Goal: Task Accomplishment & Management: Manage account settings

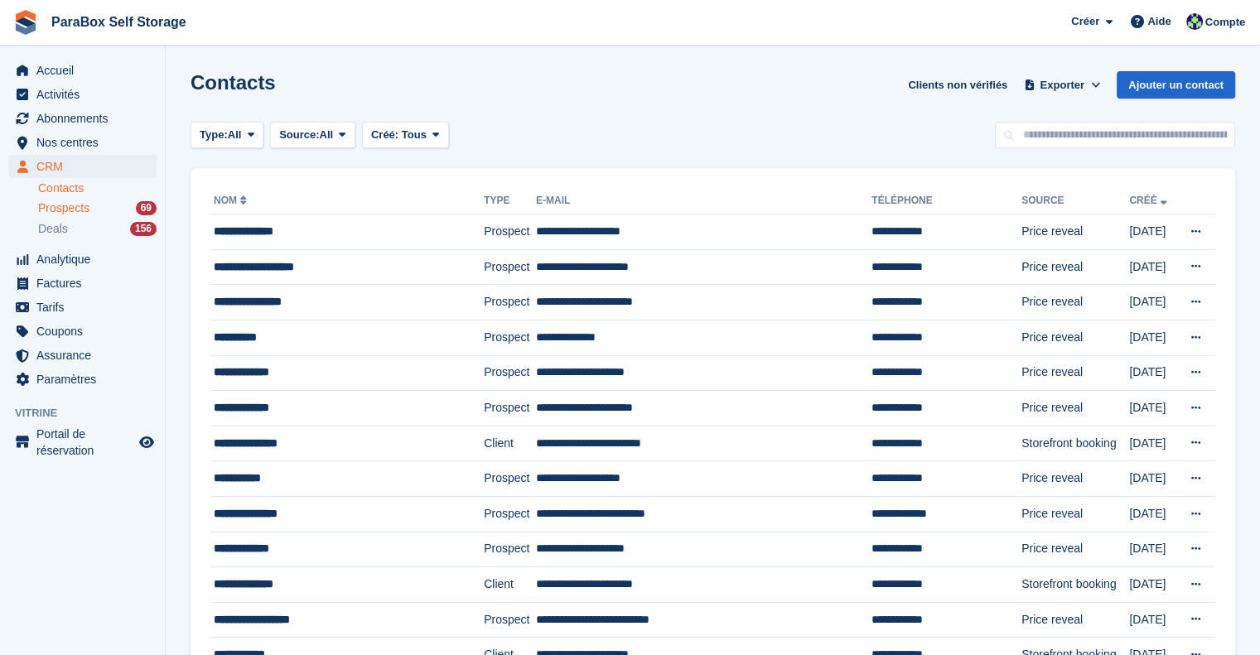
click at [82, 215] on span "Prospects" at bounding box center [63, 208] width 51 height 16
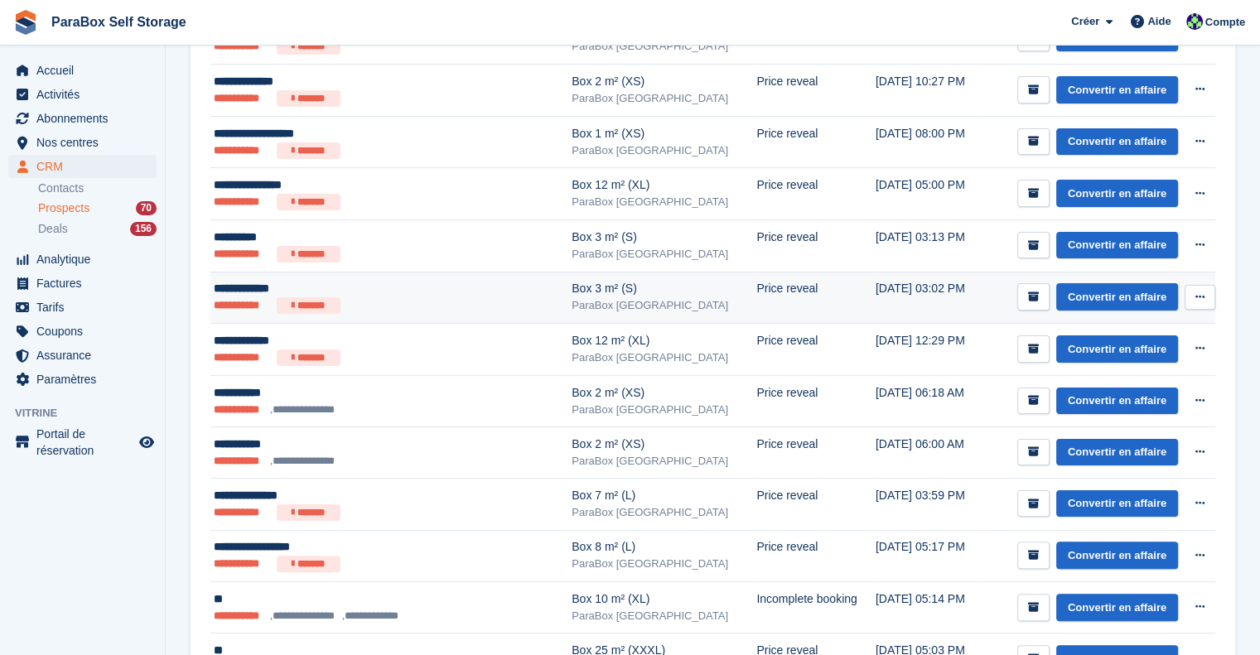
scroll to position [331, 0]
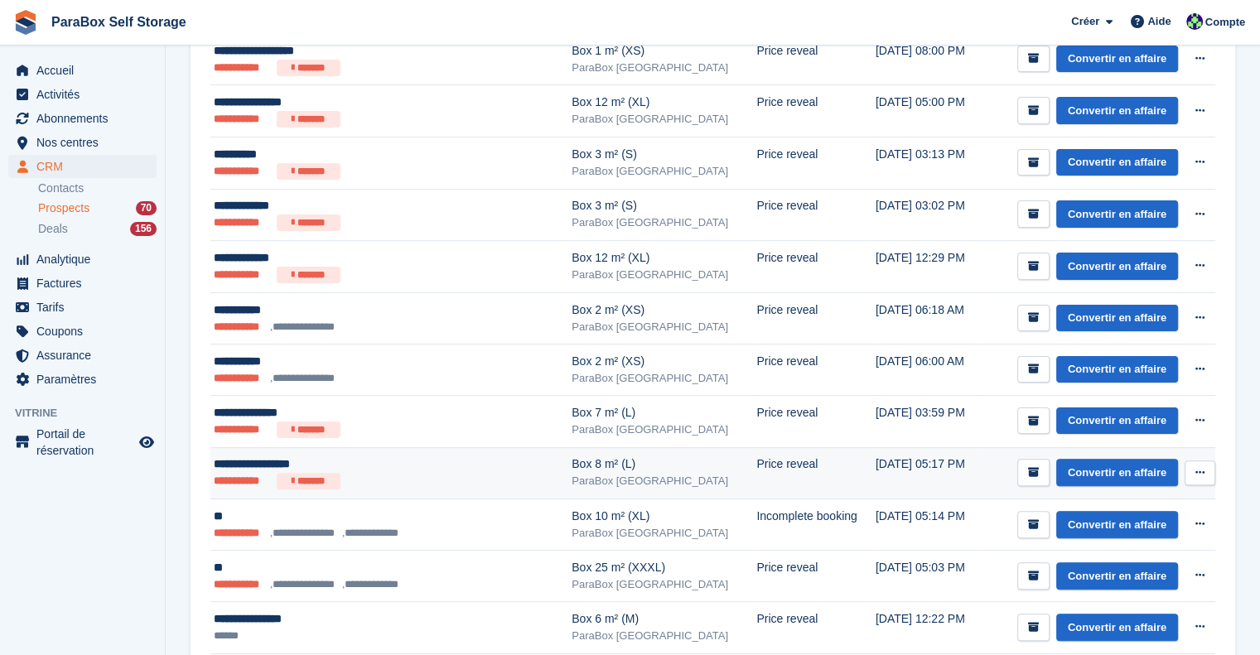
click at [391, 456] on div "**********" at bounding box center [365, 464] width 302 height 17
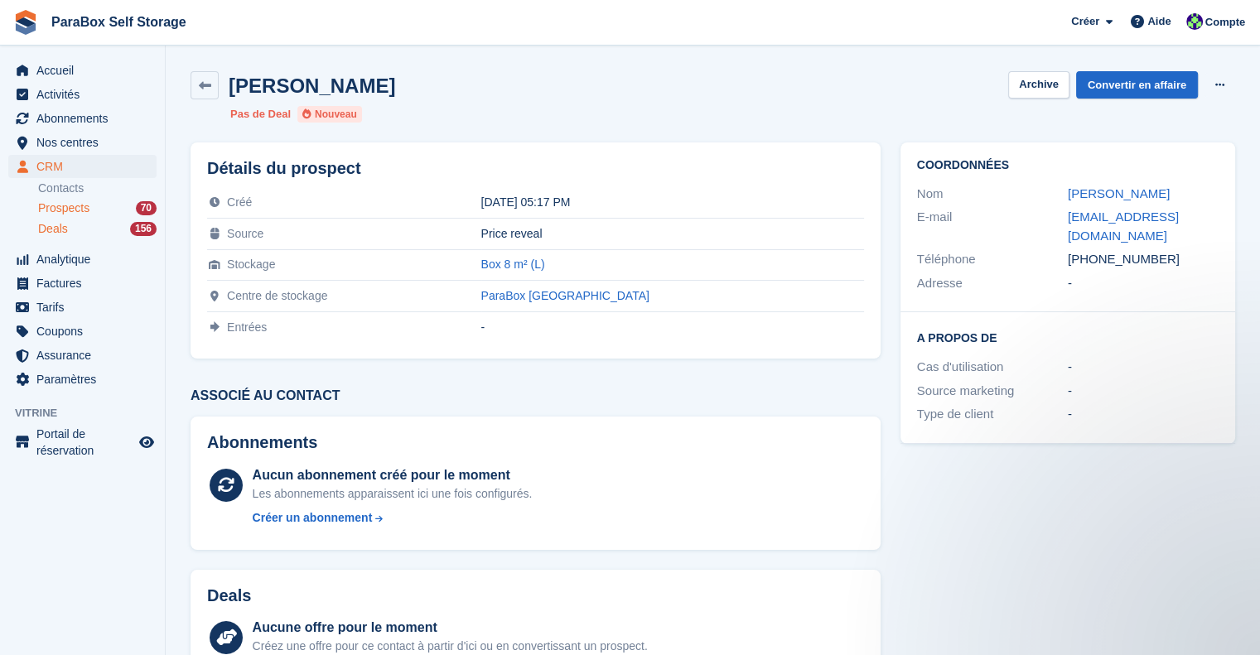
click at [60, 228] on span "Deals" at bounding box center [53, 229] width 30 height 16
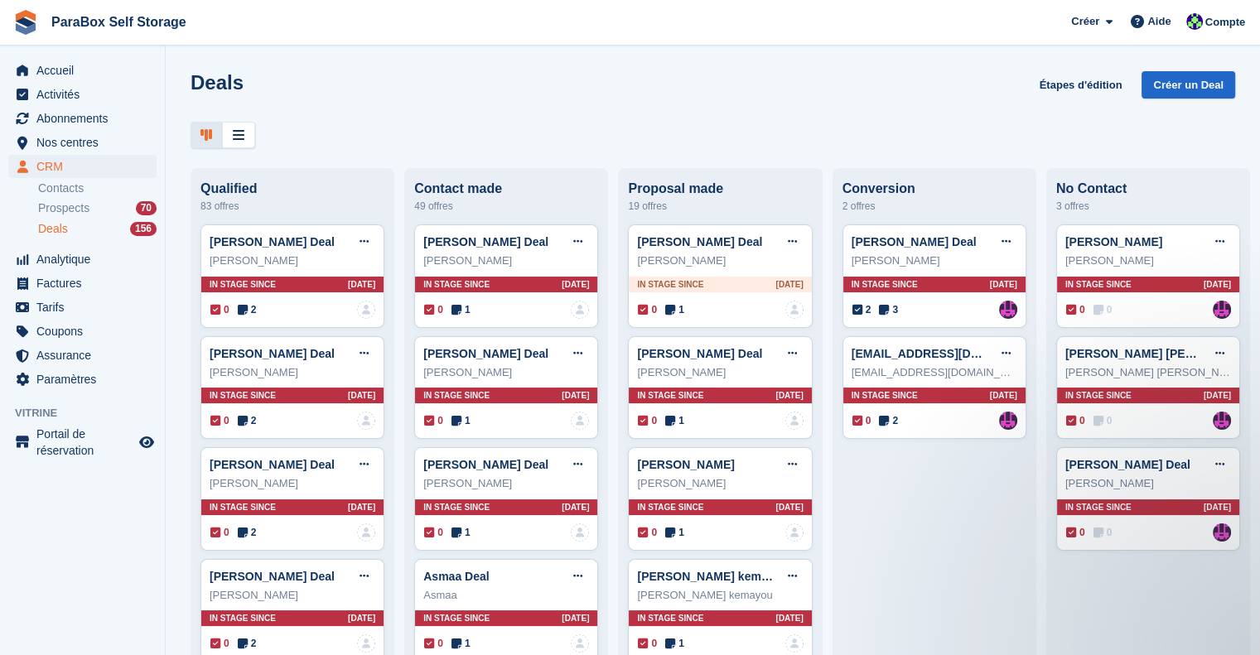
click at [100, 217] on li "Prospects 70" at bounding box center [101, 208] width 127 height 19
click at [109, 214] on div "Prospects 70" at bounding box center [97, 208] width 118 height 16
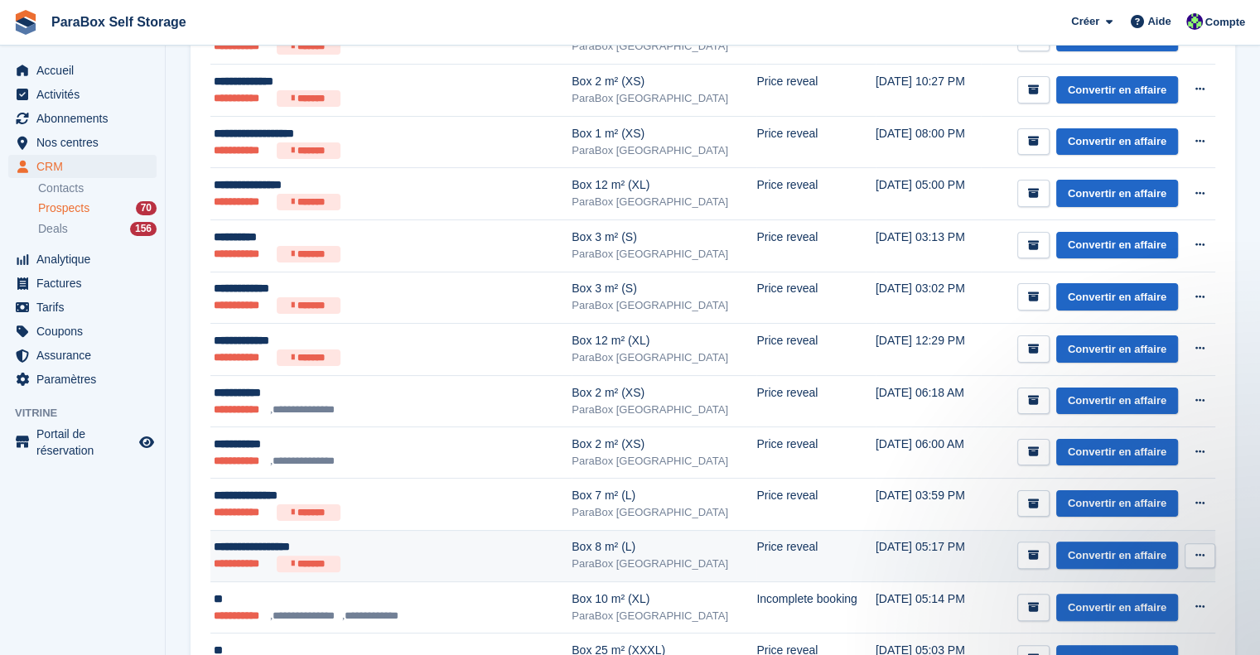
click at [411, 576] on td "**********" at bounding box center [390, 556] width 361 height 52
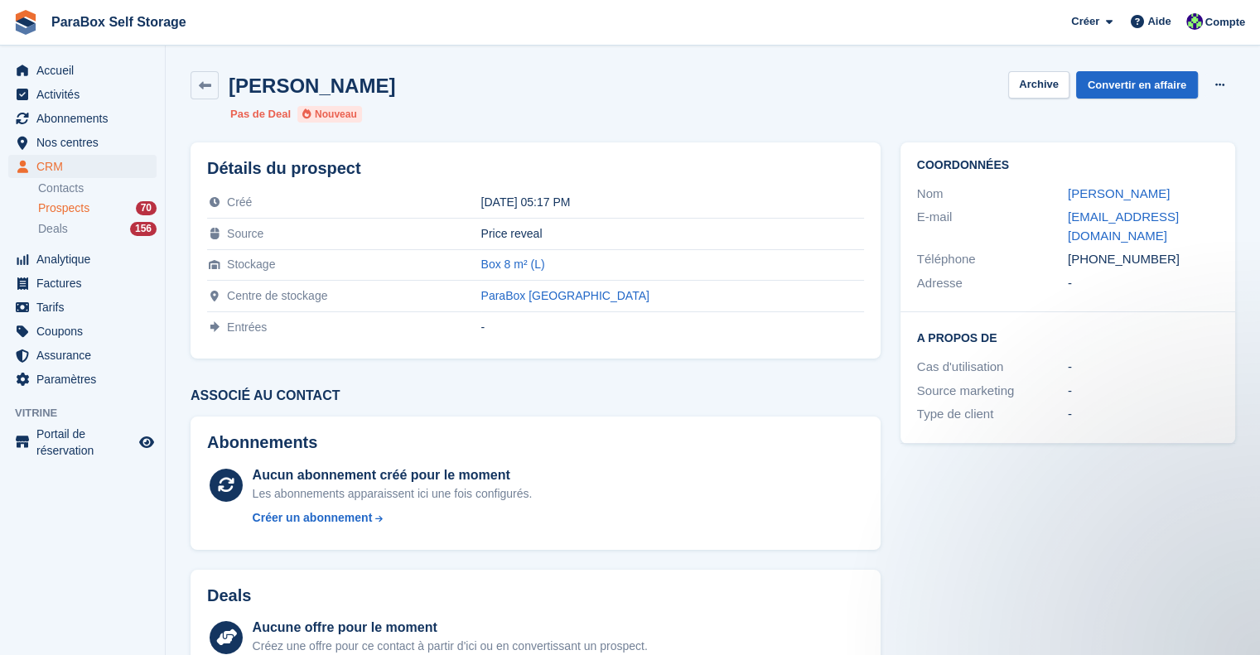
drag, startPoint x: 1165, startPoint y: 261, endPoint x: 1020, endPoint y: 258, distance: 145.0
click at [1020, 258] on div "Téléphone +33788556763" at bounding box center [1067, 260] width 301 height 24
click at [1166, 86] on link "Convertir en affaire" at bounding box center [1137, 84] width 122 height 27
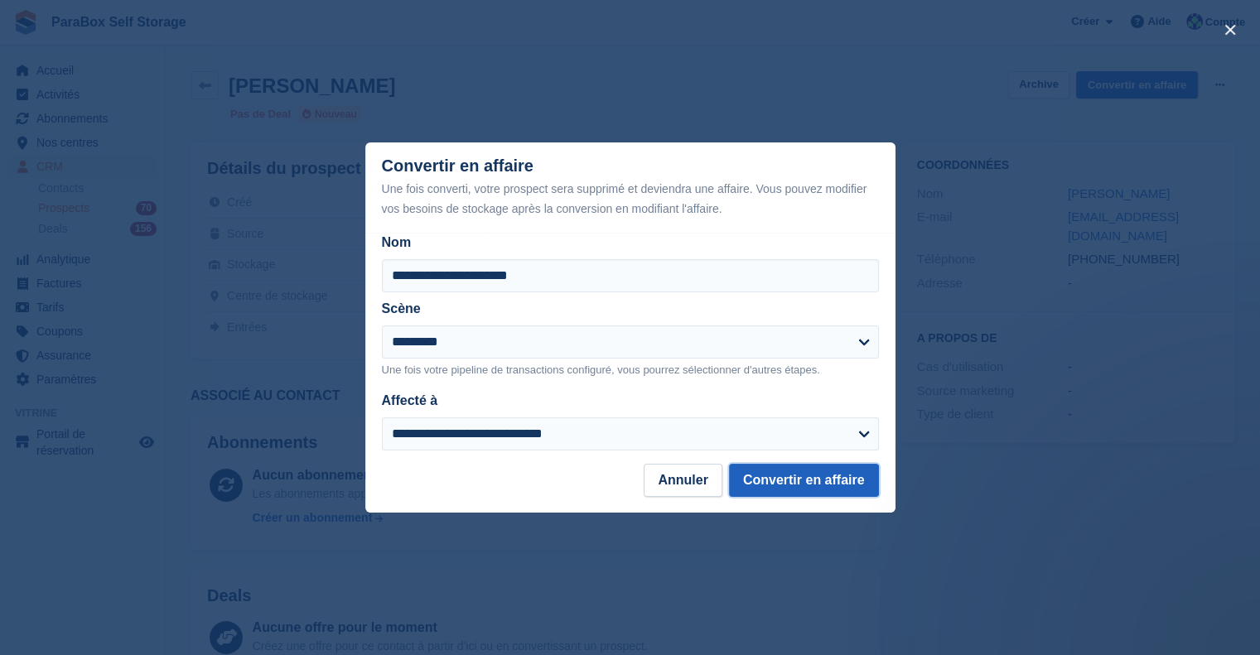
click at [794, 484] on button "Convertir en affaire" at bounding box center [804, 480] width 150 height 33
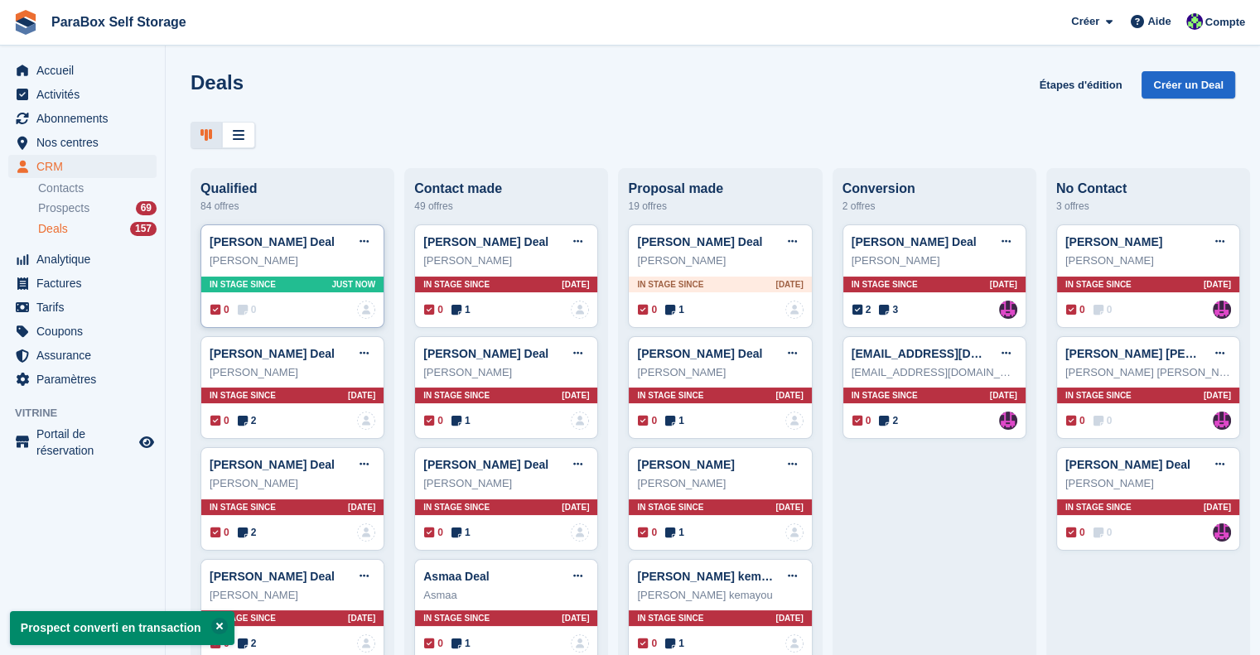
click at [249, 311] on span "0" at bounding box center [247, 309] width 19 height 15
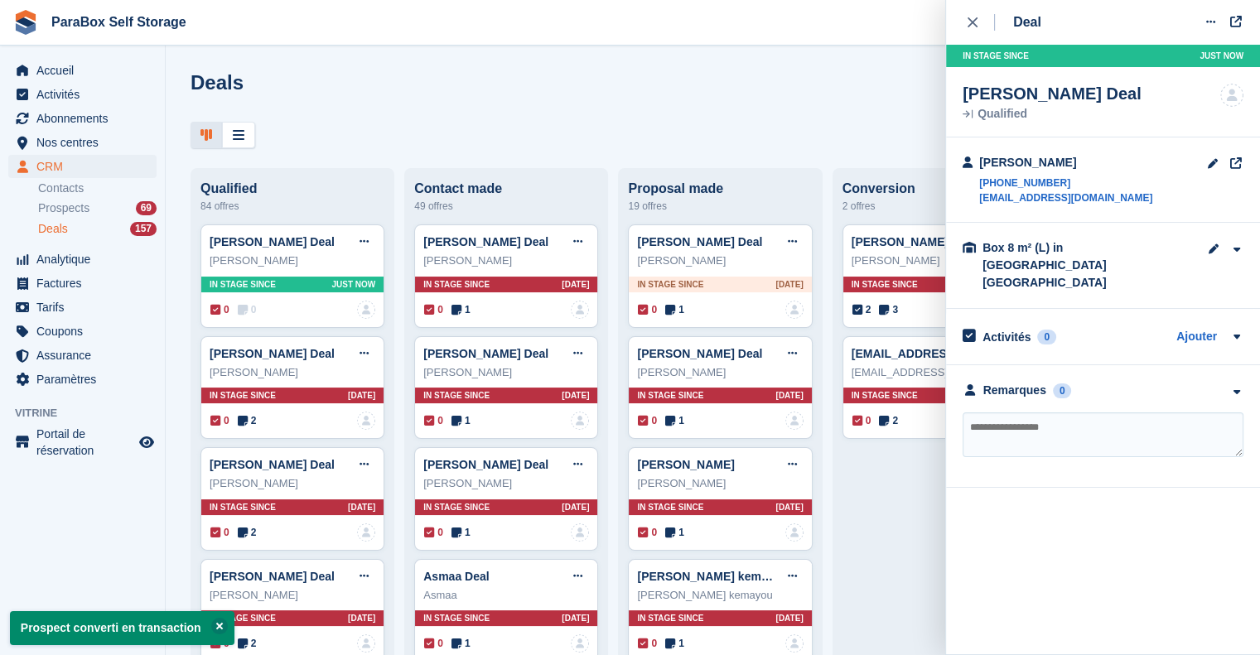
click at [1119, 412] on textarea at bounding box center [1102, 434] width 281 height 45
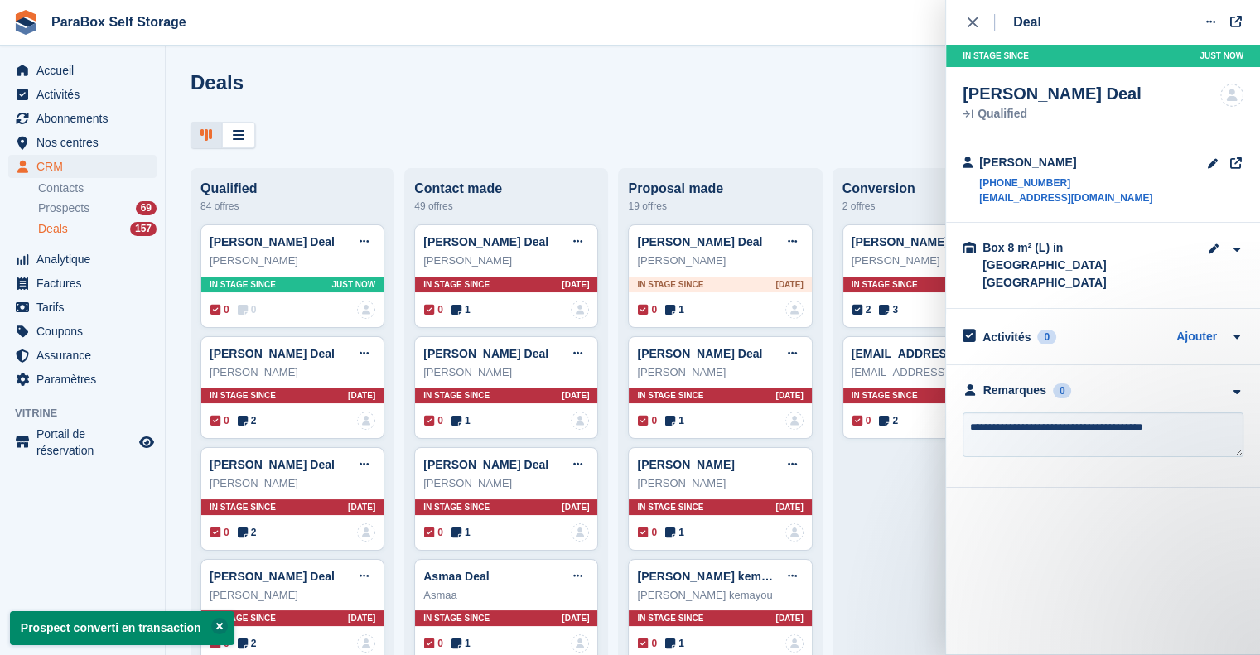
type textarea "**********"
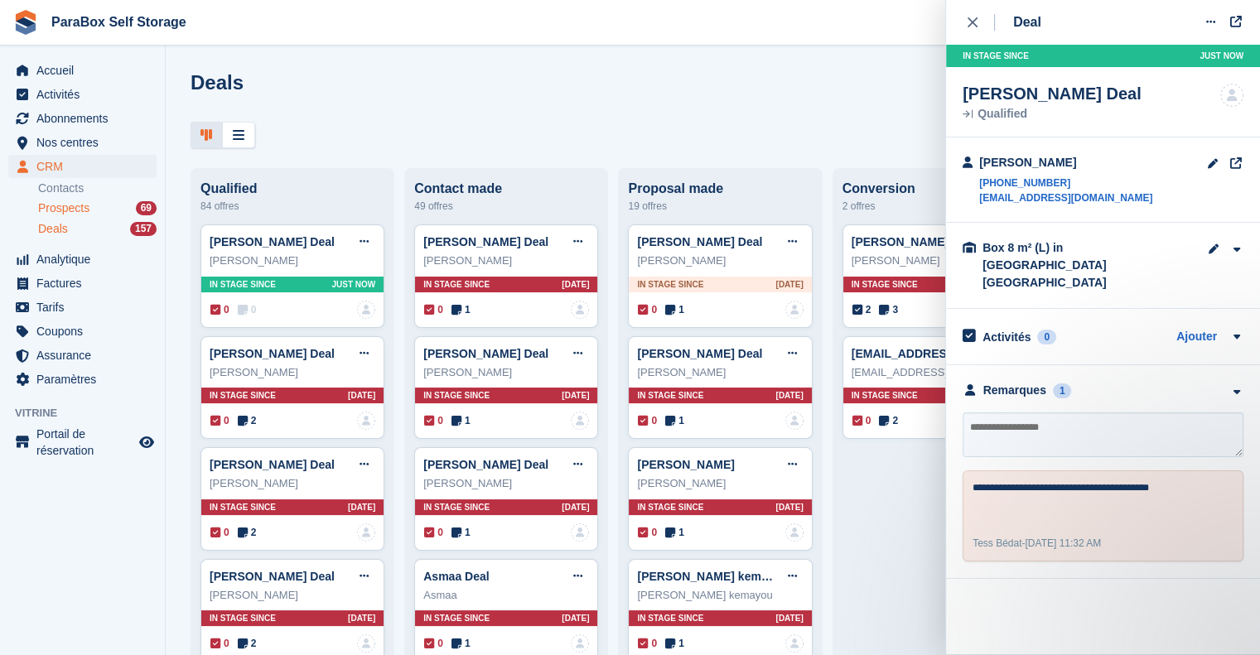
click at [53, 206] on span "Prospects" at bounding box center [63, 208] width 51 height 16
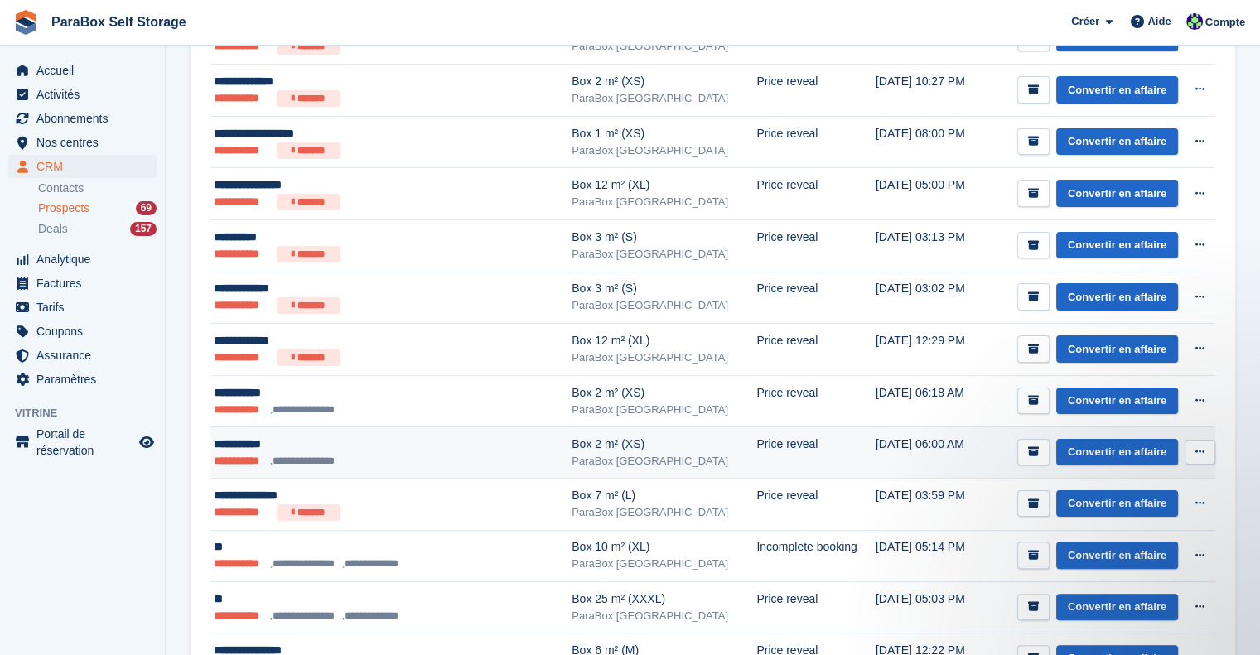
click at [401, 456] on ul "**********" at bounding box center [365, 461] width 302 height 17
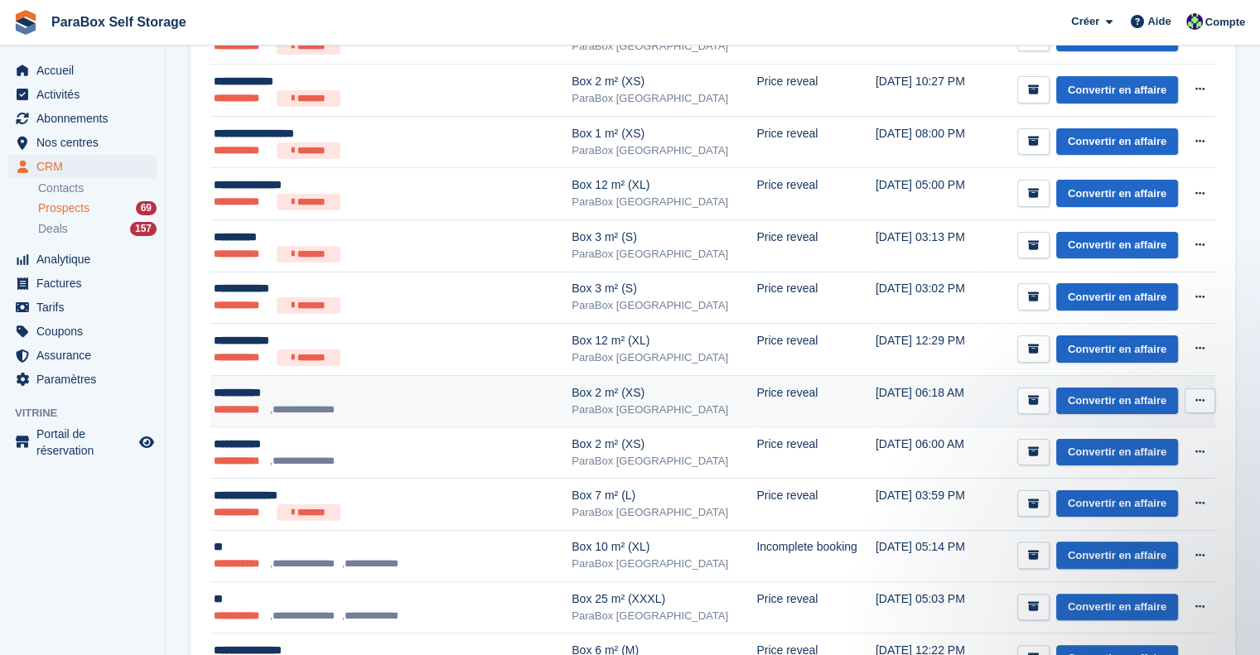
click at [421, 408] on ul "**********" at bounding box center [365, 410] width 302 height 17
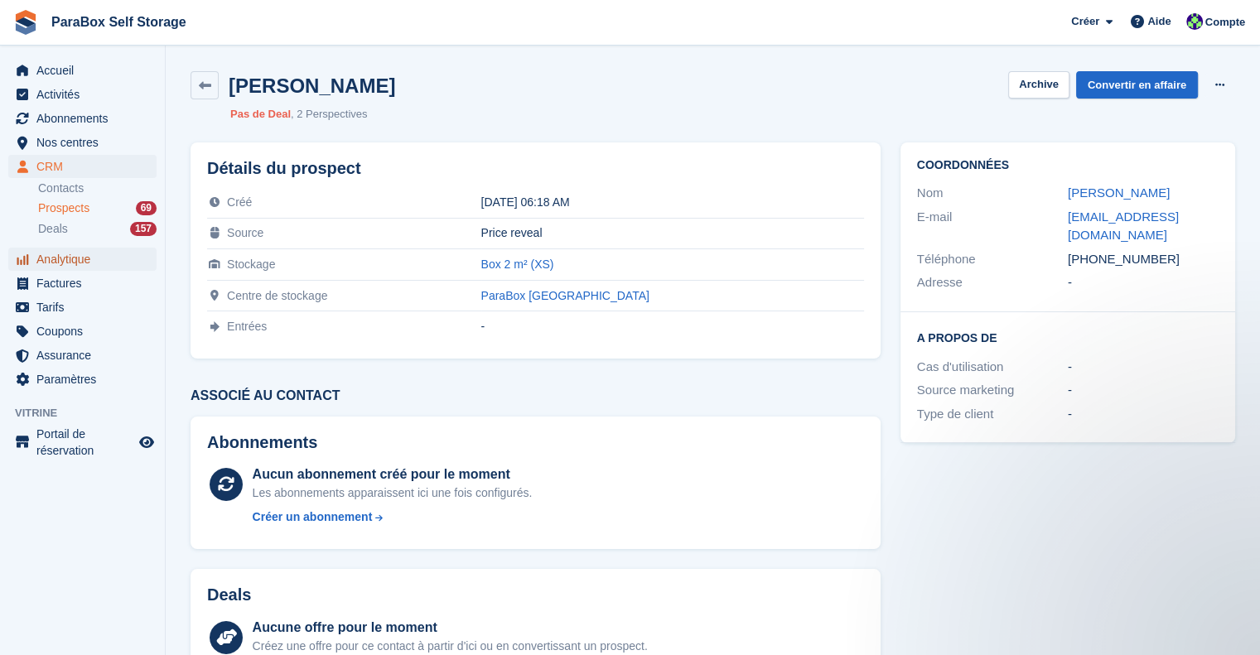
click at [84, 262] on span "Analytique" at bounding box center [85, 259] width 99 height 23
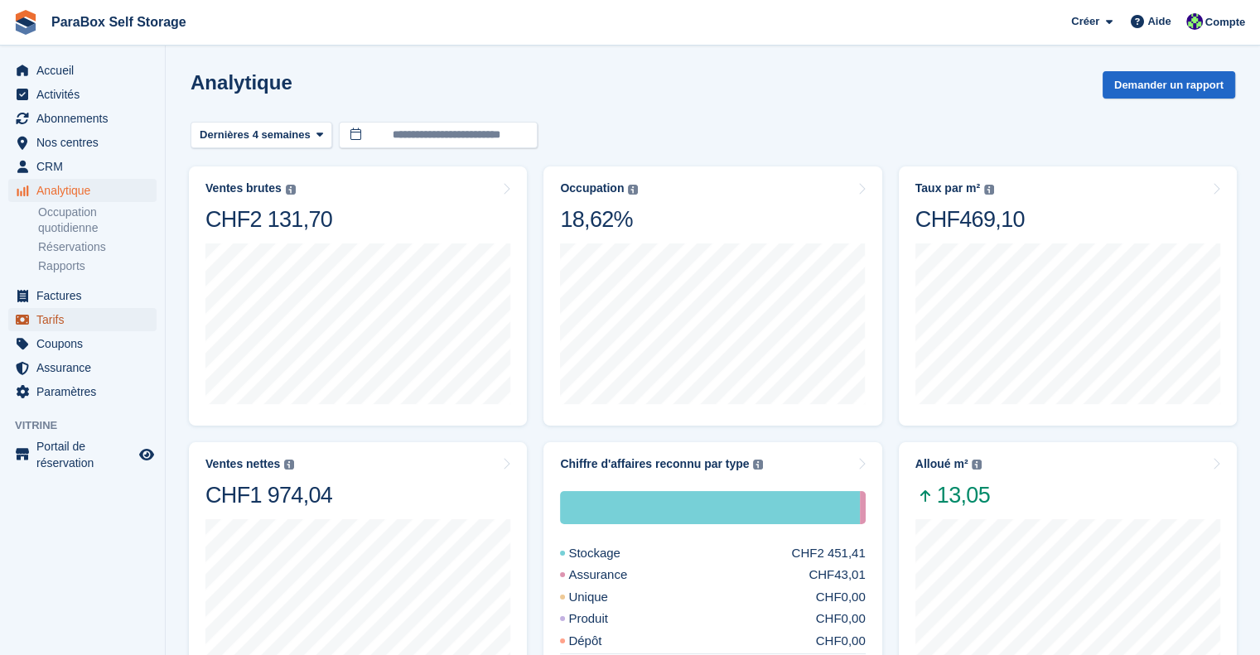
click at [53, 327] on span "Tarifs" at bounding box center [85, 319] width 99 height 23
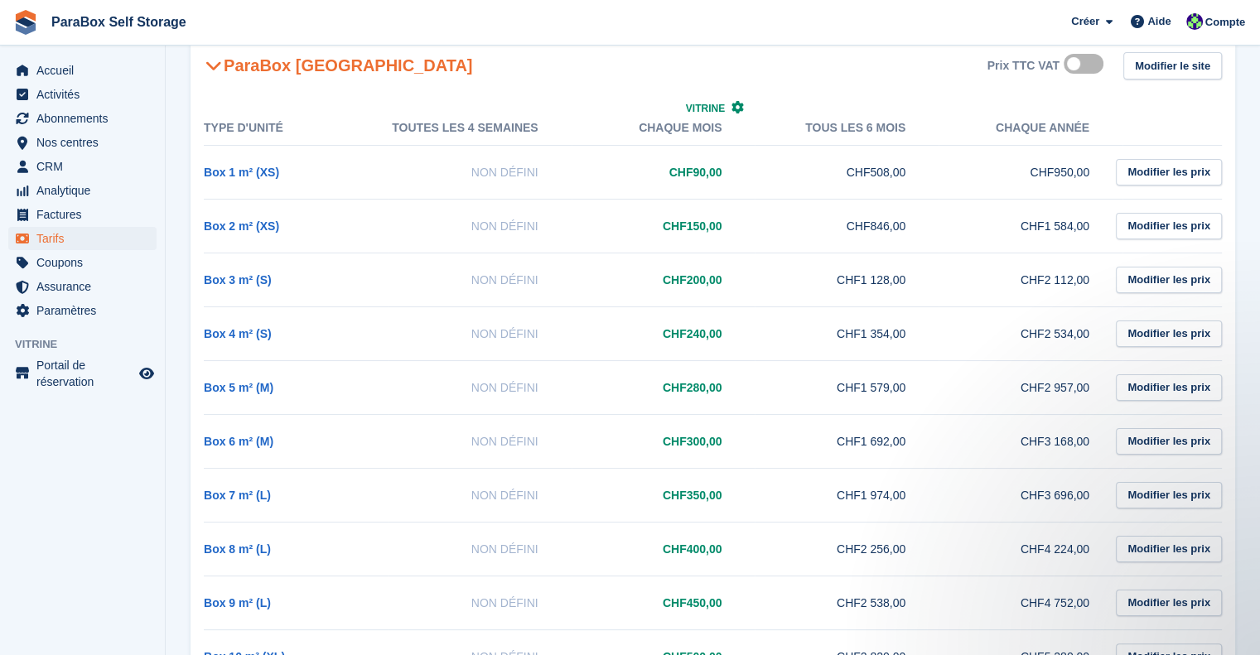
scroll to position [248, 0]
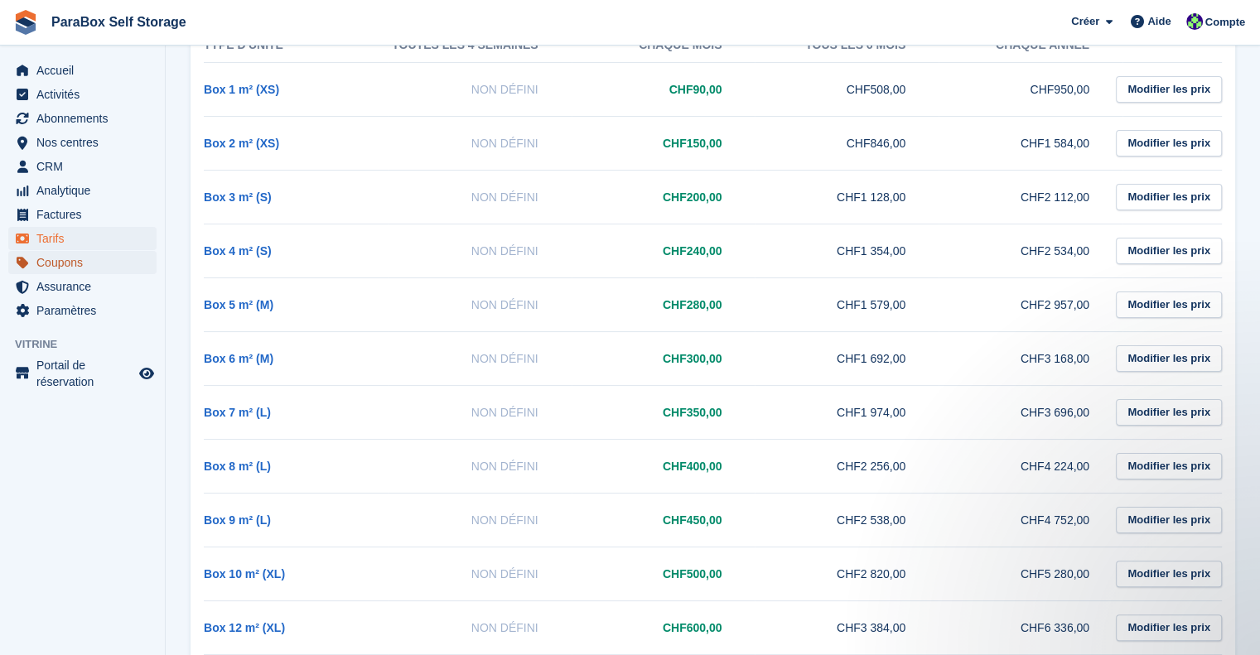
click at [76, 258] on span "Coupons" at bounding box center [85, 262] width 99 height 23
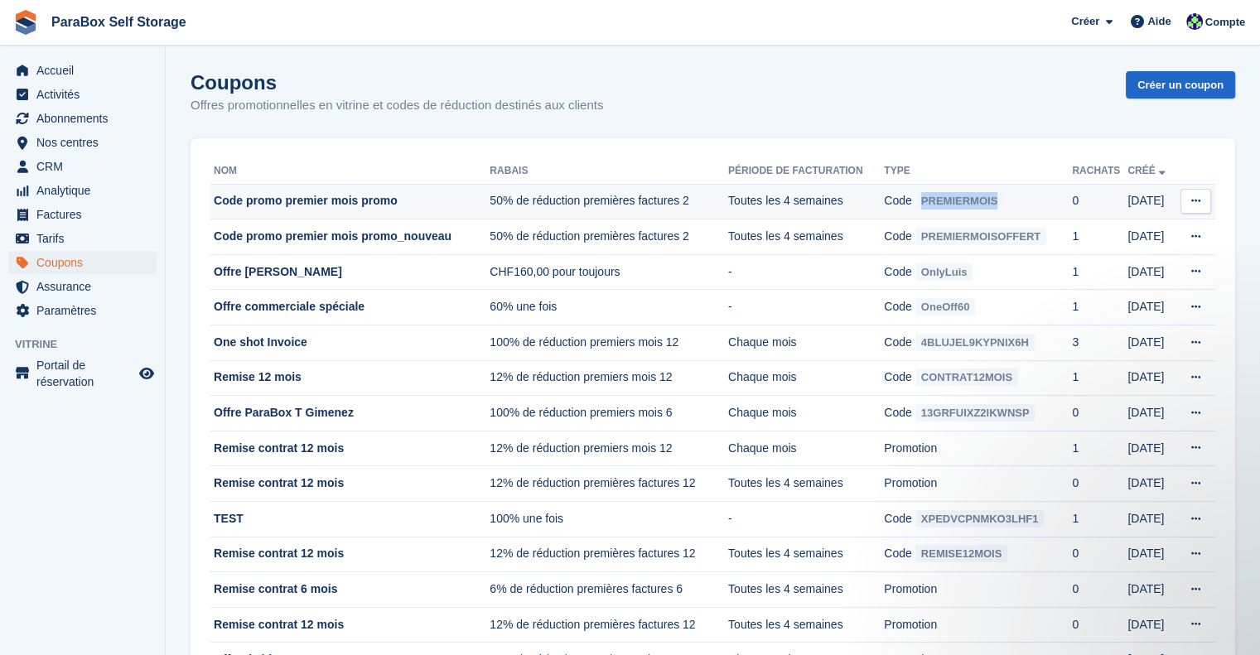
drag, startPoint x: 1026, startPoint y: 201, endPoint x: 924, endPoint y: 205, distance: 101.9
click at [924, 205] on td "Code PREMIERMOIS" at bounding box center [978, 202] width 188 height 36
copy span "PREMIERMOIS"
click at [65, 169] on span "CRM" at bounding box center [85, 166] width 99 height 23
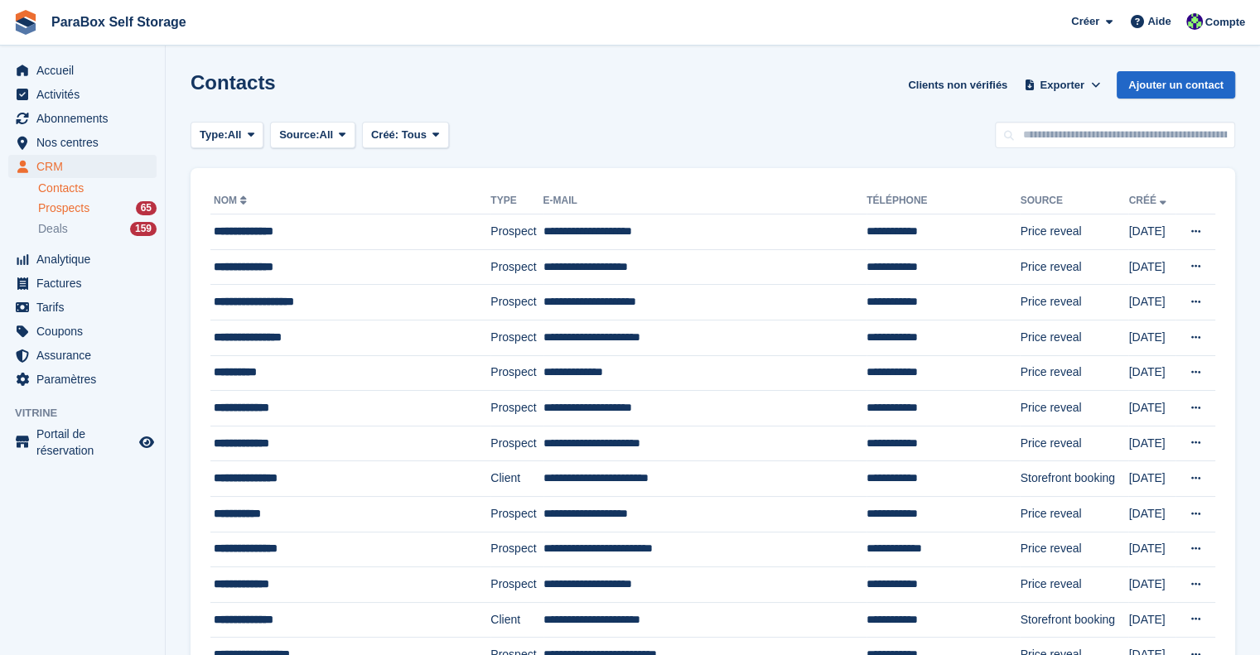
click at [88, 211] on span "Prospects" at bounding box center [63, 208] width 51 height 16
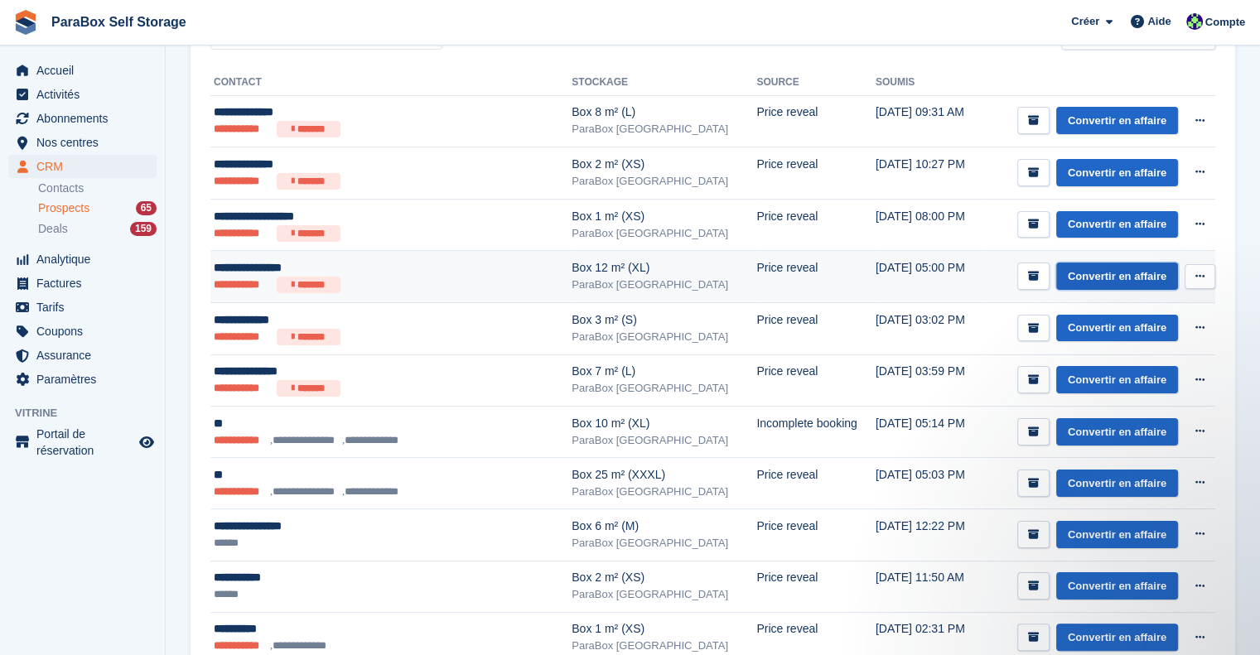
click at [1119, 272] on link "Convertir en affaire" at bounding box center [1117, 276] width 122 height 27
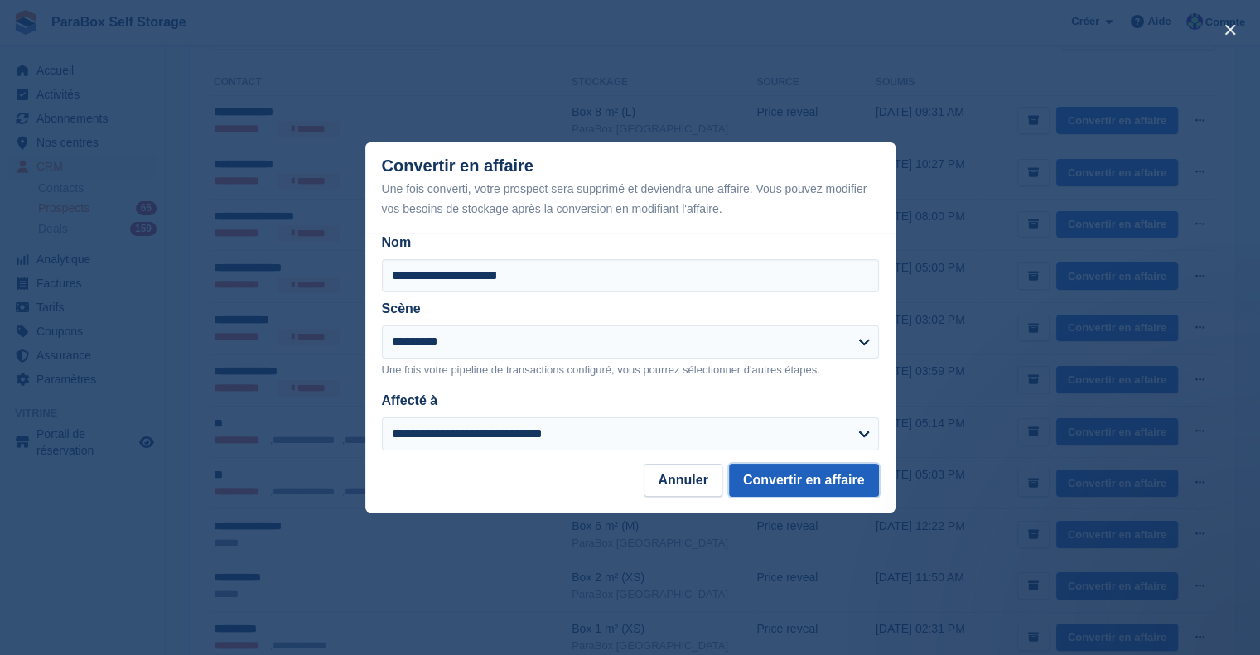
click at [802, 480] on button "Convertir en affaire" at bounding box center [804, 480] width 150 height 33
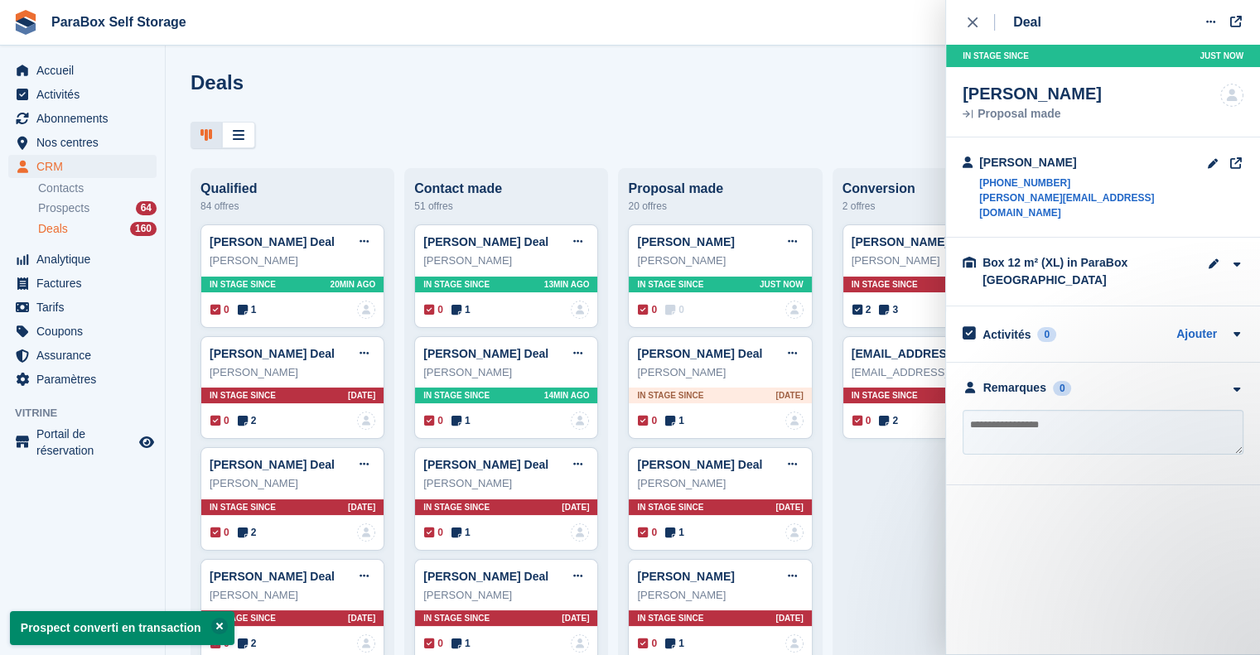
click at [1020, 422] on textarea at bounding box center [1102, 432] width 281 height 45
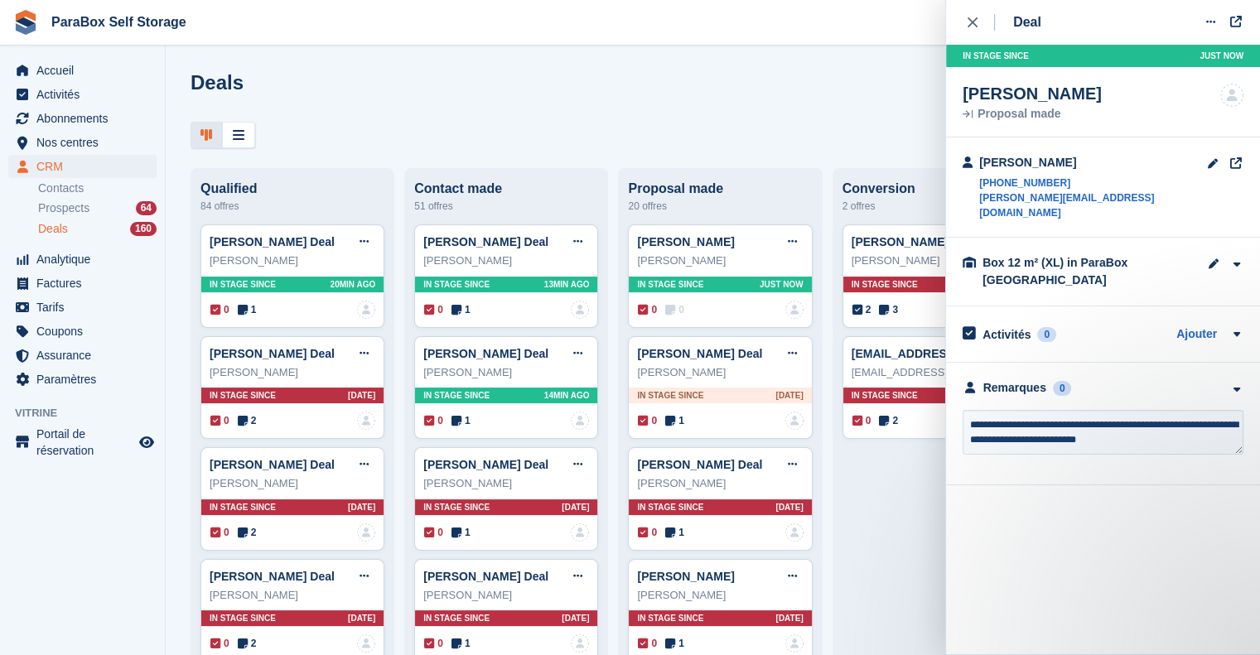
type textarea "**********"
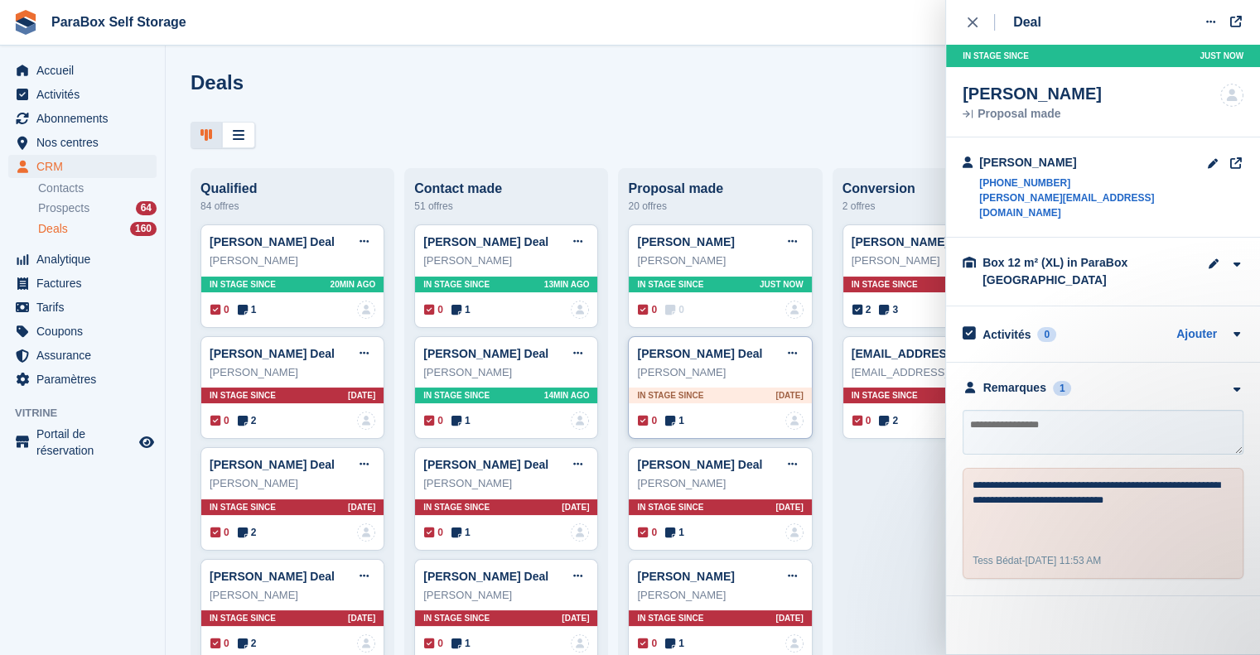
click at [673, 421] on span "1" at bounding box center [674, 420] width 19 height 15
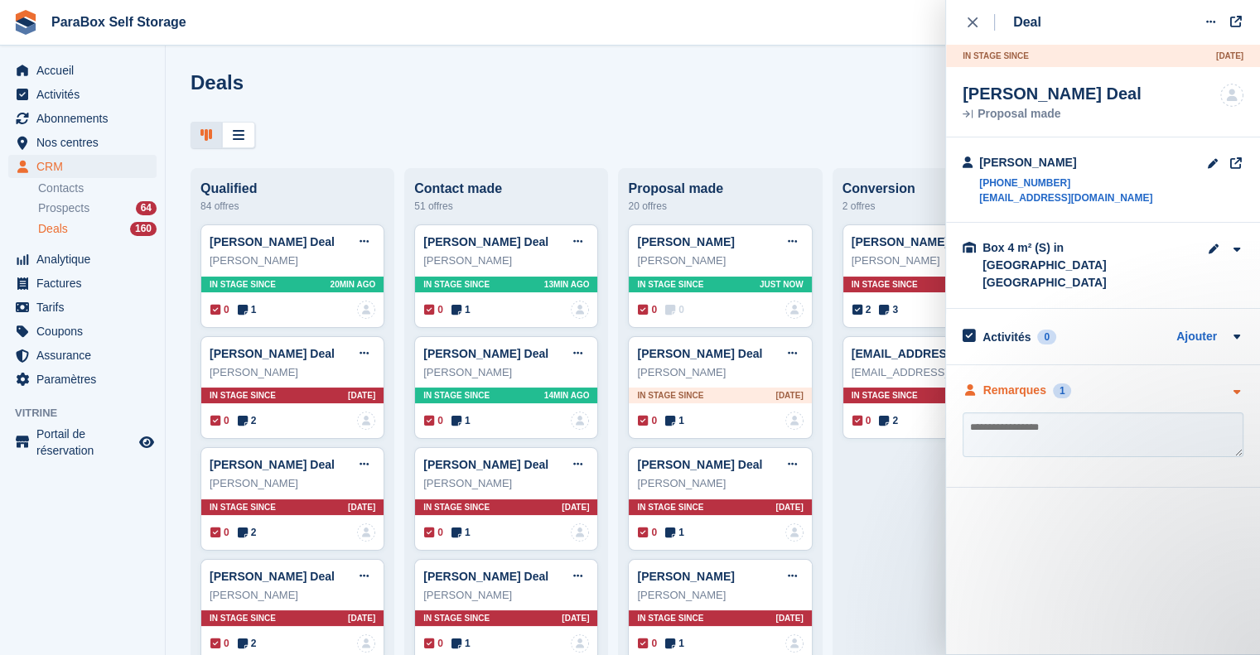
click at [1004, 382] on div "Remarques" at bounding box center [1014, 390] width 63 height 17
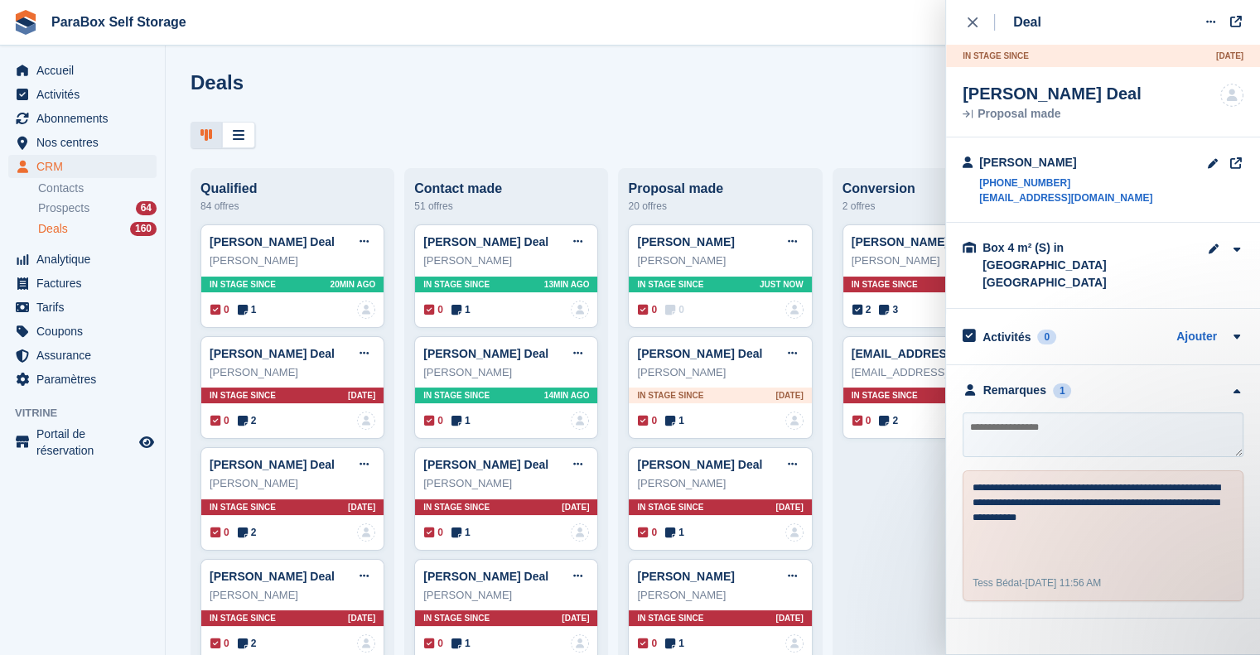
click at [671, 87] on div "Deals Étapes d'édition Créer un Deal" at bounding box center [713, 94] width 1044 height 47
click at [72, 208] on span "Prospects" at bounding box center [63, 208] width 51 height 16
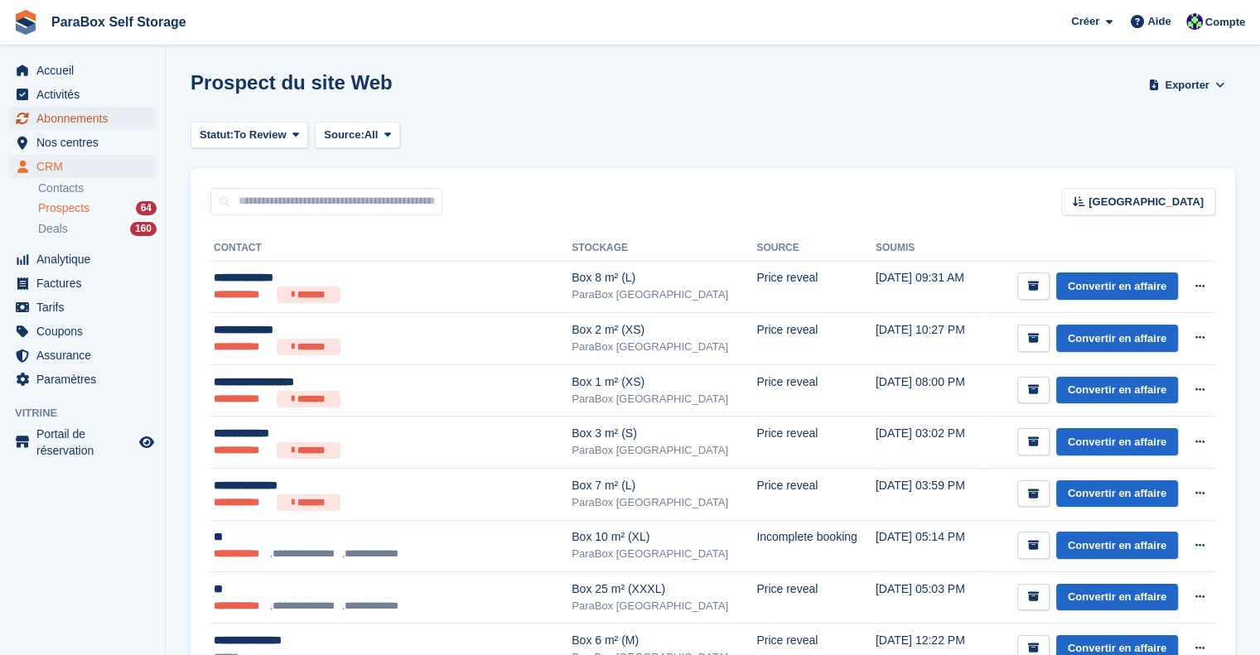
click at [89, 123] on span "Abonnements" at bounding box center [85, 118] width 99 height 23
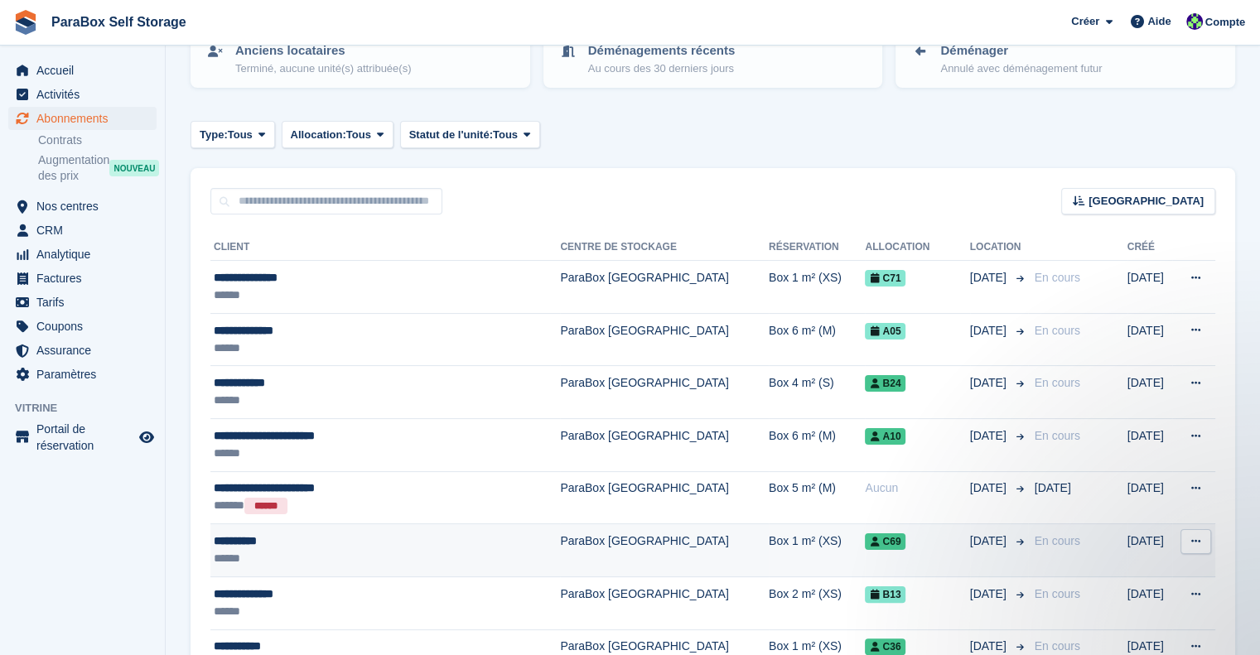
scroll to position [83, 0]
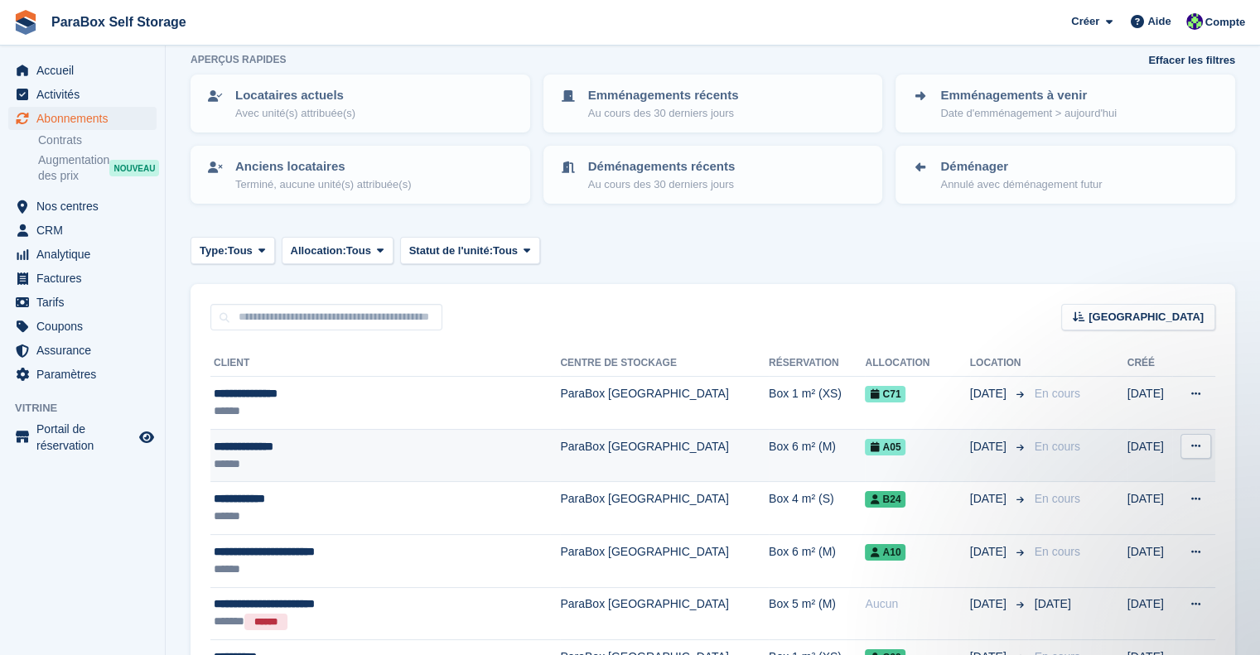
click at [336, 456] on div "******" at bounding box center [353, 464] width 279 height 17
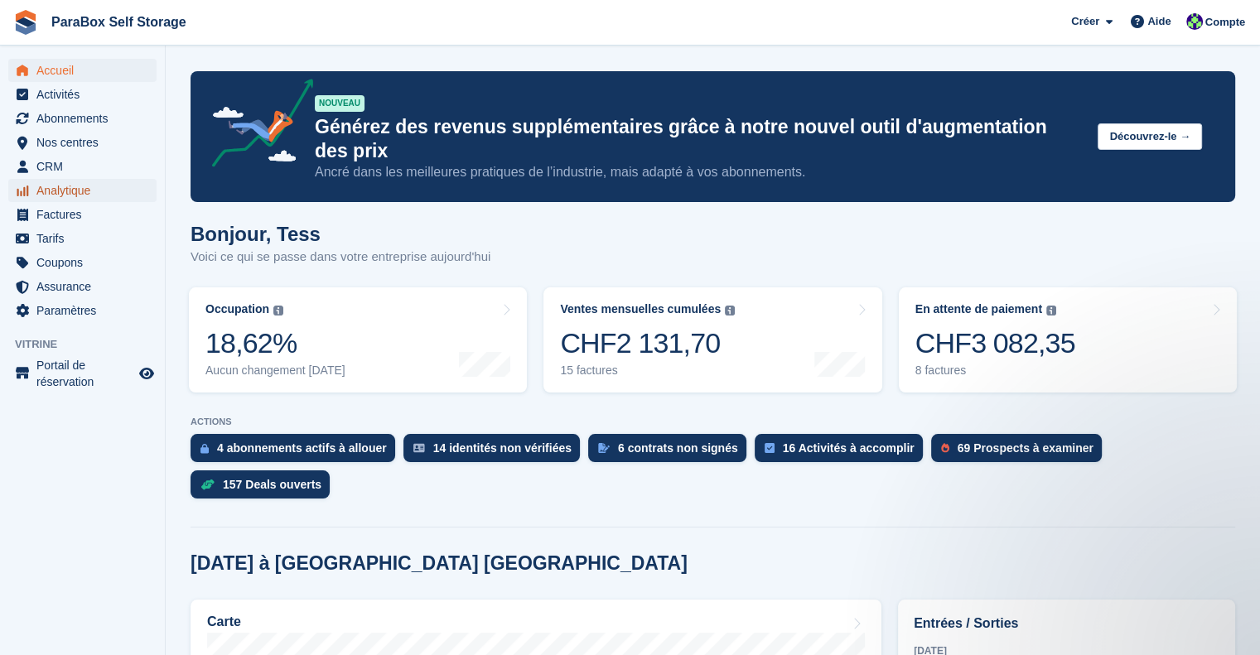
click at [65, 195] on span "Analytique" at bounding box center [85, 190] width 99 height 23
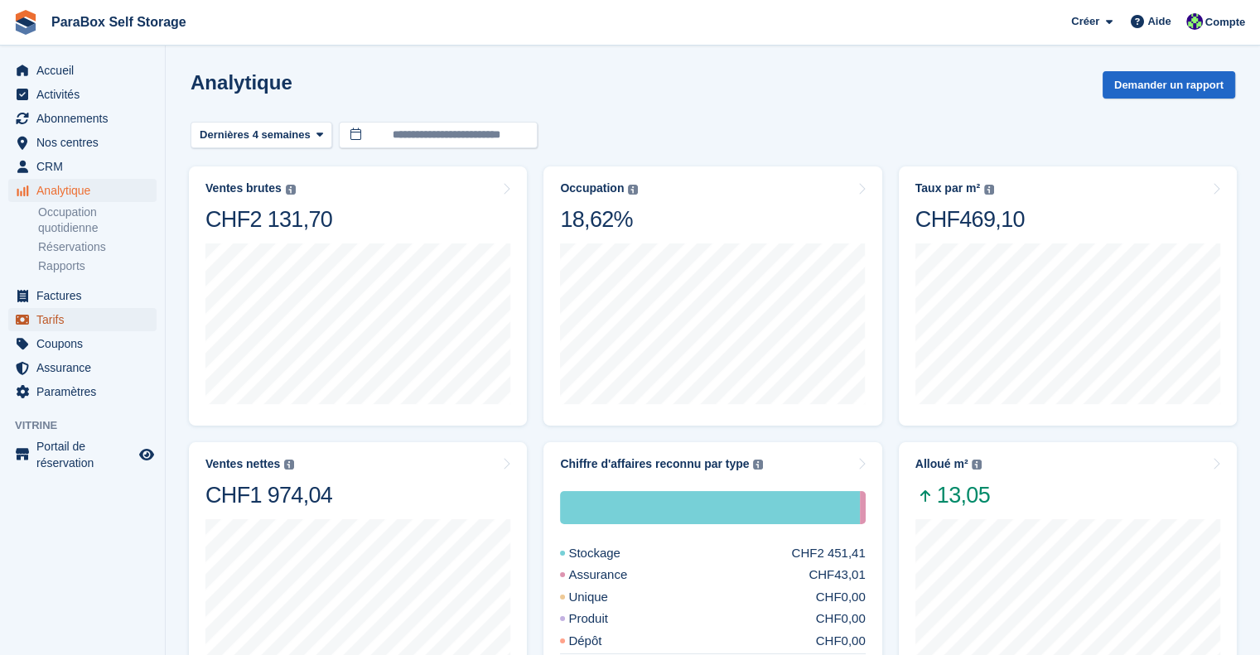
click at [54, 324] on span "Tarifs" at bounding box center [85, 319] width 99 height 23
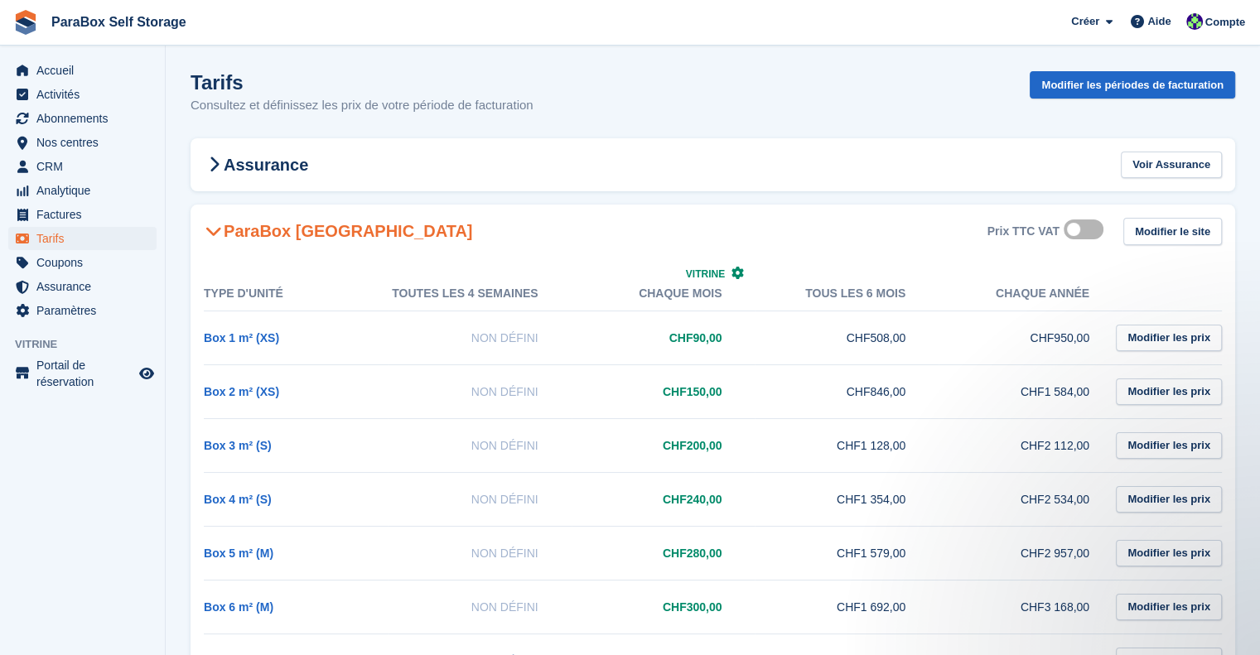
drag, startPoint x: 533, startPoint y: 109, endPoint x: 176, endPoint y: 89, distance: 356.7
click at [189, 107] on section "Tarifs Consultez et définissez les prix de votre période de facturation Modifie…" at bounding box center [713, 504] width 1094 height 1008
drag, startPoint x: 197, startPoint y: 85, endPoint x: 268, endPoint y: 85, distance: 71.2
click at [268, 85] on h1 "Tarifs" at bounding box center [362, 82] width 343 height 22
drag, startPoint x: 191, startPoint y: 85, endPoint x: 282, endPoint y: 85, distance: 91.1
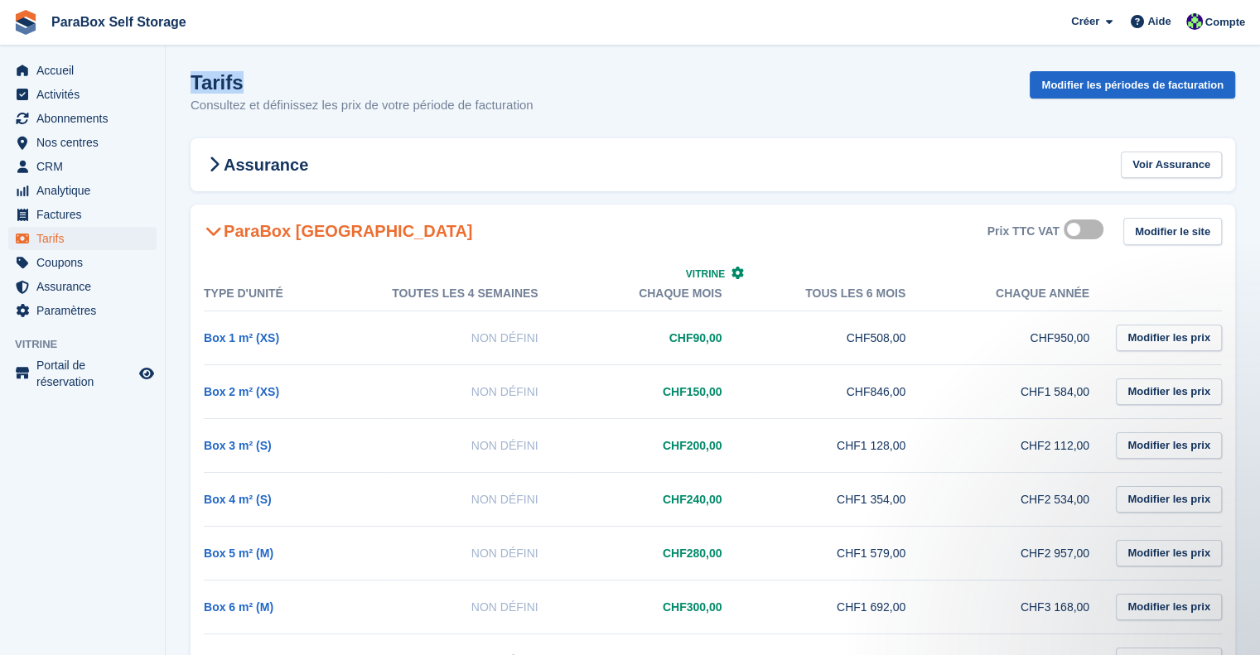
click at [282, 85] on h1 "Tarifs" at bounding box center [362, 82] width 343 height 22
drag, startPoint x: 186, startPoint y: 102, endPoint x: 649, endPoint y: 108, distance: 463.0
click at [649, 108] on section "Tarifs Consultez et définissez les prix de votre période de facturation Modifie…" at bounding box center [713, 504] width 1094 height 1008
click at [740, 94] on div "Tarifs Consultez et définissez les prix de votre période de facturation Modifie…" at bounding box center [713, 103] width 1044 height 64
click at [76, 200] on span "Analytique" at bounding box center [85, 190] width 99 height 23
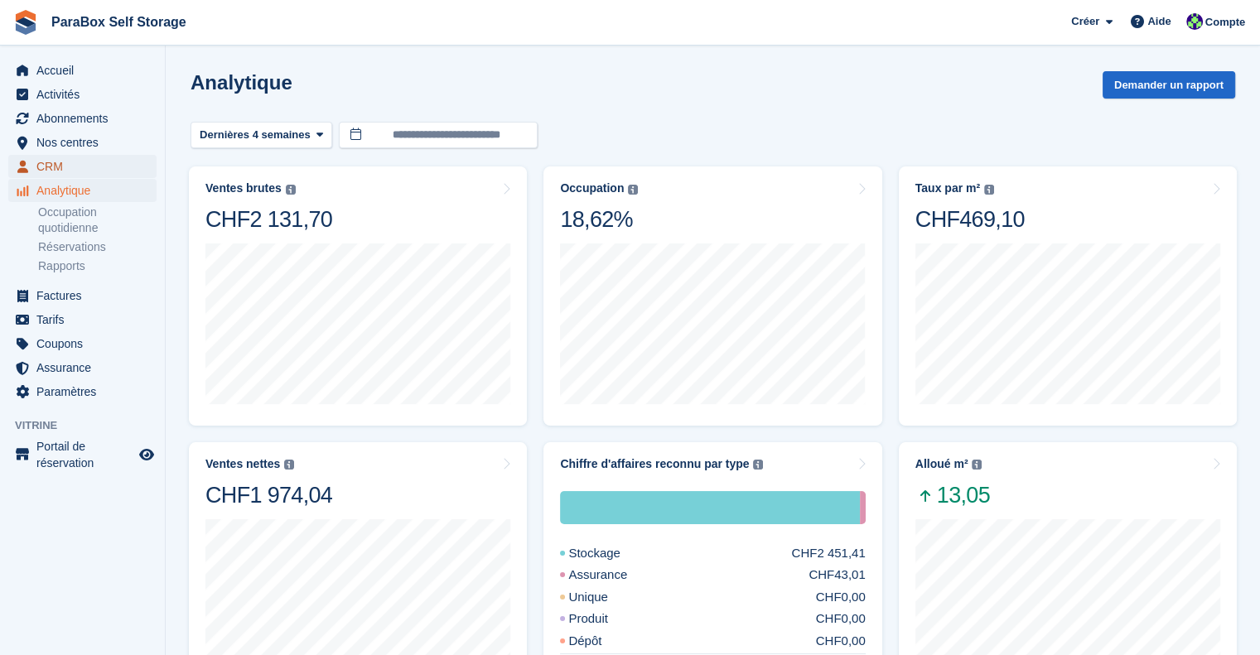
click at [51, 163] on span "CRM" at bounding box center [85, 166] width 99 height 23
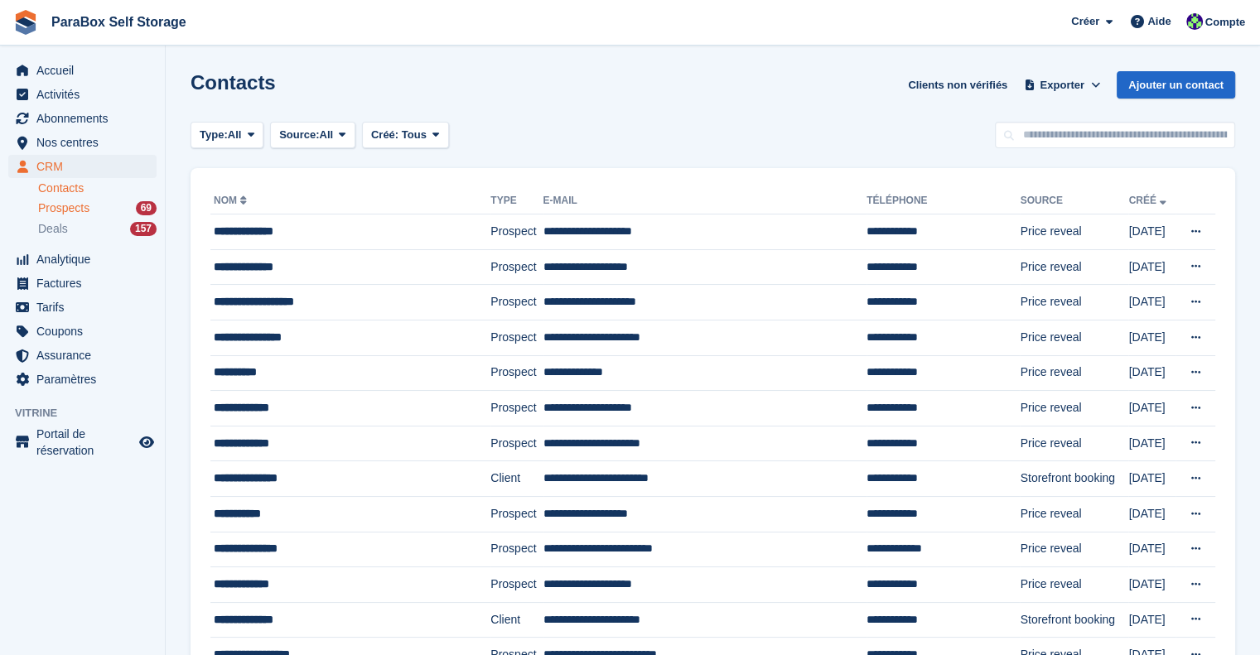
click at [81, 208] on span "Prospects" at bounding box center [63, 208] width 51 height 16
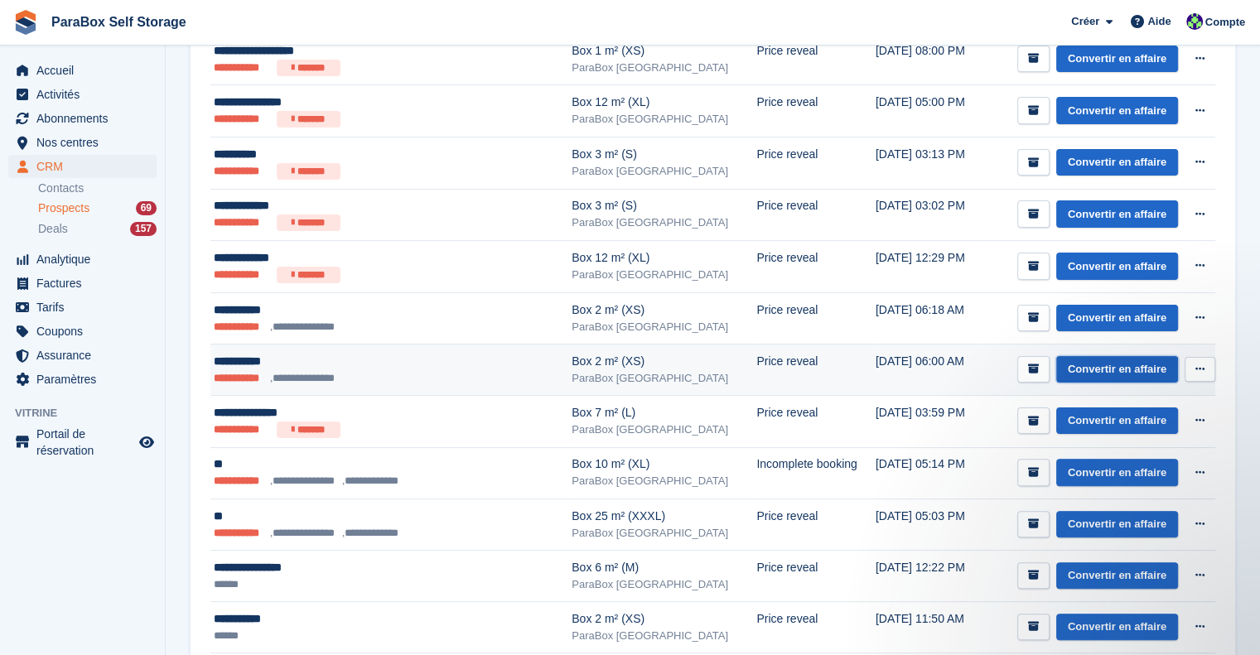
click at [1132, 360] on link "Convertir en affaire" at bounding box center [1117, 369] width 122 height 27
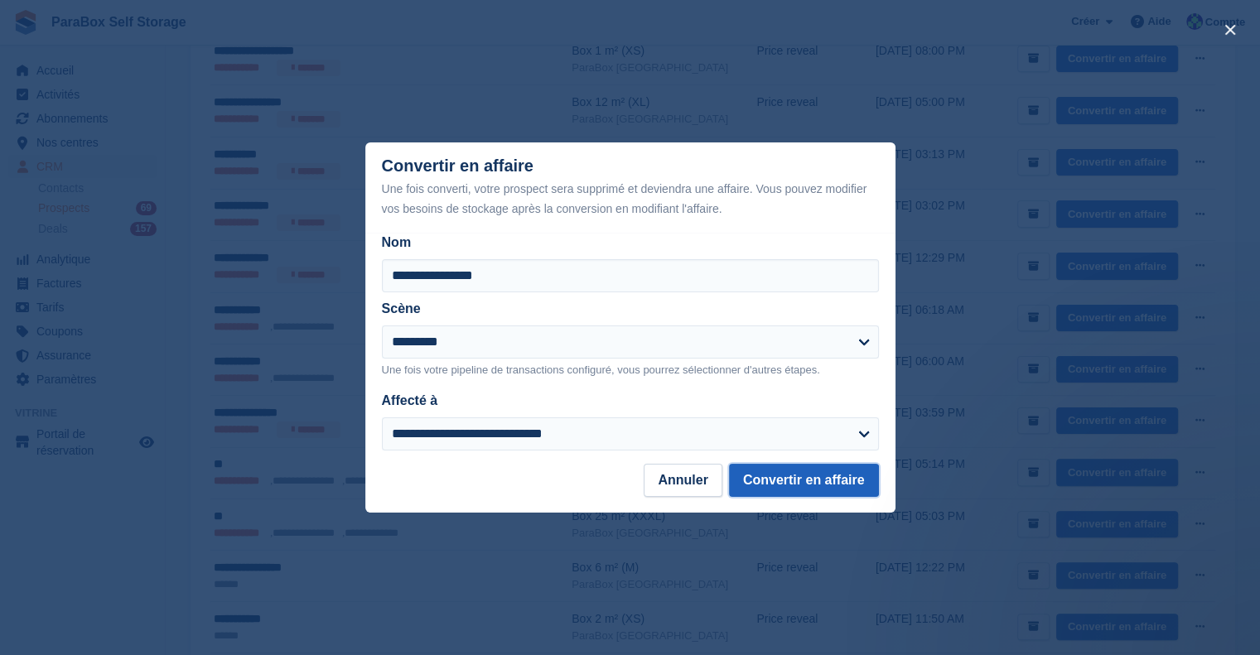
click at [799, 476] on button "Convertir en affaire" at bounding box center [804, 480] width 150 height 33
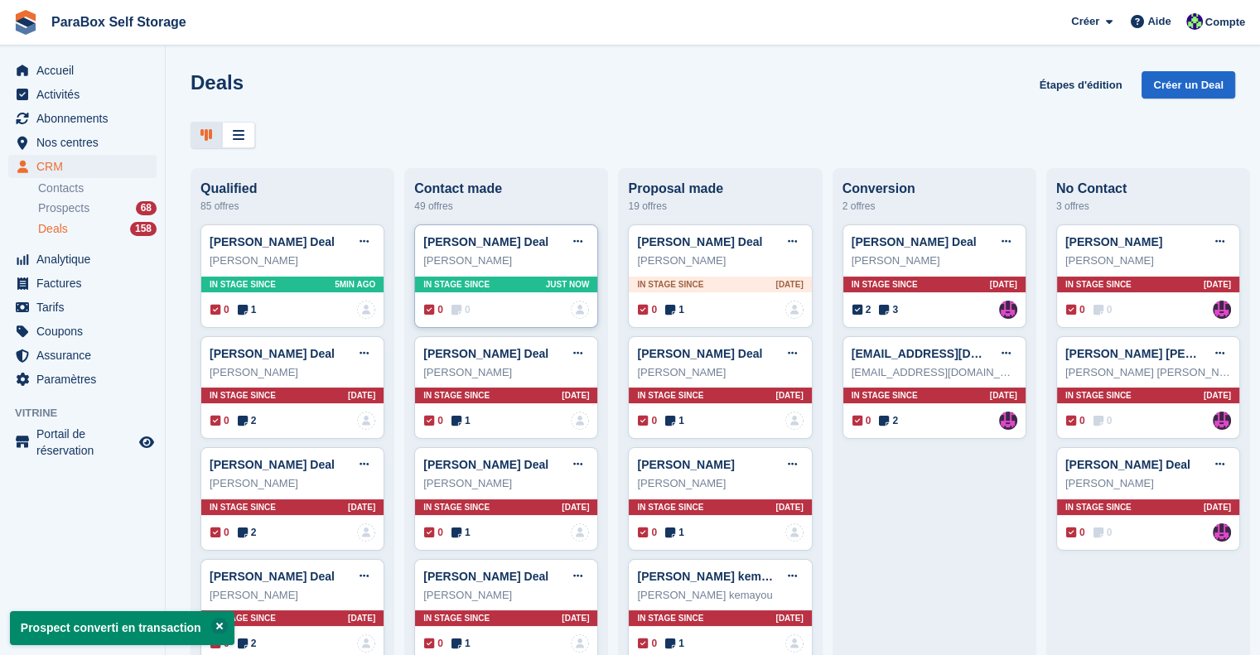
click at [464, 309] on span "0" at bounding box center [460, 309] width 19 height 15
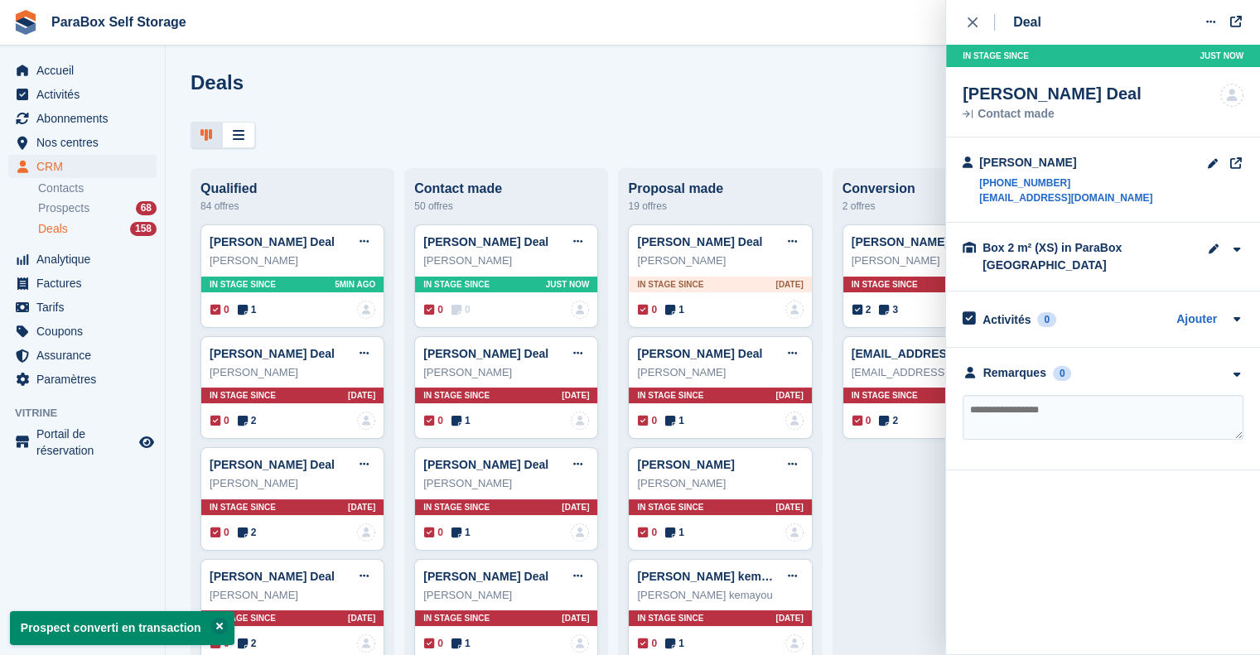
click at [1069, 410] on textarea at bounding box center [1102, 417] width 281 height 45
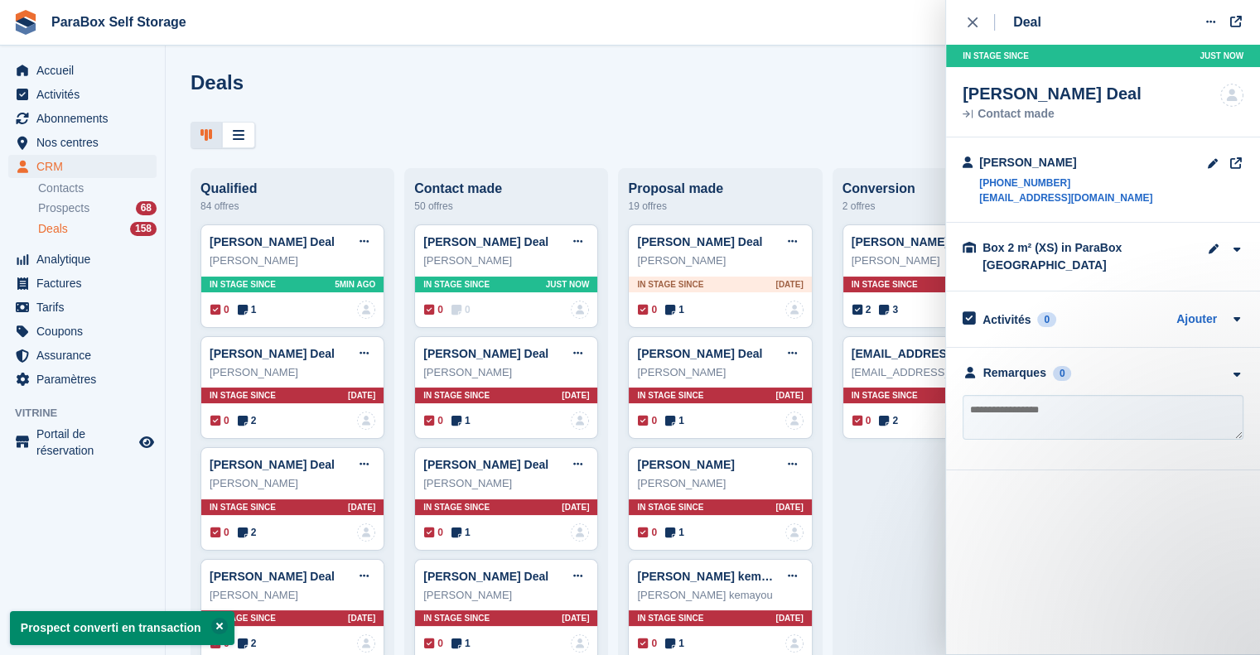
type textarea "*"
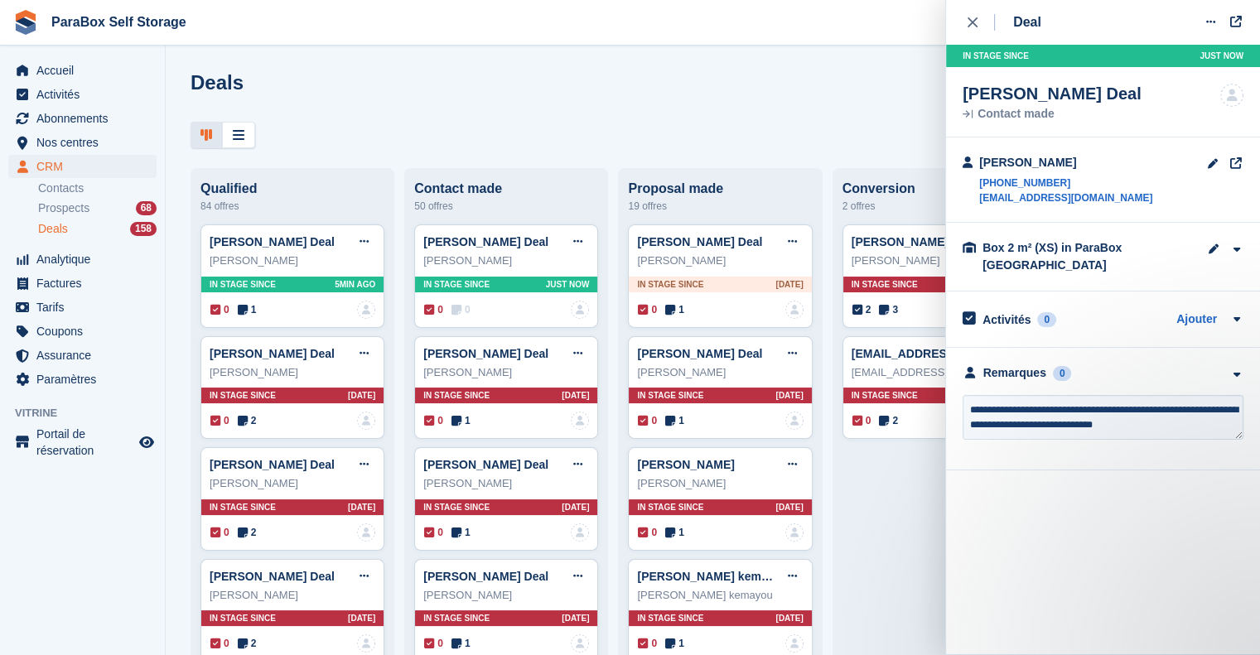
type textarea "**********"
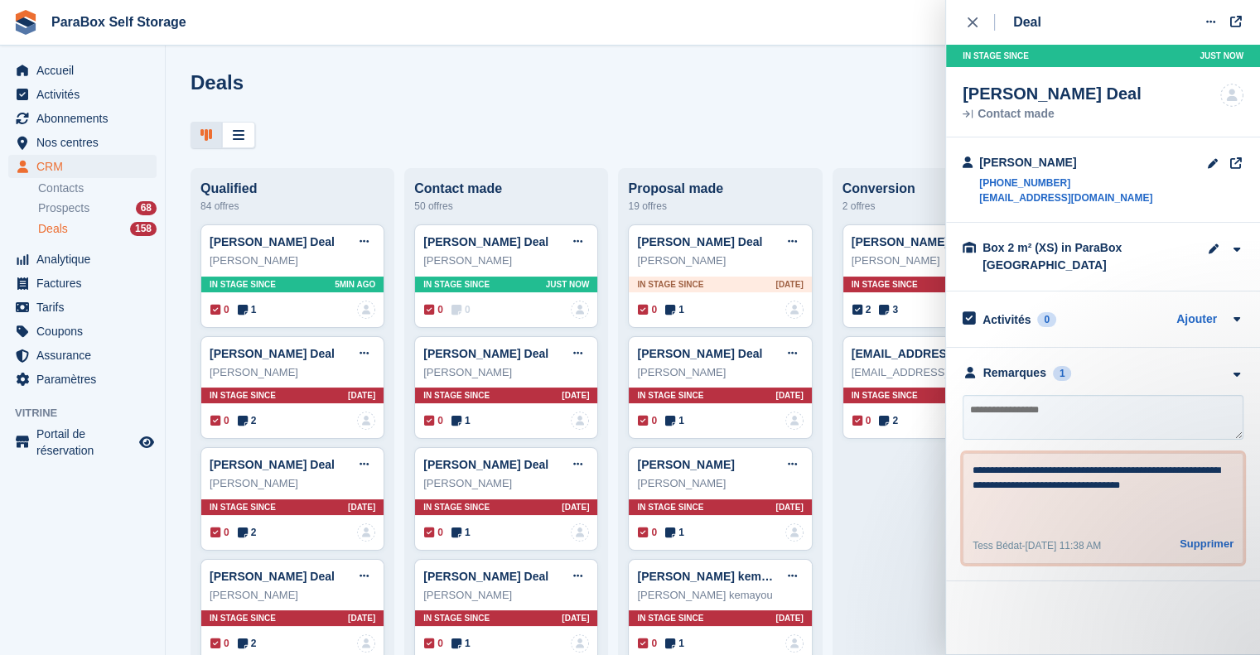
click at [1098, 493] on textarea "**********" at bounding box center [1103, 493] width 262 height 60
click at [1137, 492] on textarea "**********" at bounding box center [1103, 493] width 262 height 60
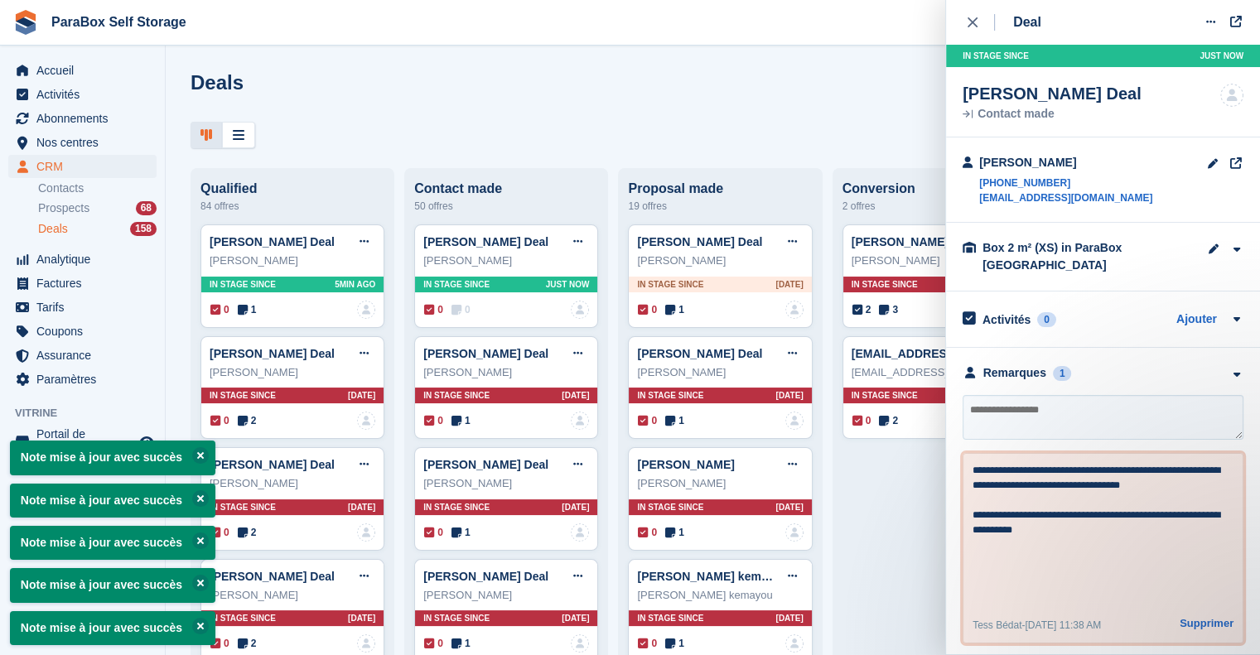
type textarea "**********"
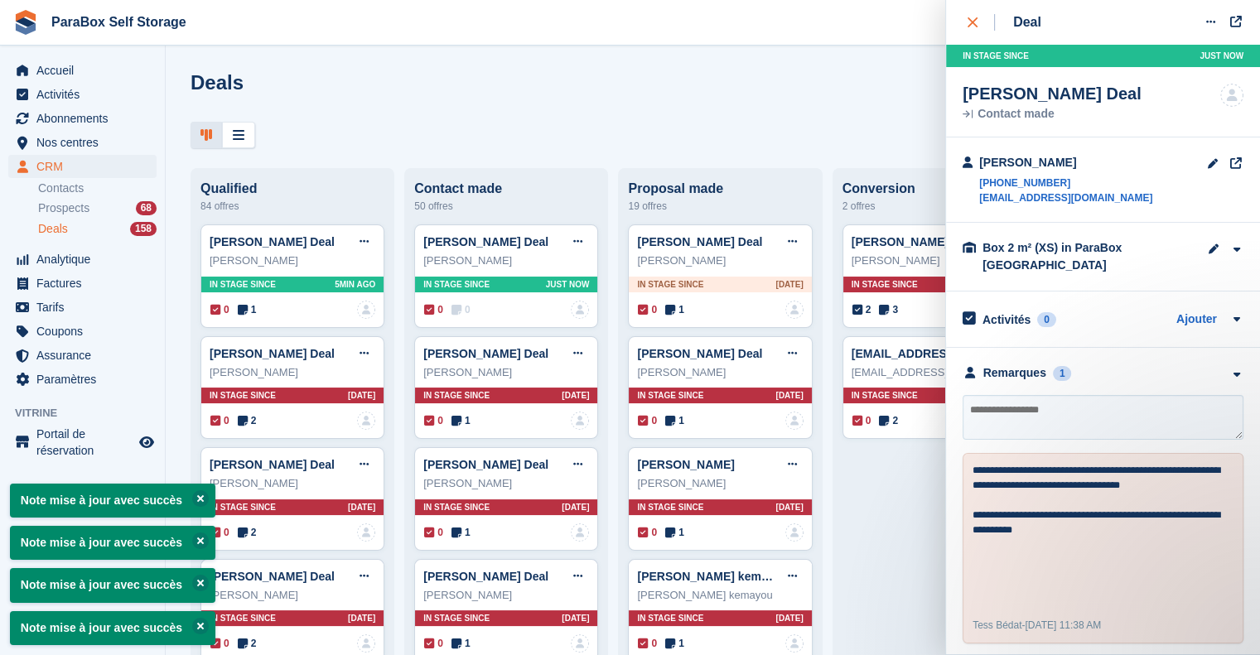
click at [975, 22] on icon "close" at bounding box center [972, 22] width 10 height 10
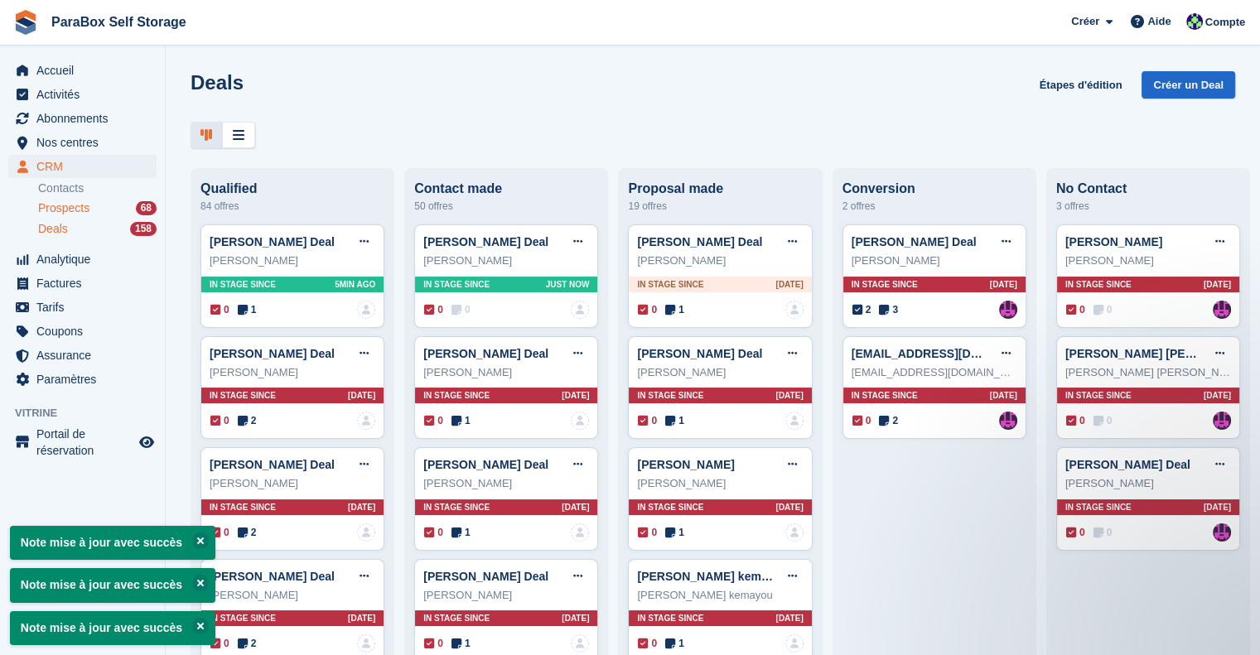
click at [89, 201] on div "Prospects 68" at bounding box center [97, 208] width 118 height 16
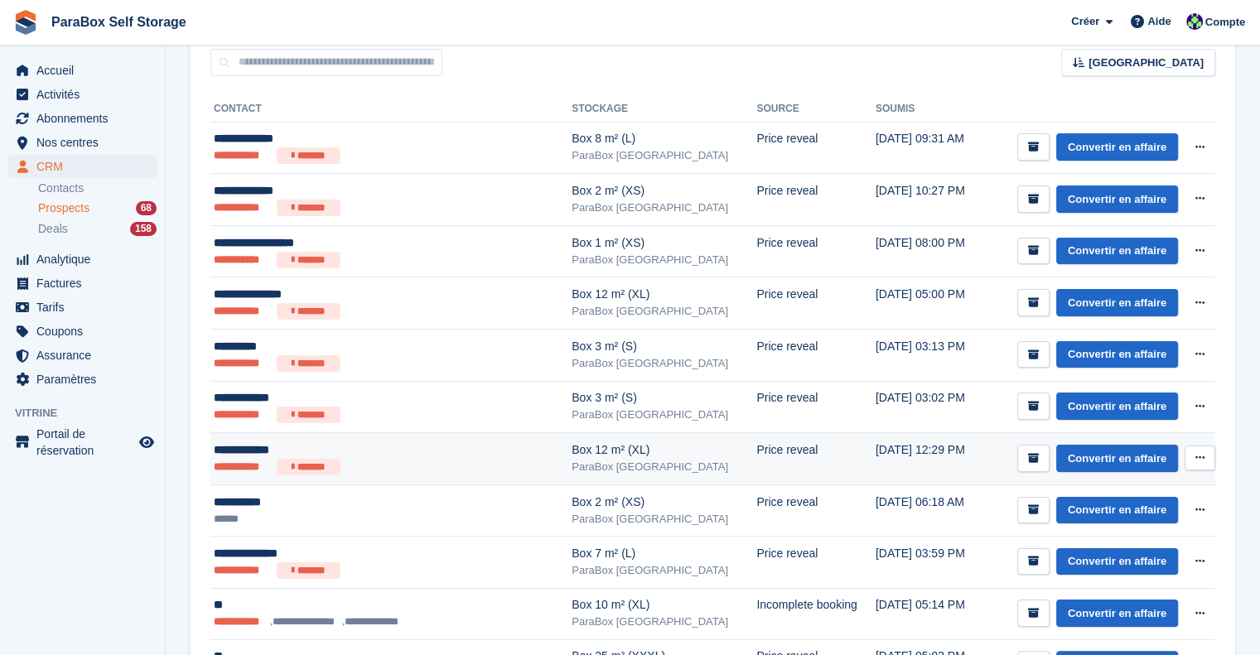
scroll to position [166, 0]
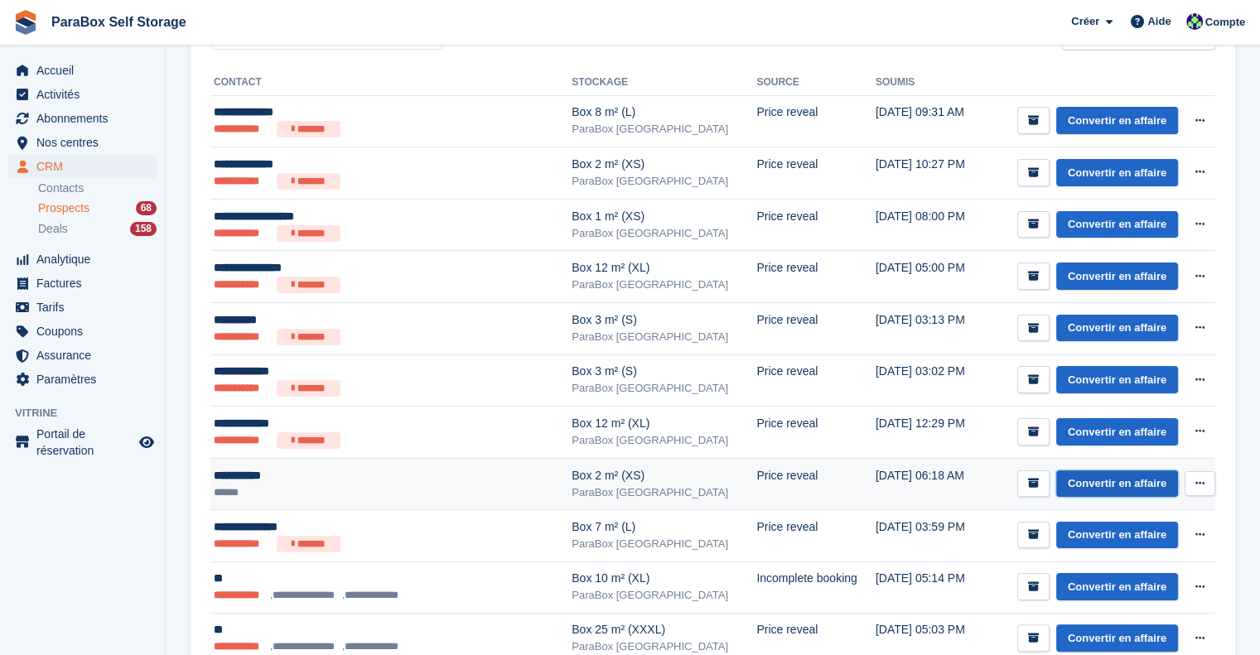
click at [1130, 483] on link "Convertir en affaire" at bounding box center [1117, 483] width 122 height 27
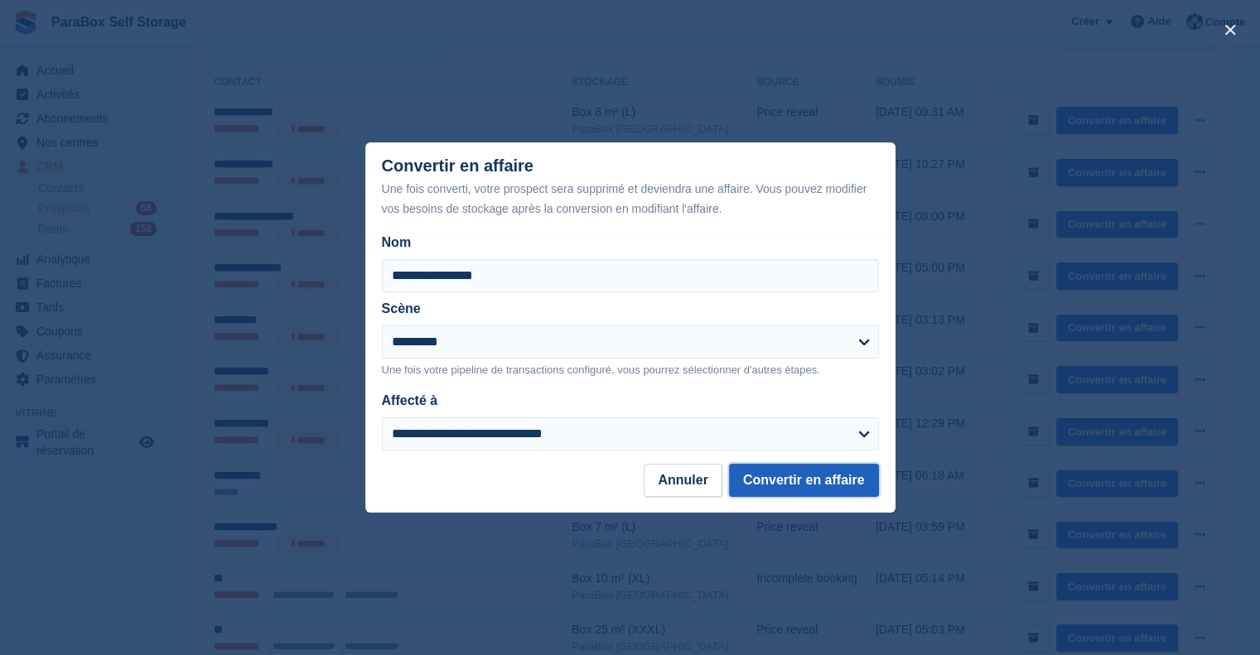
click at [817, 485] on button "Convertir en affaire" at bounding box center [804, 480] width 150 height 33
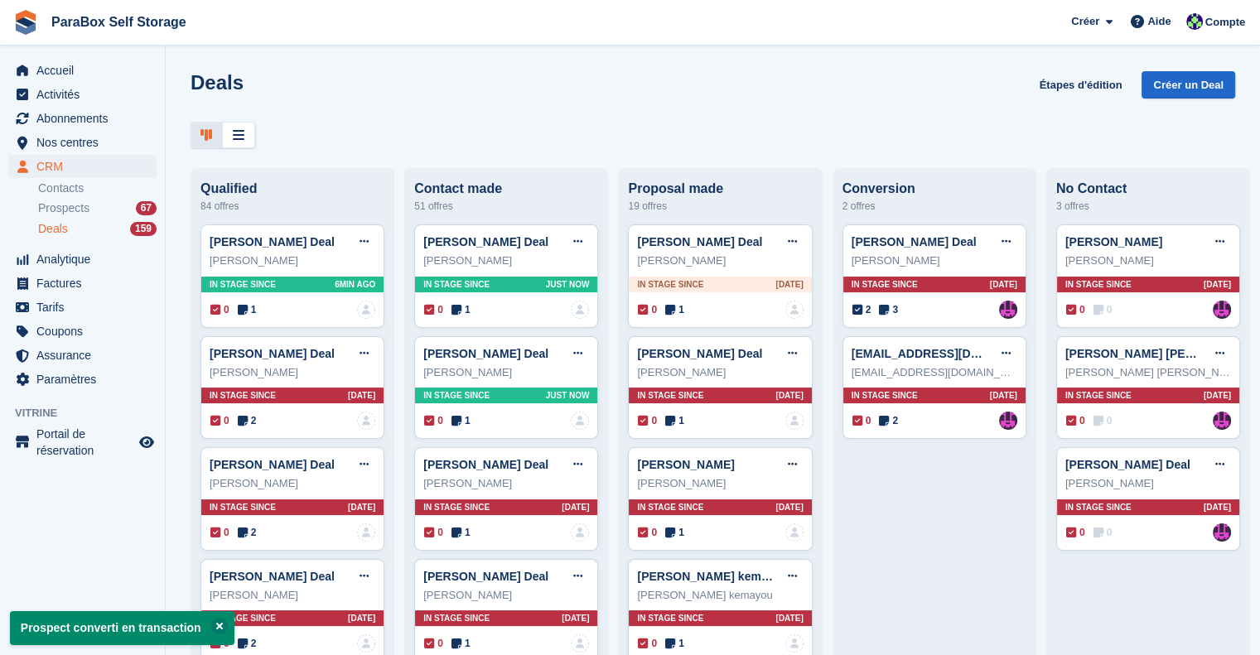
click at [459, 311] on span "1" at bounding box center [460, 309] width 19 height 15
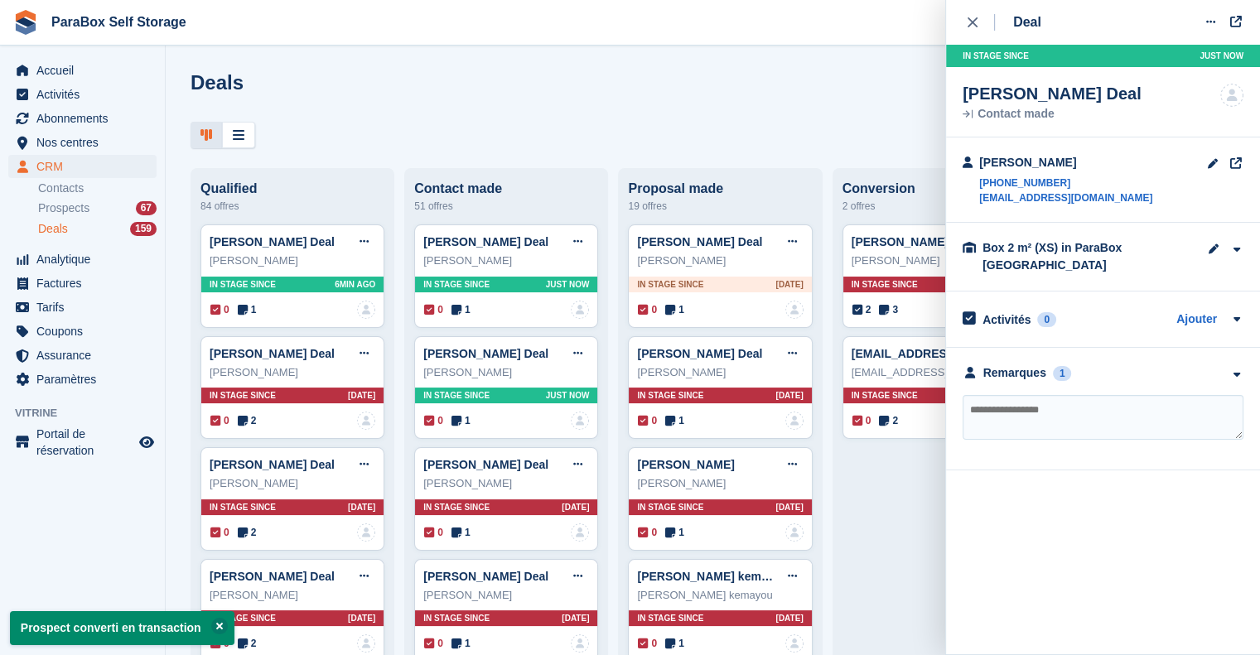
click at [537, 209] on div "51 offres" at bounding box center [506, 206] width 184 height 20
click at [61, 193] on link "Contacts" at bounding box center [97, 189] width 118 height 16
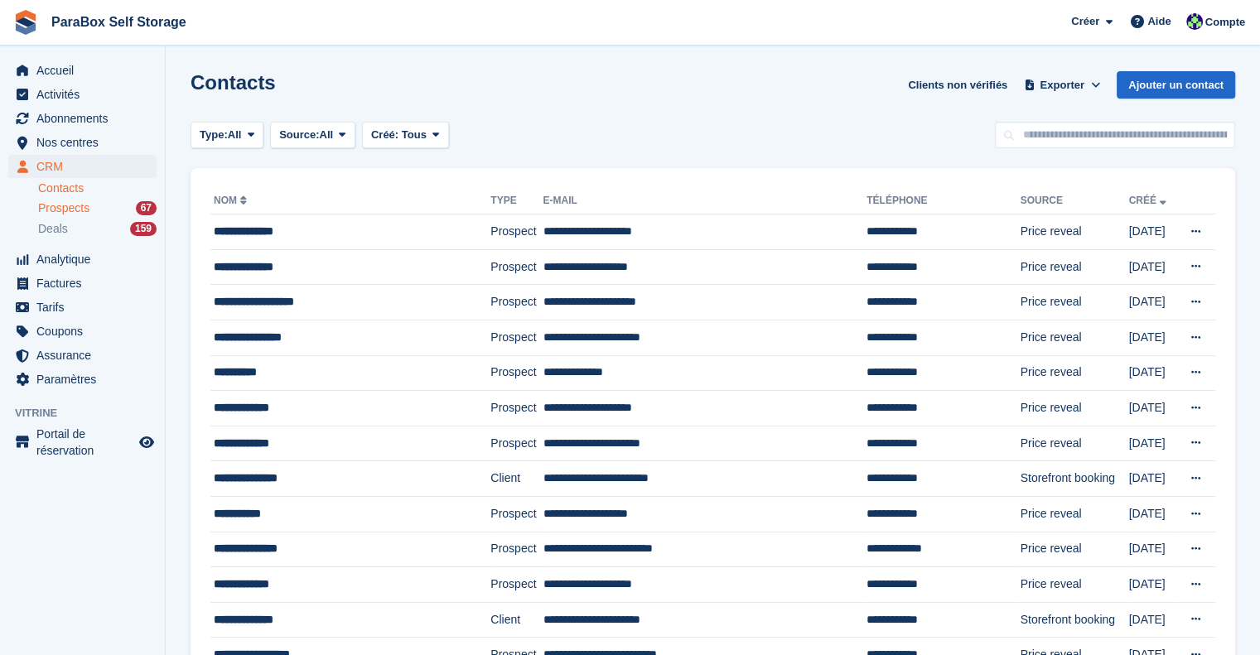
click at [87, 205] on span "Prospects" at bounding box center [63, 208] width 51 height 16
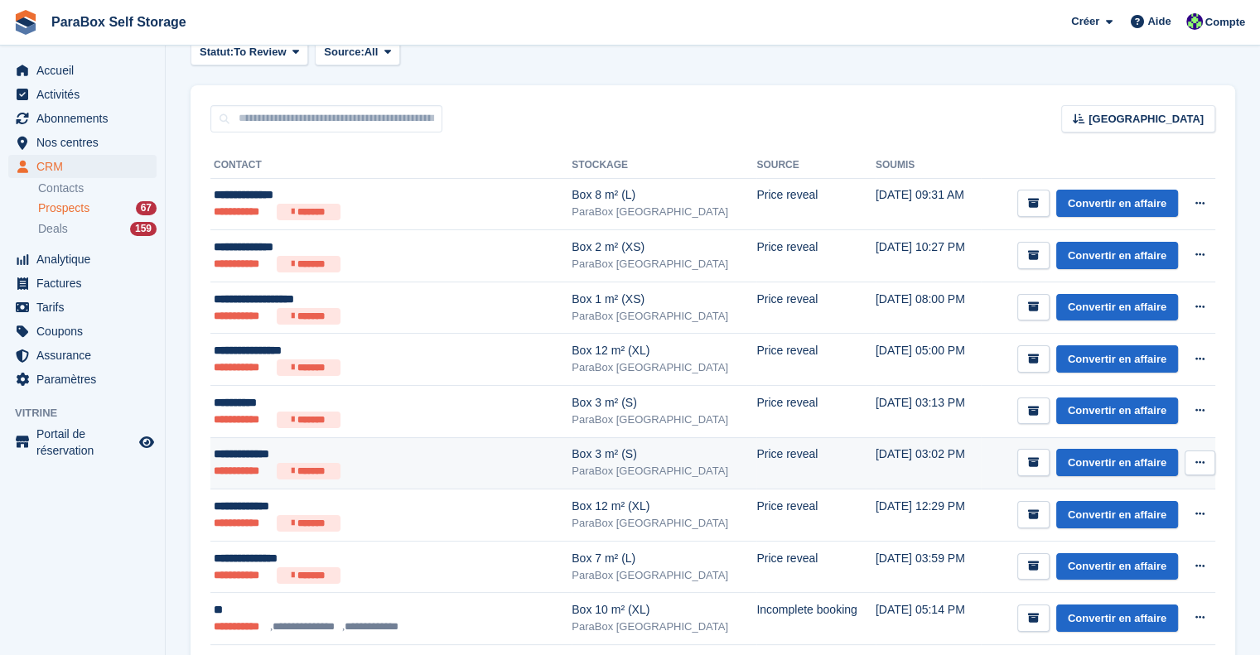
scroll to position [166, 0]
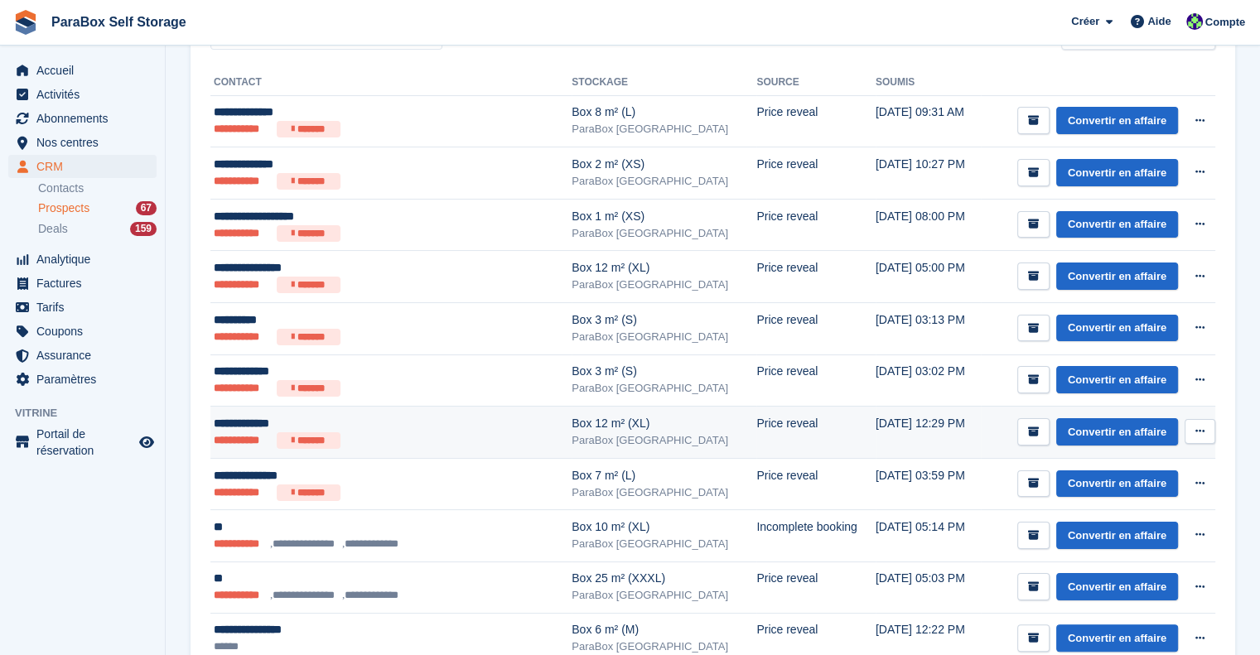
click at [464, 422] on div "**********" at bounding box center [365, 423] width 302 height 17
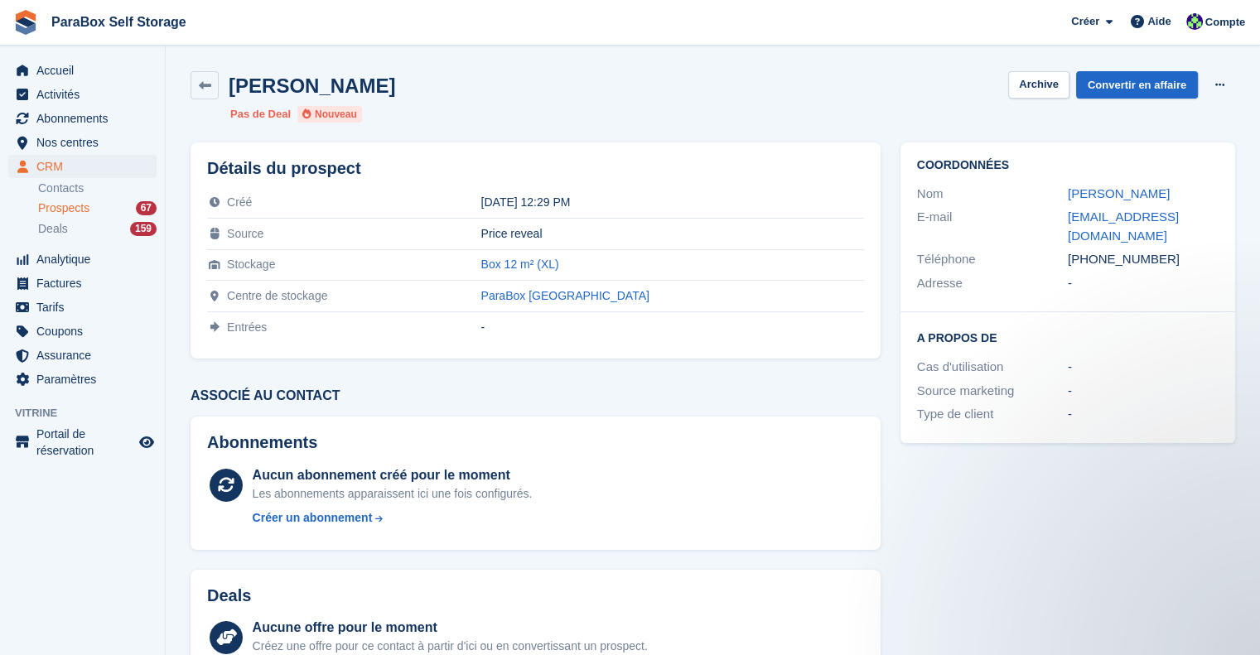
click at [72, 206] on span "Prospects" at bounding box center [63, 208] width 51 height 16
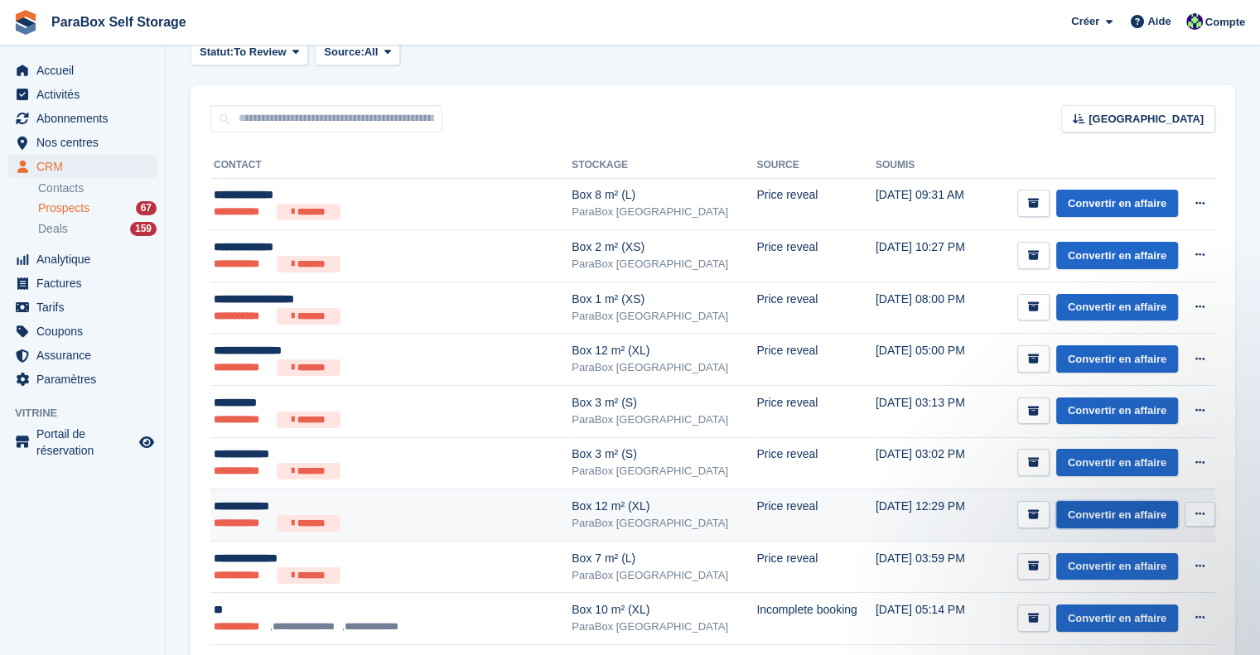
click at [1151, 509] on link "Convertir en affaire" at bounding box center [1117, 514] width 122 height 27
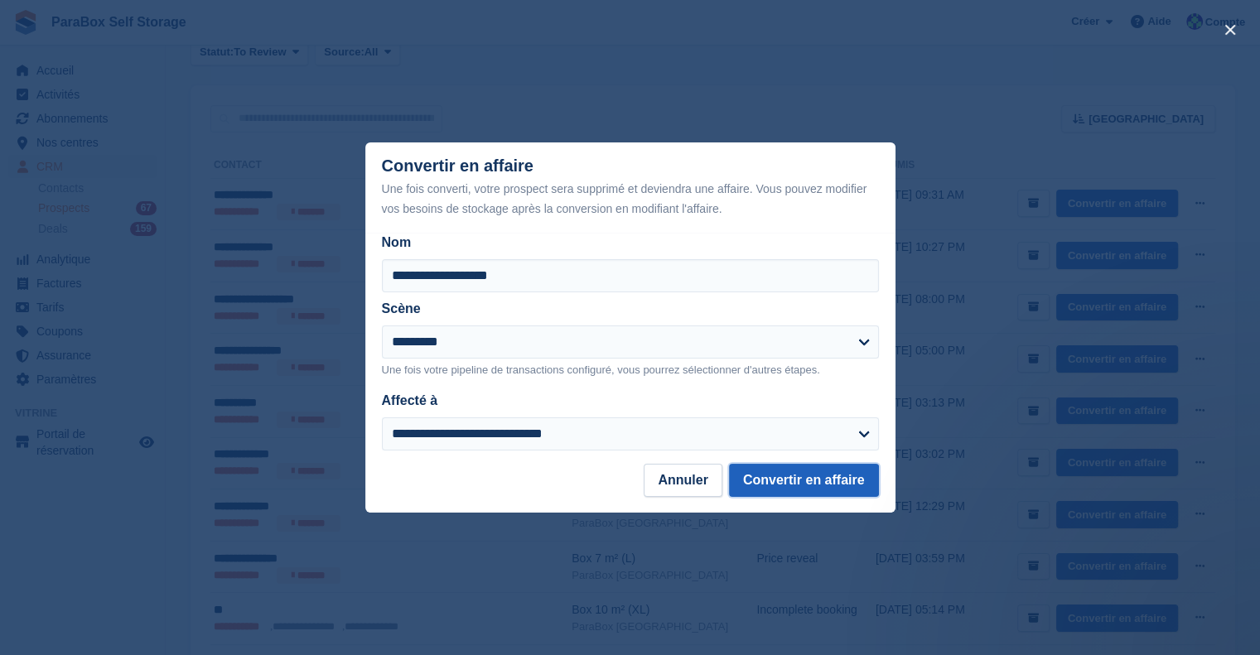
click at [793, 489] on button "Convertir en affaire" at bounding box center [804, 480] width 150 height 33
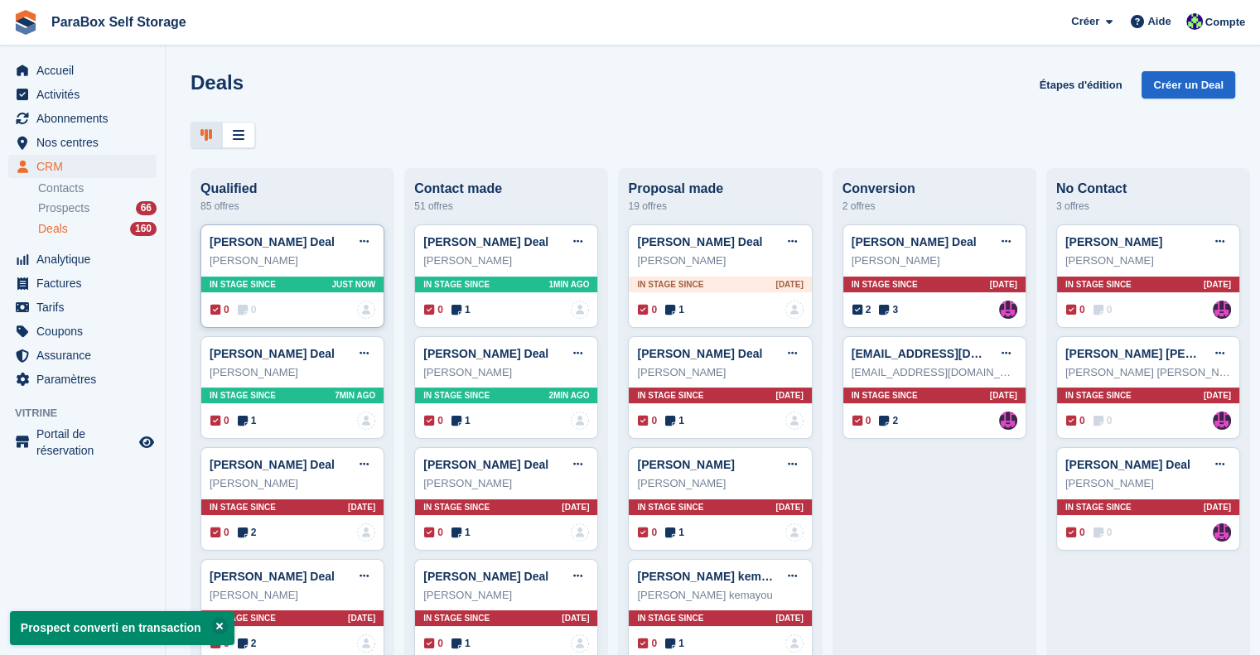
click at [247, 312] on icon at bounding box center [243, 310] width 10 height 12
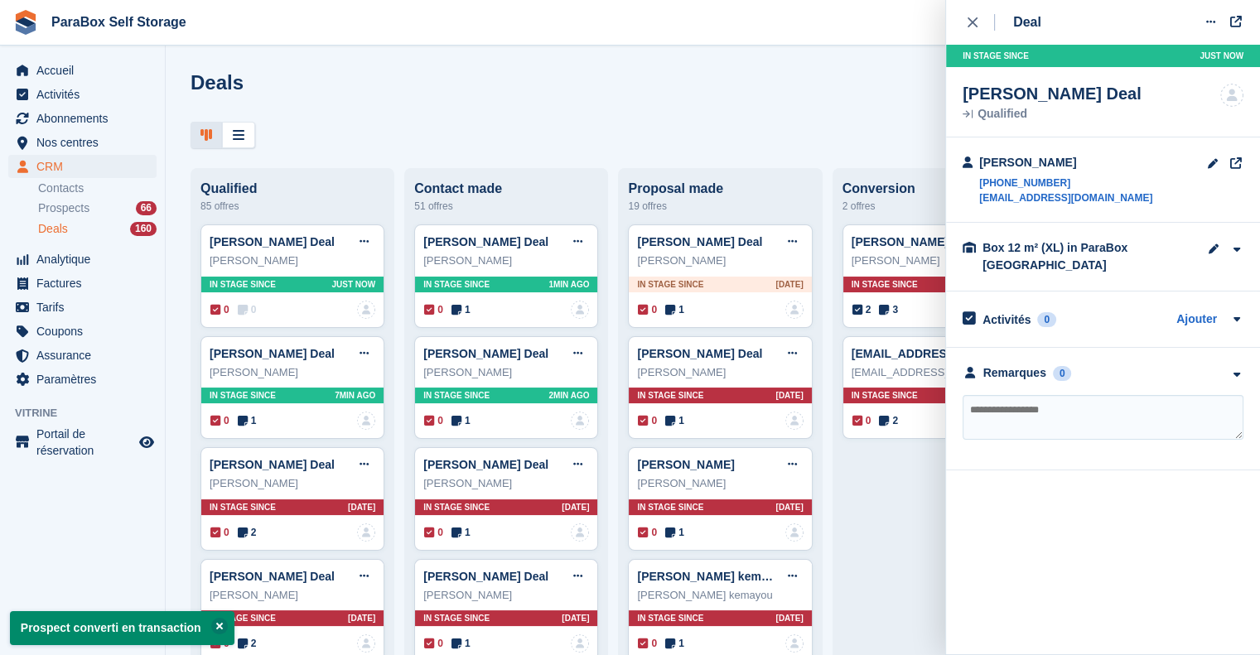
click at [1047, 402] on textarea at bounding box center [1102, 417] width 281 height 45
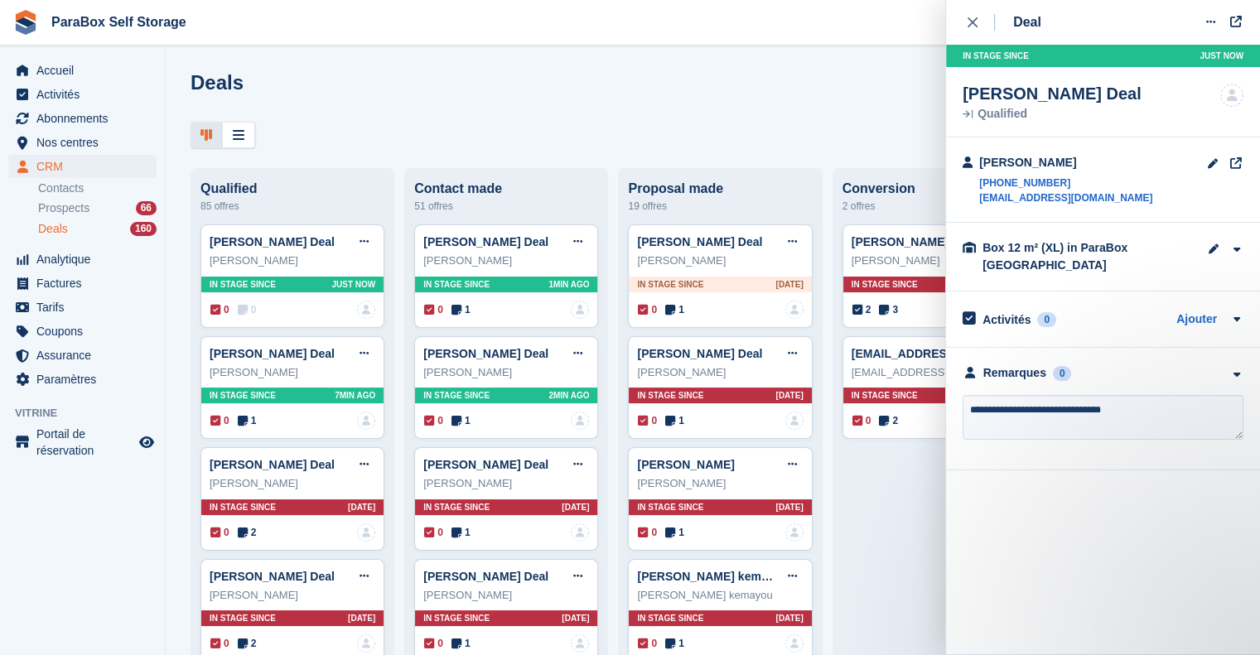
type textarea "**********"
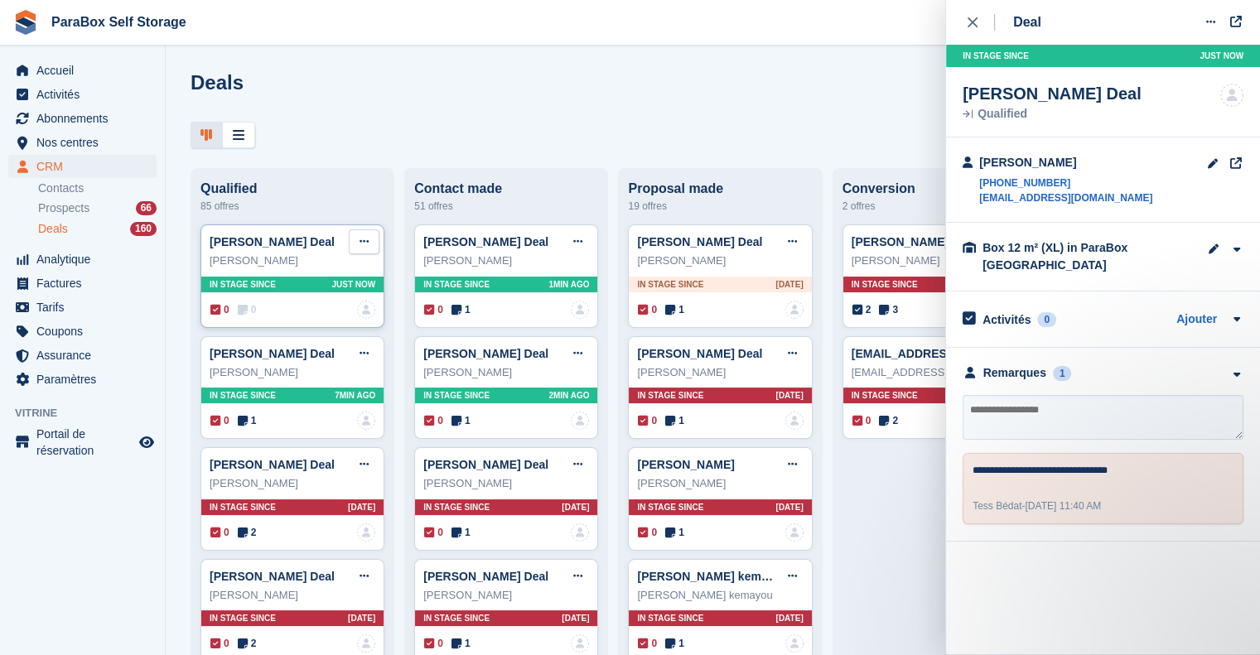
click at [360, 247] on icon at bounding box center [363, 241] width 9 height 11
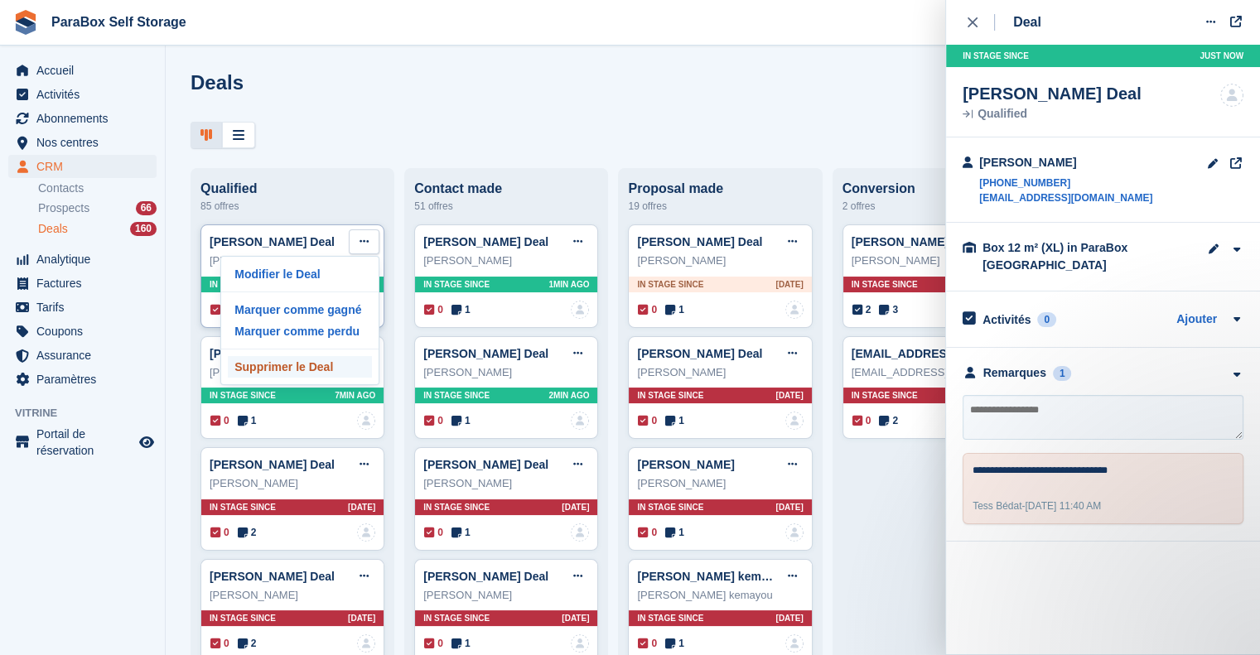
click at [292, 374] on p "Supprimer le Deal" at bounding box center [300, 367] width 144 height 22
click at [350, 337] on p "Marquer comme perdu" at bounding box center [300, 332] width 144 height 22
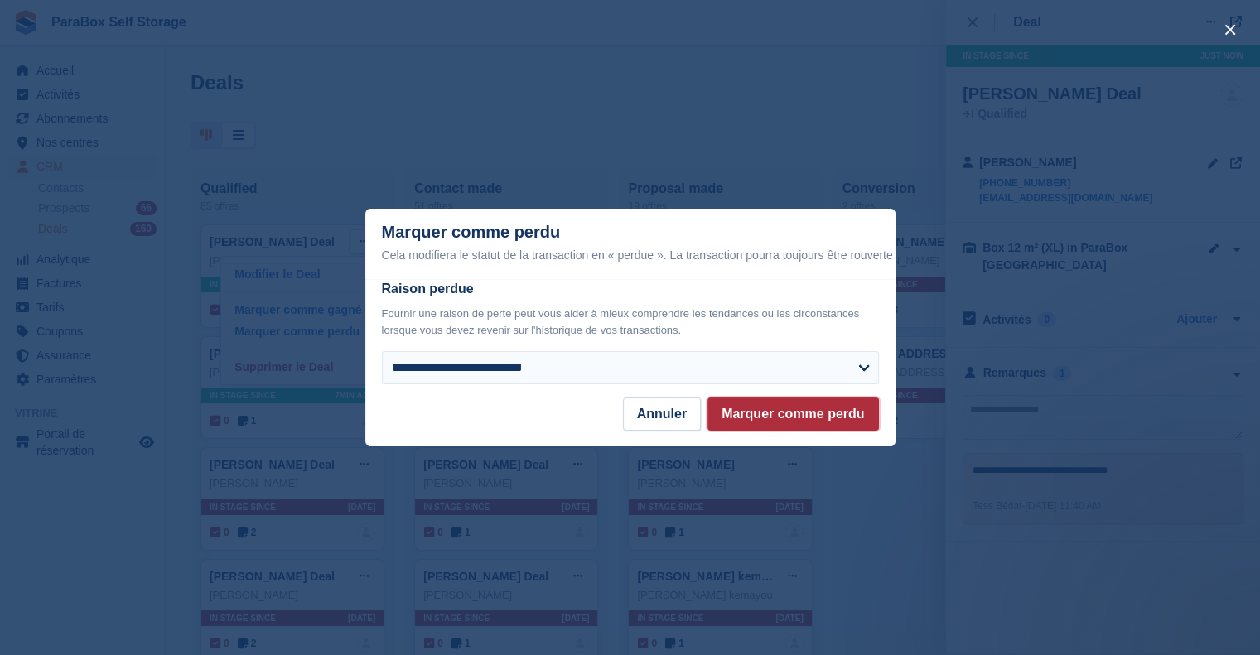
click at [797, 417] on button "Marquer comme perdu" at bounding box center [792, 414] width 171 height 33
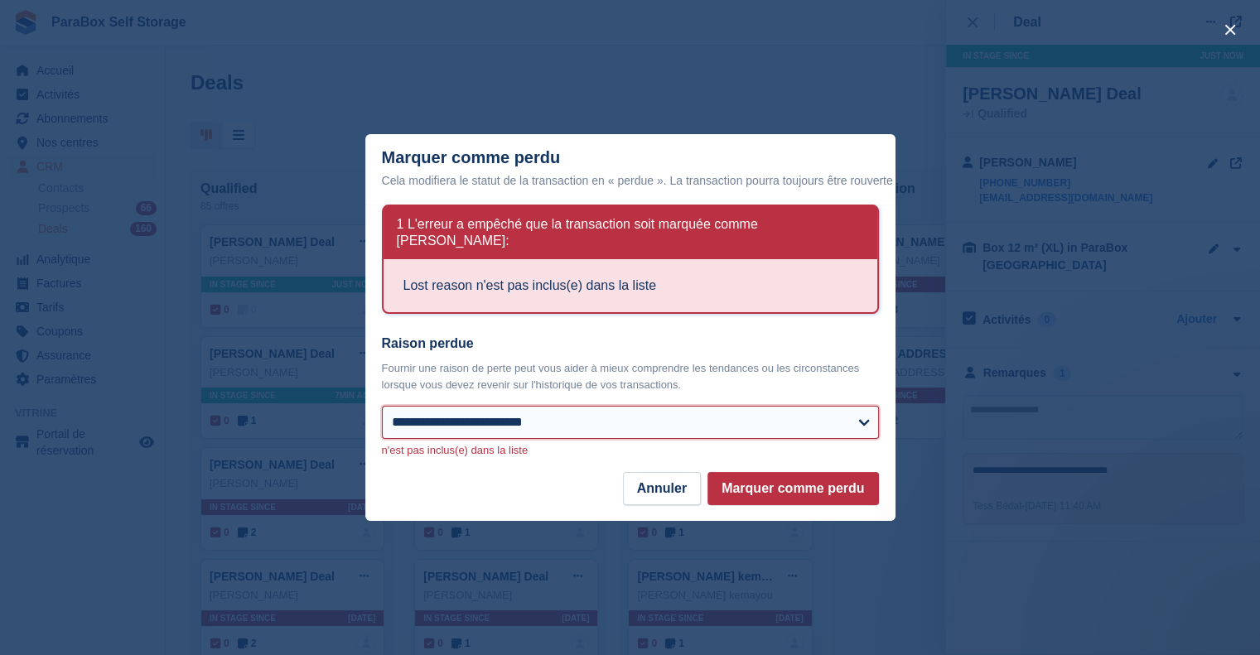
click at [697, 420] on select "**********" at bounding box center [630, 422] width 497 height 33
select select "**********"
click at [382, 406] on select "**********" at bounding box center [630, 422] width 497 height 33
click at [817, 477] on button "Marquer comme perdu" at bounding box center [792, 488] width 171 height 33
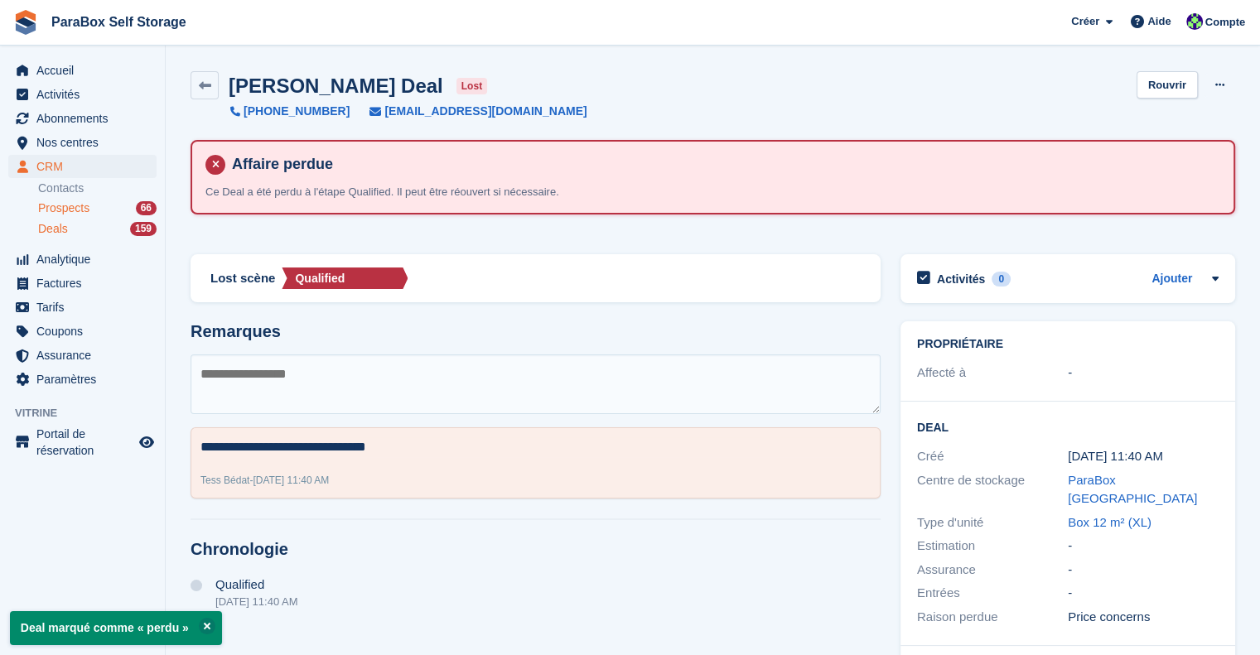
click at [89, 206] on div "Prospects 66" at bounding box center [97, 208] width 118 height 16
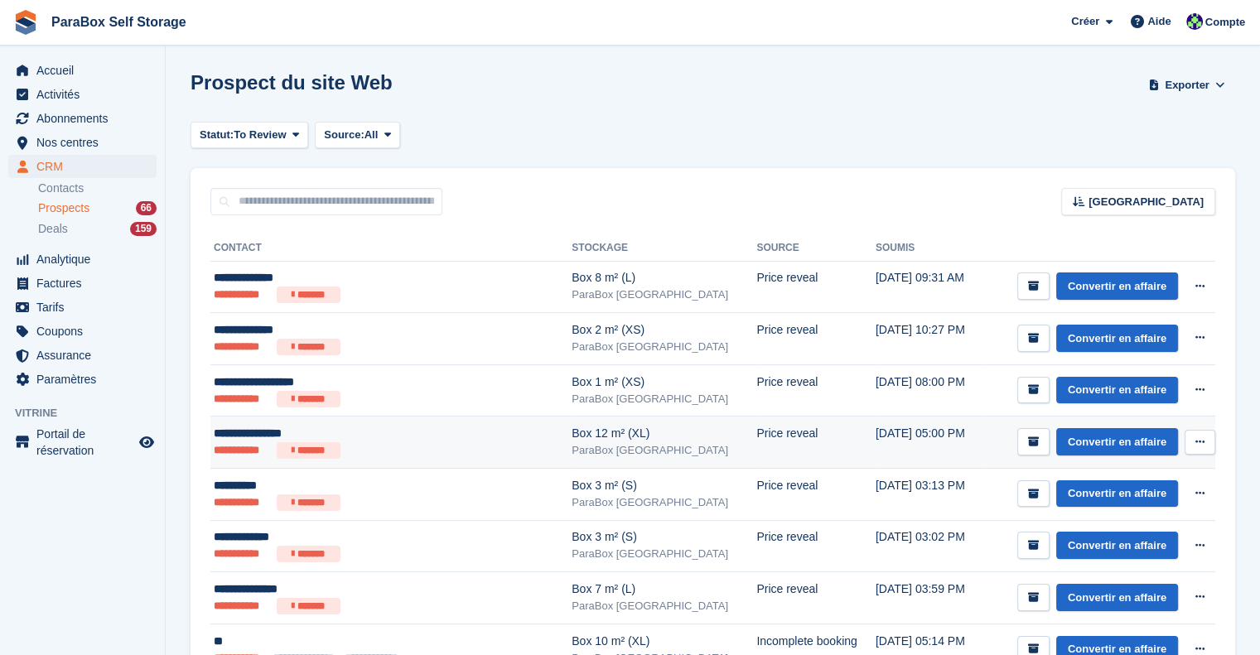
scroll to position [166, 0]
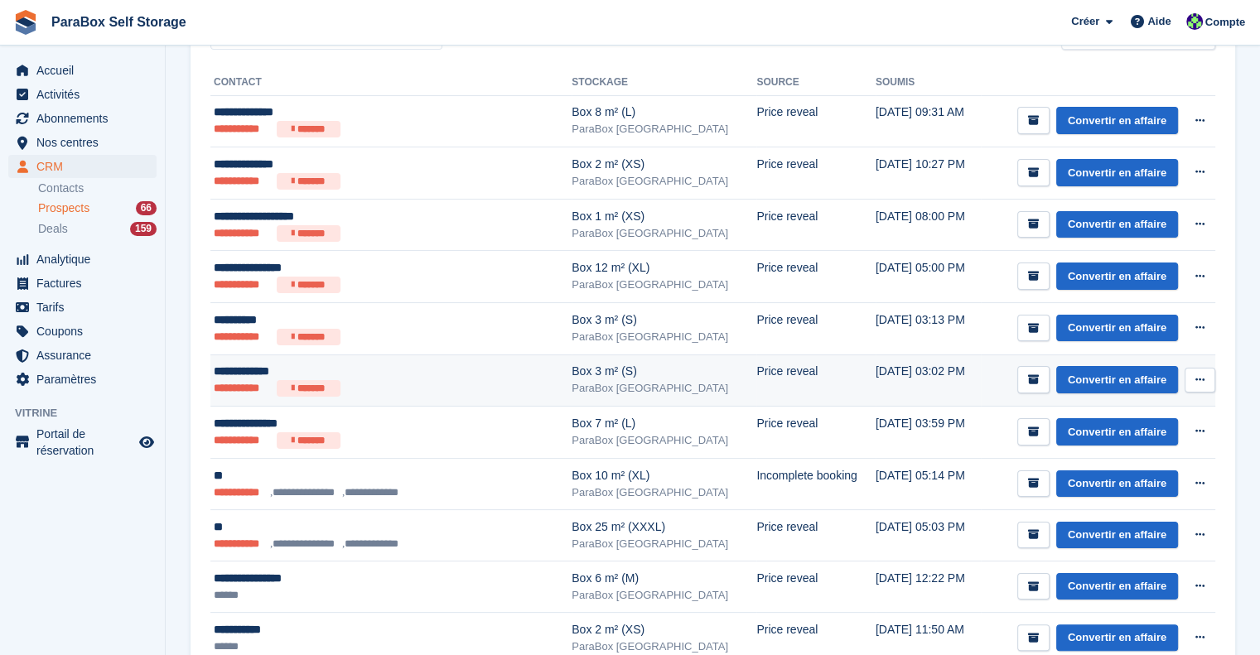
click at [422, 376] on div "**********" at bounding box center [365, 371] width 302 height 17
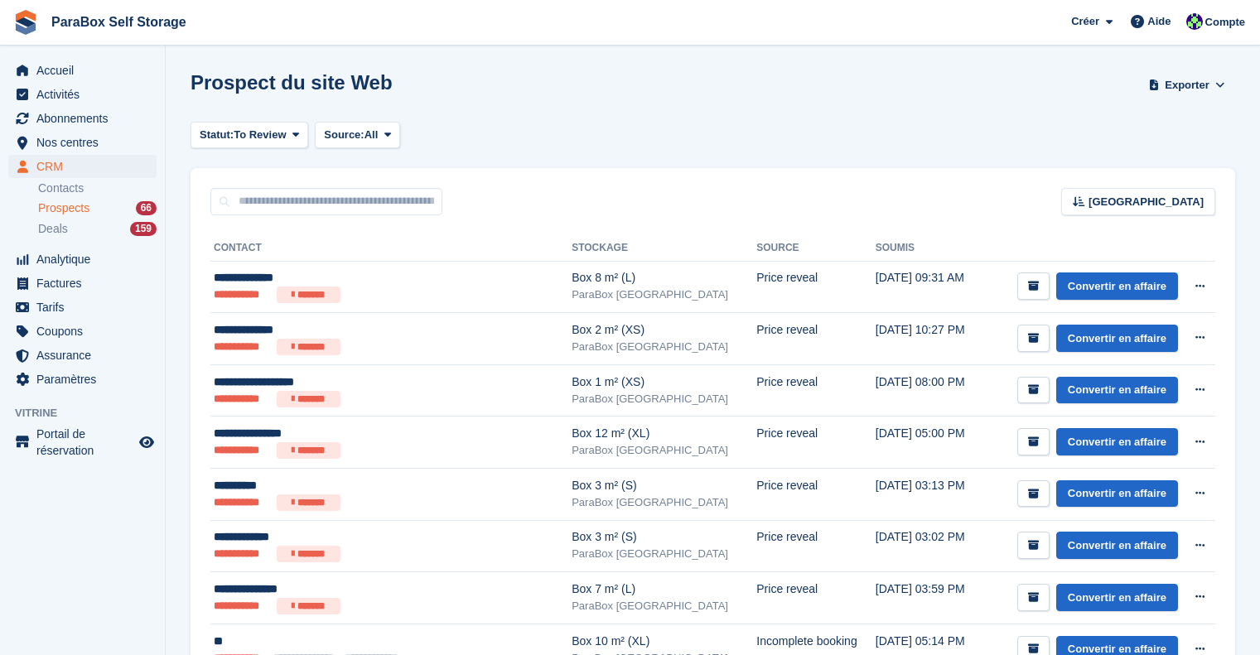
scroll to position [166, 0]
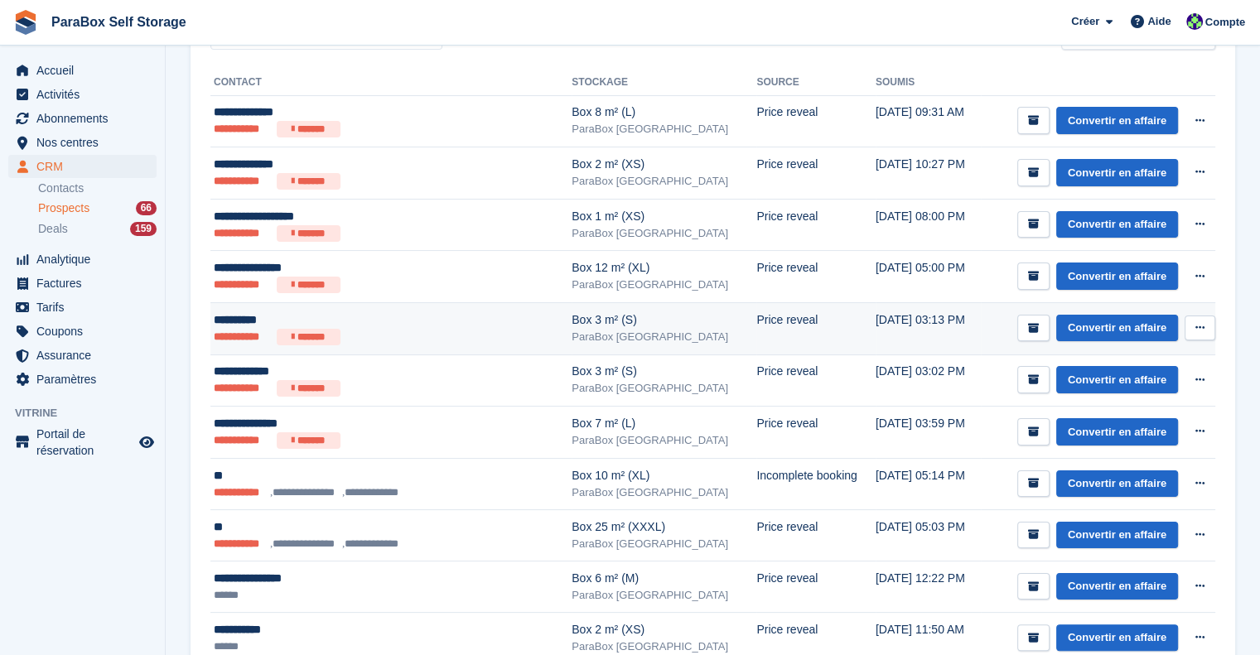
click at [402, 324] on div "**********" at bounding box center [365, 319] width 302 height 17
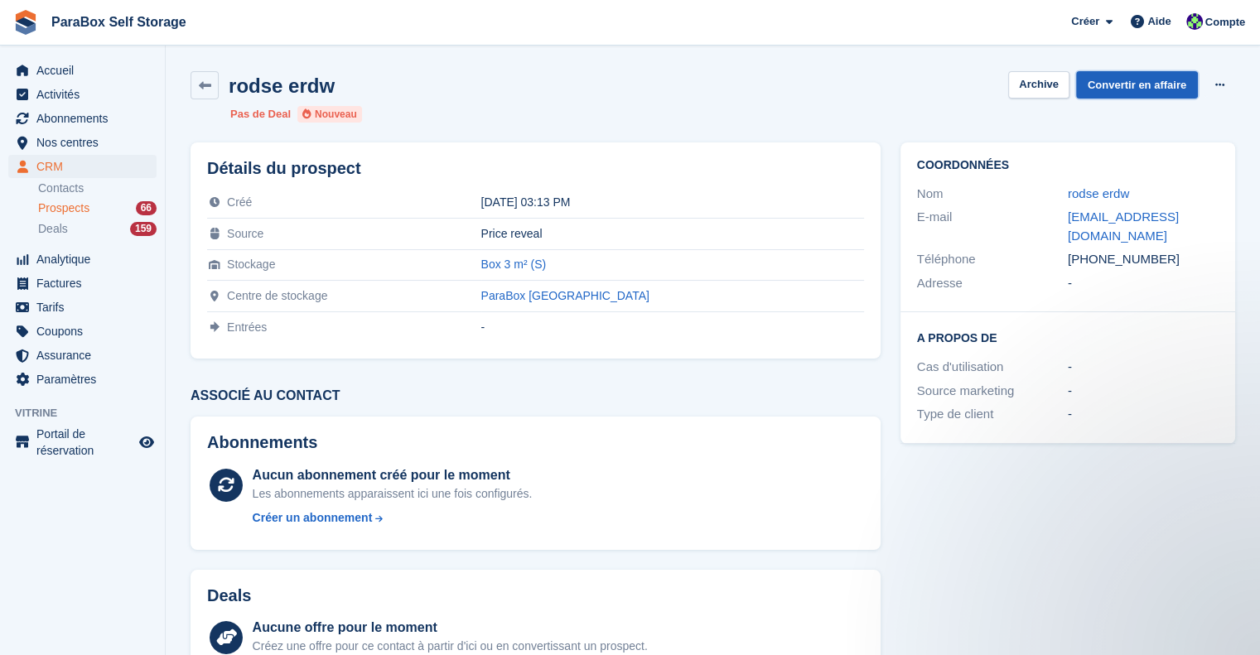
click at [1143, 92] on link "Convertir en affaire" at bounding box center [1137, 84] width 122 height 27
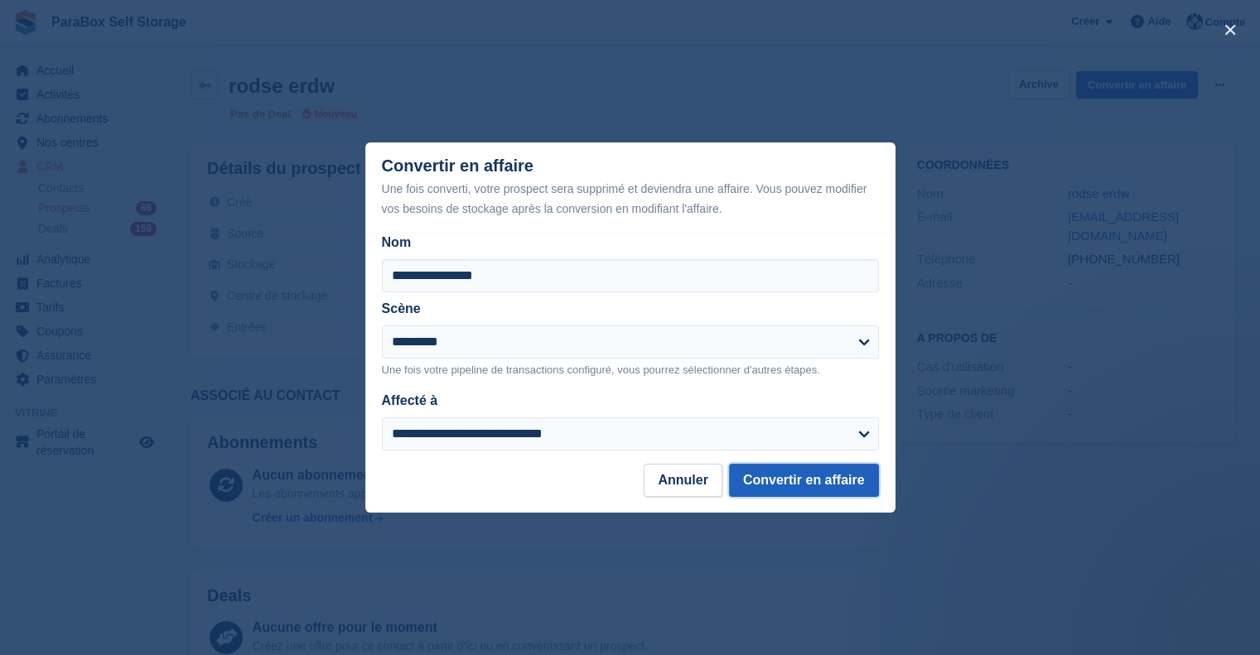
click at [829, 488] on button "Convertir en affaire" at bounding box center [804, 480] width 150 height 33
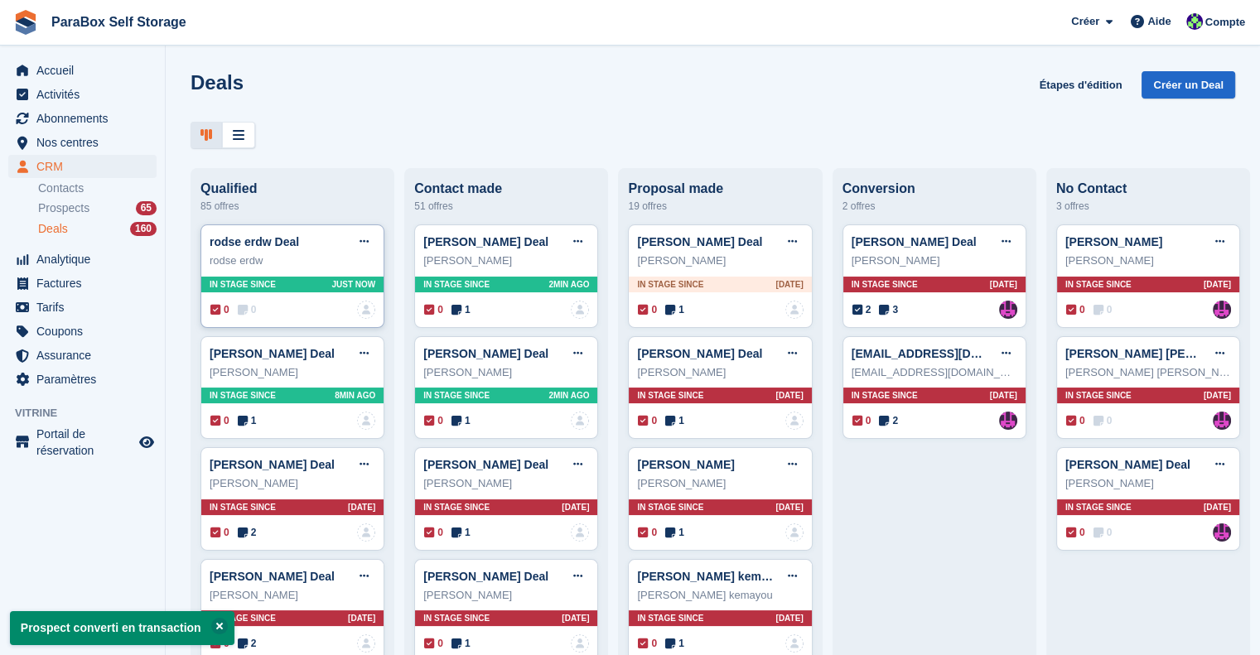
click at [244, 310] on icon at bounding box center [243, 310] width 10 height 12
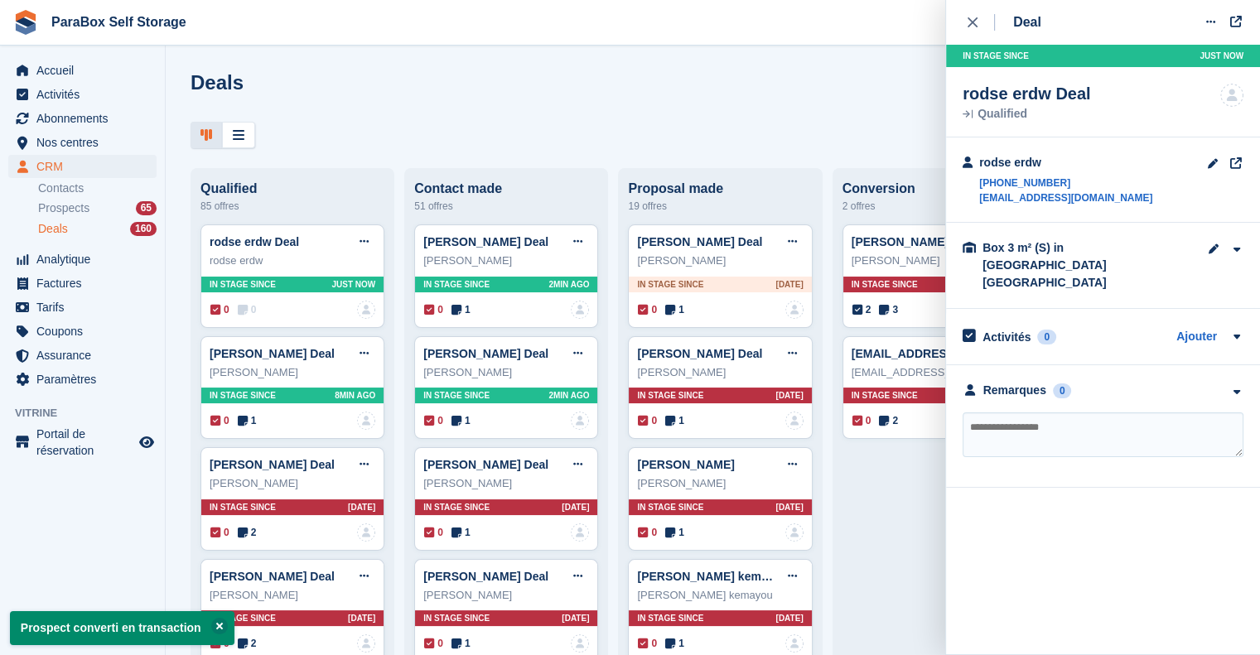
click at [1054, 412] on textarea at bounding box center [1102, 434] width 281 height 45
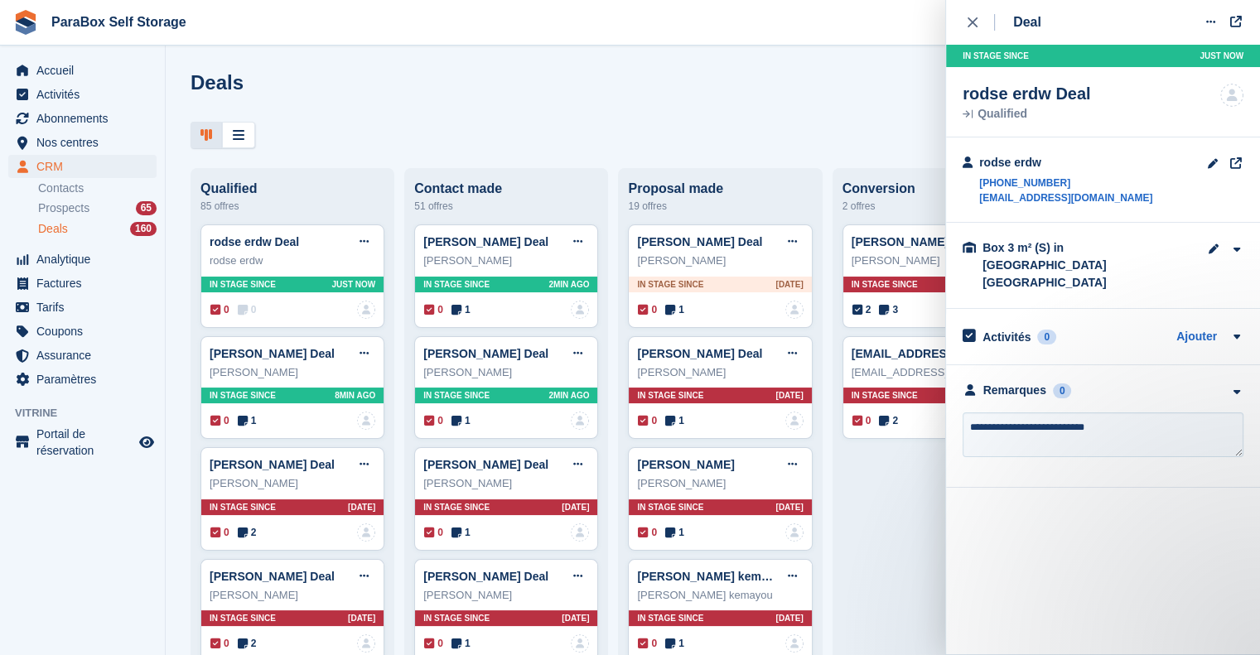
type textarea "**********"
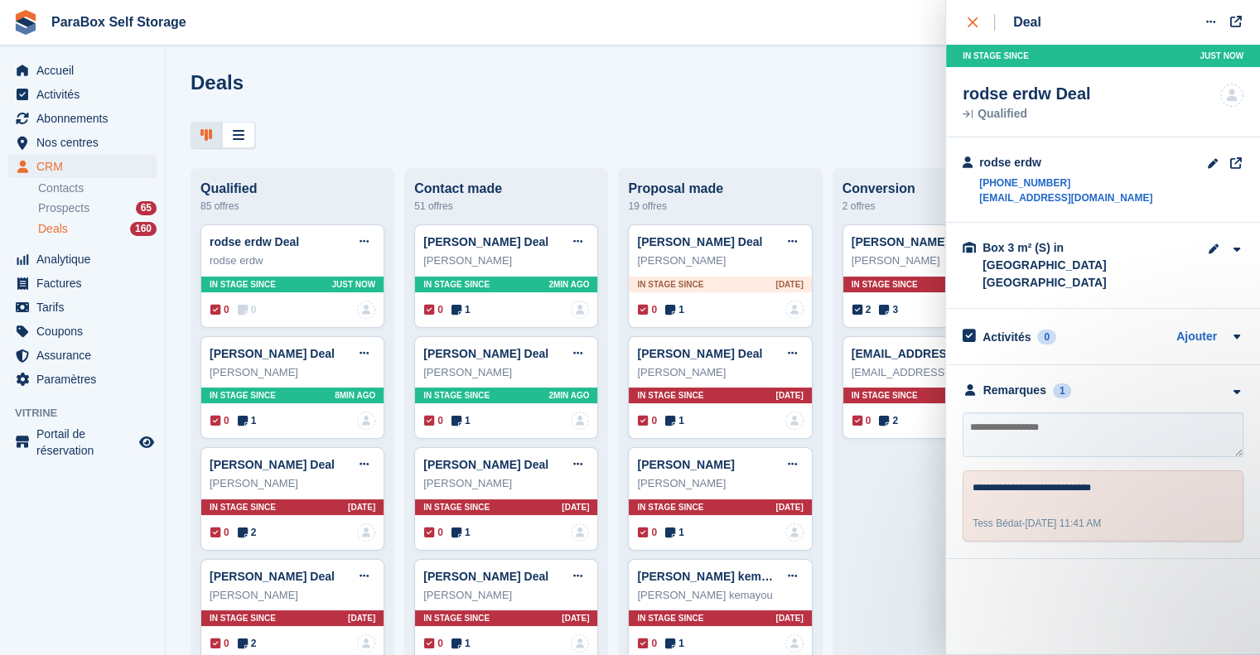
click at [967, 27] on div "close" at bounding box center [980, 22] width 27 height 17
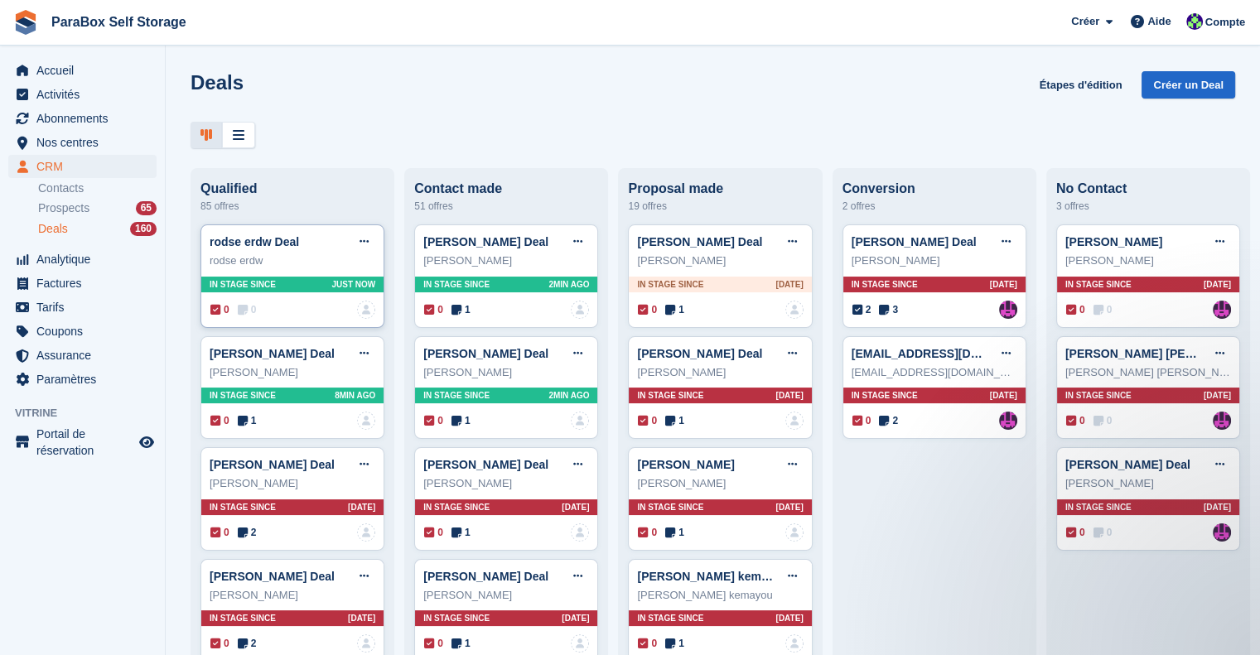
click at [245, 304] on div "0 0 Personne n'est affecté à cette transaction" at bounding box center [292, 310] width 165 height 18
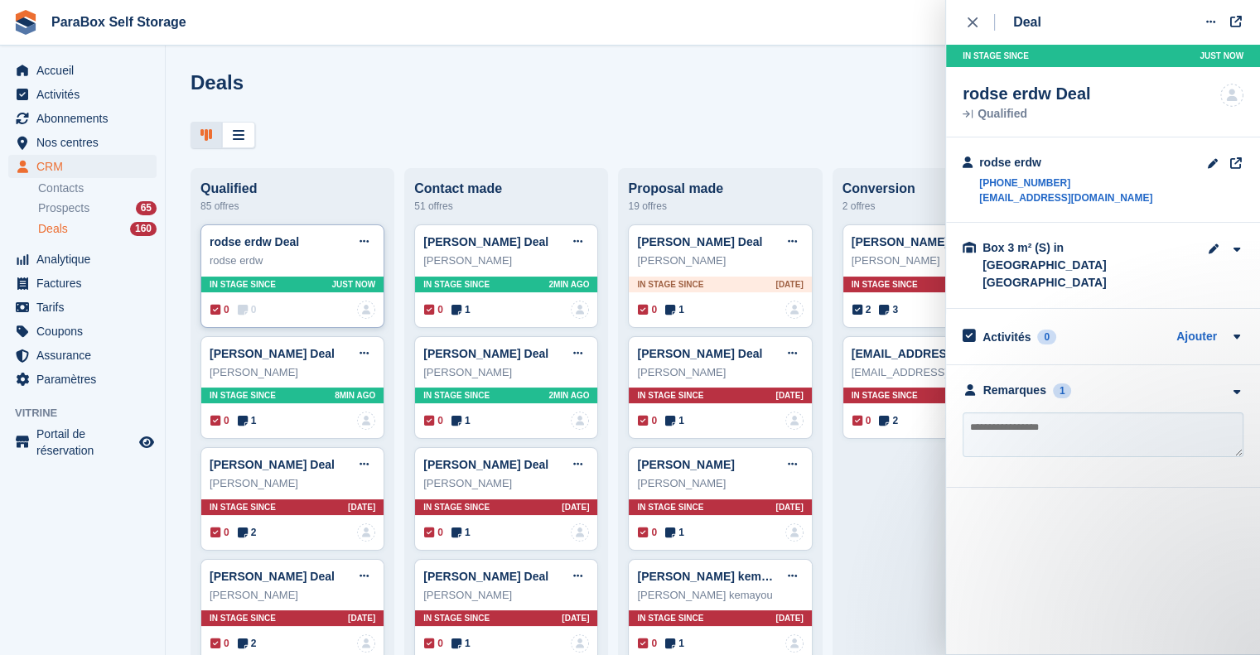
click at [381, 233] on div "rodse erdw Deal Modifier le Deal Marquer comme gagné Marquer comme perdu Suppri…" at bounding box center [292, 276] width 184 height 104
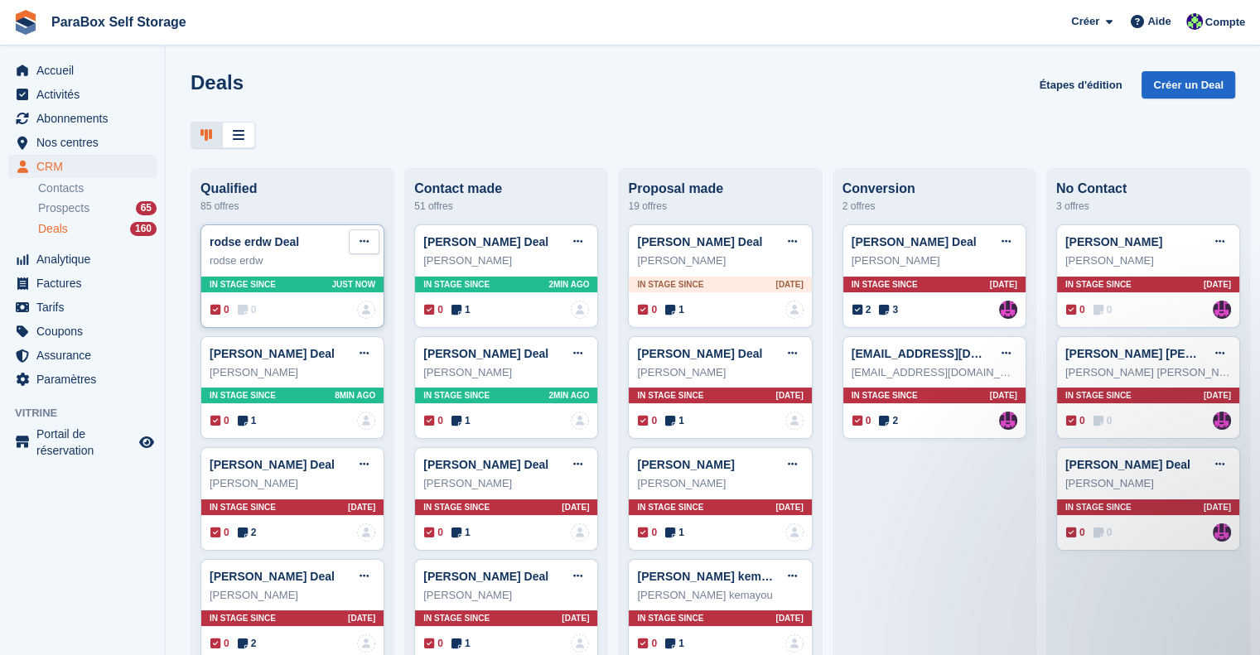
click at [359, 246] on icon at bounding box center [363, 241] width 9 height 11
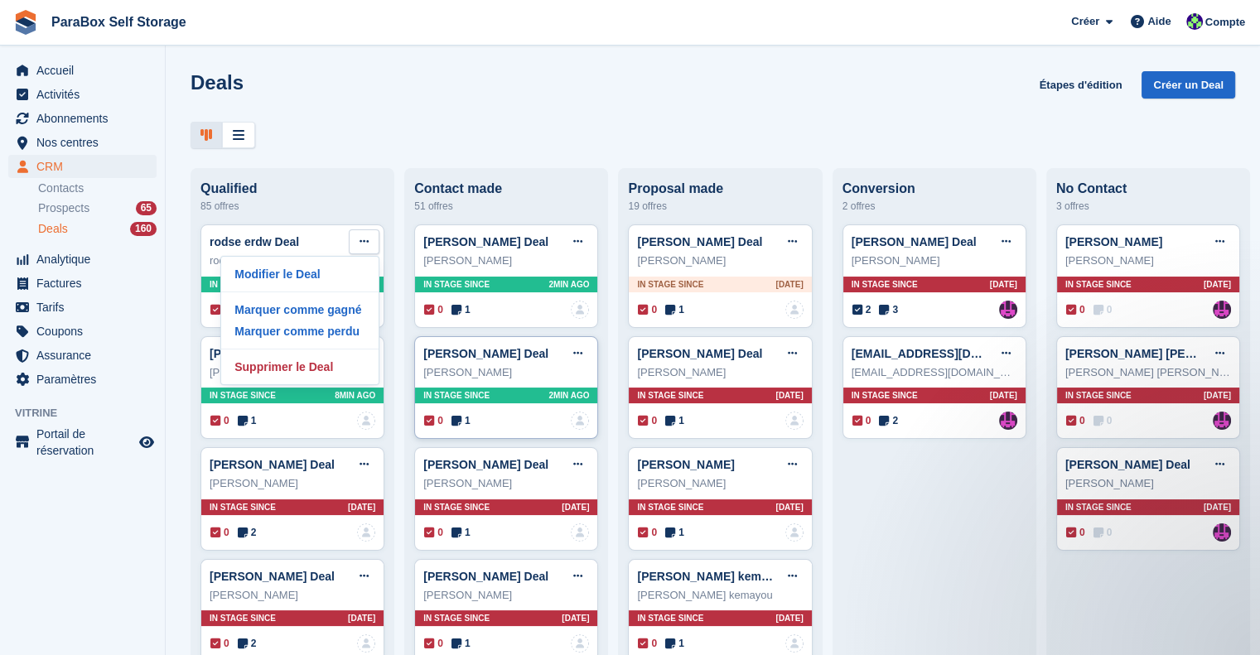
drag, startPoint x: 328, startPoint y: 334, endPoint x: 481, endPoint y: 347, distance: 153.8
click at [328, 334] on p "Marquer comme perdu" at bounding box center [300, 332] width 144 height 22
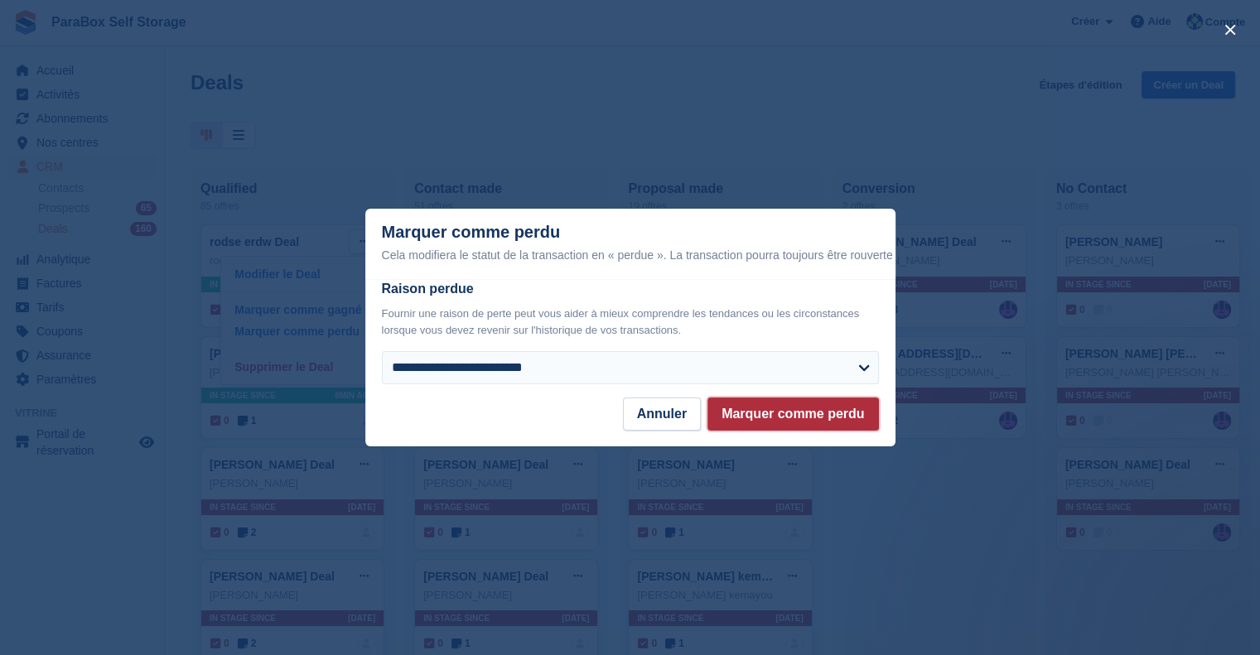
click at [763, 405] on button "Marquer comme perdu" at bounding box center [792, 414] width 171 height 33
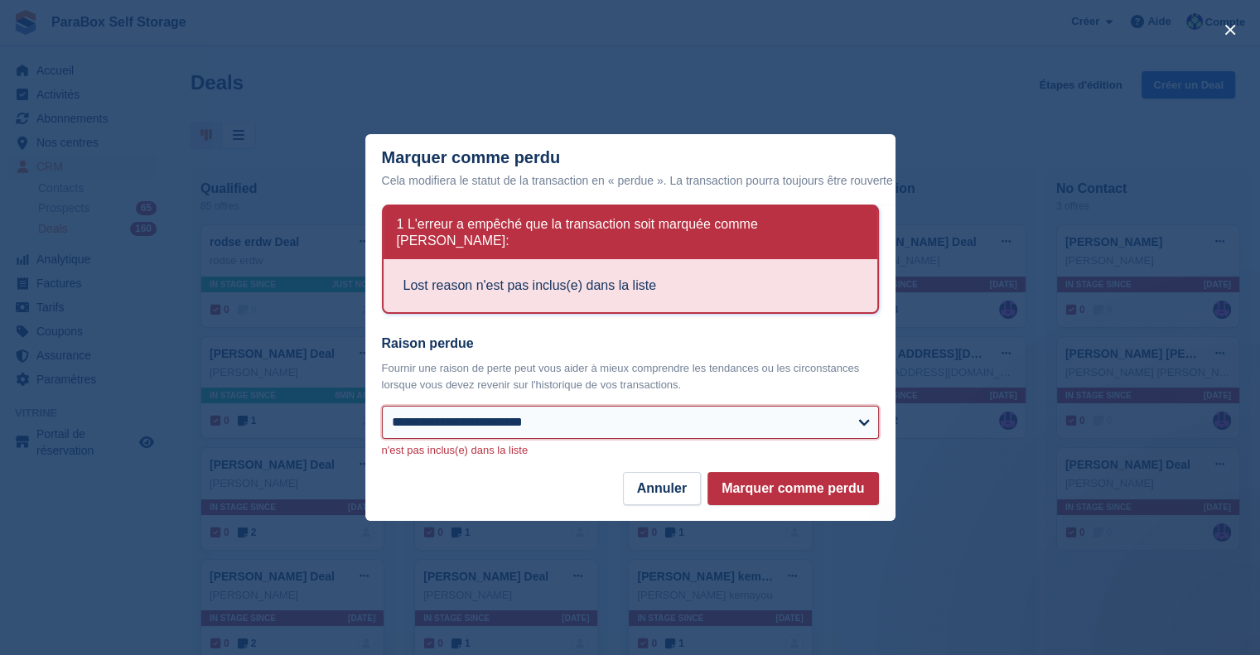
click at [626, 417] on select "**********" at bounding box center [630, 422] width 497 height 33
select select "**********"
click at [382, 406] on select "**********" at bounding box center [630, 422] width 497 height 33
click at [805, 498] on footer "Annuler Marquer comme perdu" at bounding box center [630, 496] width 530 height 49
click at [808, 481] on button "Marquer comme perdu" at bounding box center [792, 488] width 171 height 33
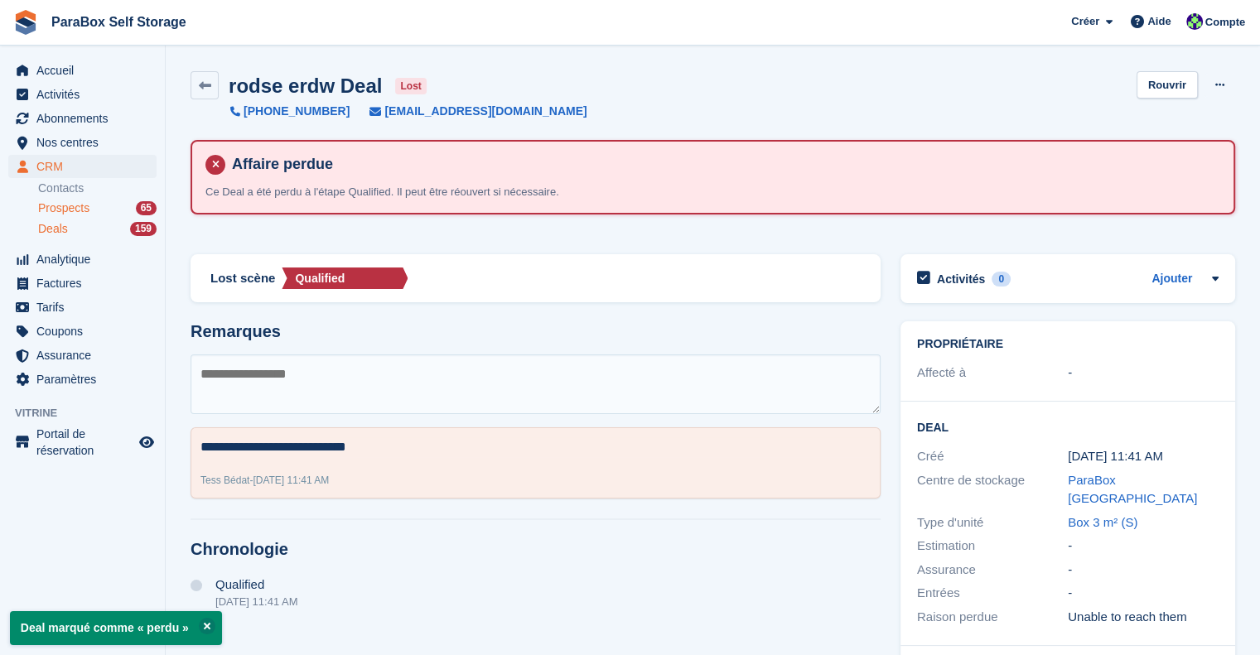
click at [96, 200] on div "Prospects 65" at bounding box center [97, 208] width 118 height 16
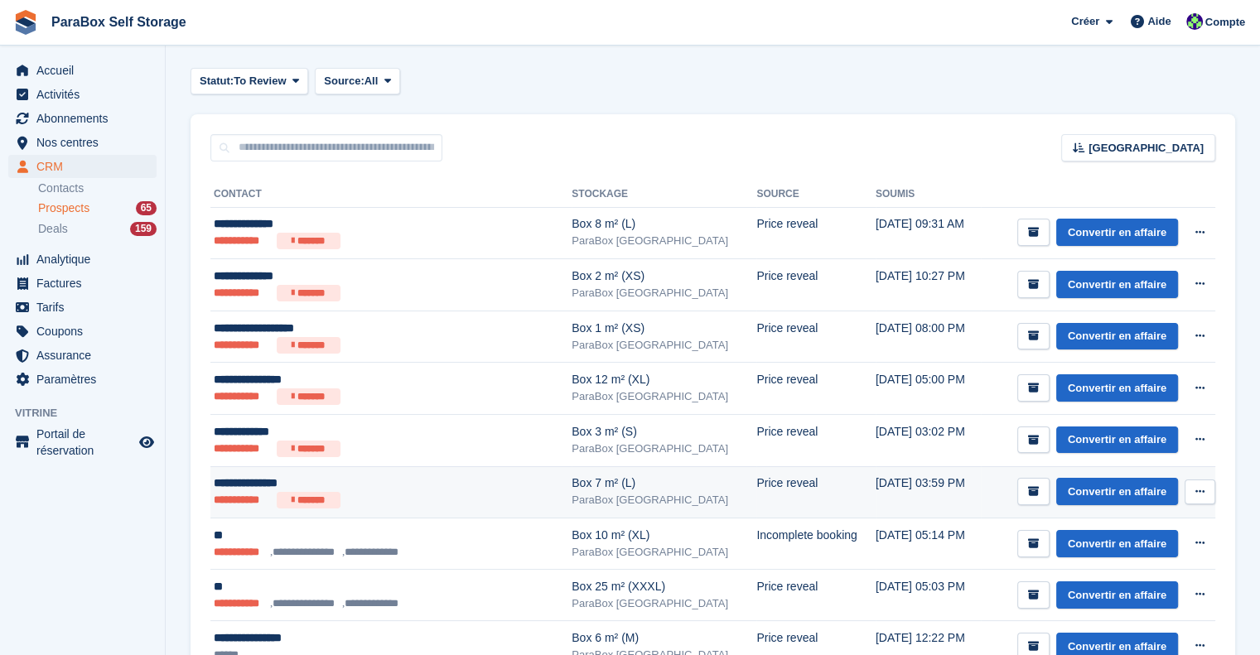
scroll to position [83, 0]
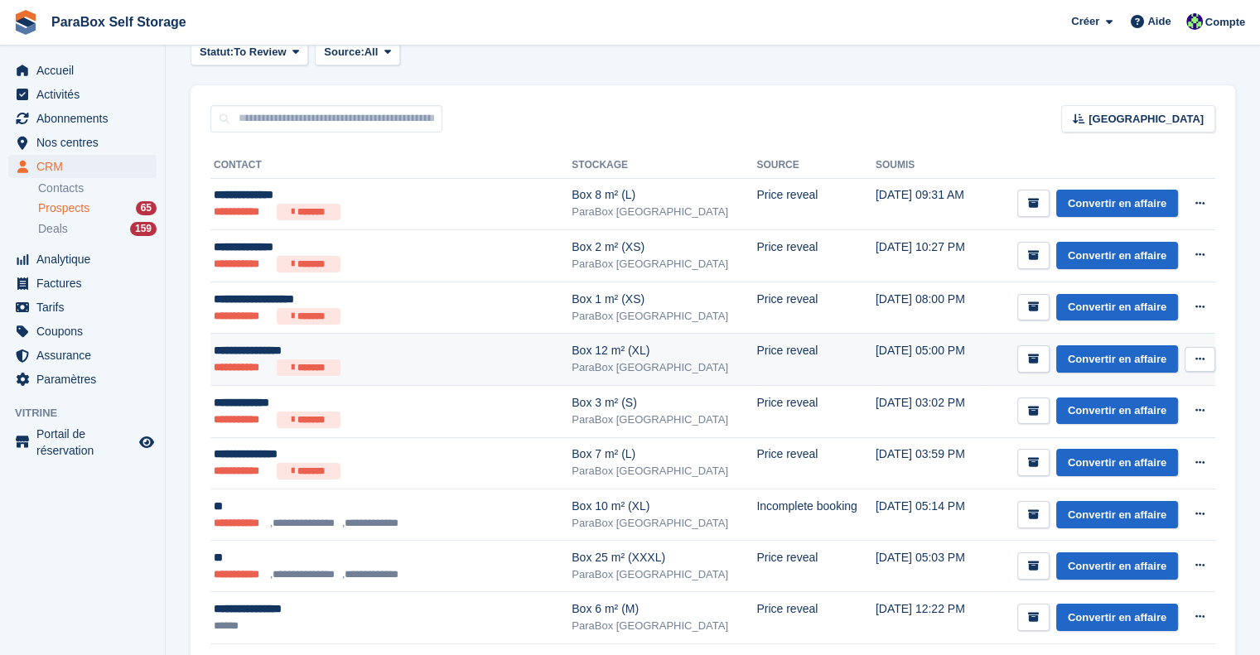
click at [417, 367] on ul "**********" at bounding box center [365, 367] width 302 height 17
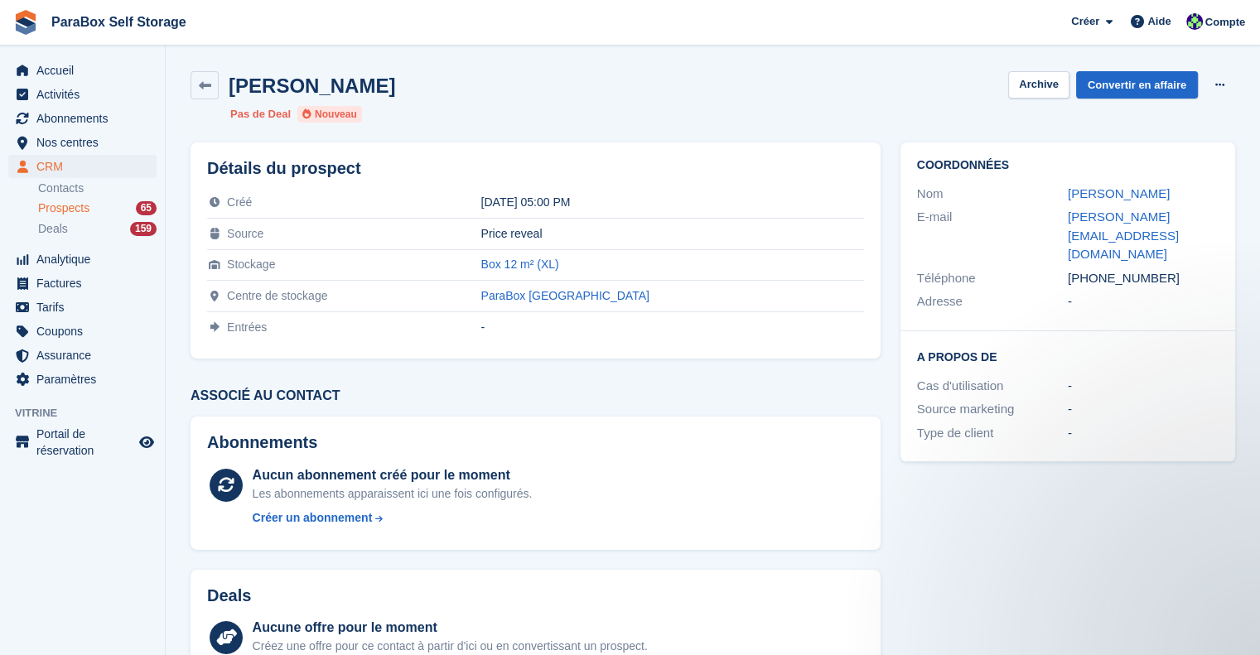
drag, startPoint x: 1249, startPoint y: 224, endPoint x: 996, endPoint y: 225, distance: 252.6
click at [996, 225] on section "[PERSON_NAME] Archive Convertir en affaire Supprimer le prospect Pas de Deal No…" at bounding box center [713, 440] width 1094 height 880
click at [1166, 183] on div "Nom [PERSON_NAME]" at bounding box center [1067, 194] width 301 height 24
drag, startPoint x: 1224, startPoint y: 215, endPoint x: 1049, endPoint y: 215, distance: 175.6
click at [1049, 215] on div "Coordonnées Nom [PERSON_NAME] E-mail [PERSON_NAME][EMAIL_ADDRESS][DOMAIN_NAME] …" at bounding box center [1067, 236] width 335 height 189
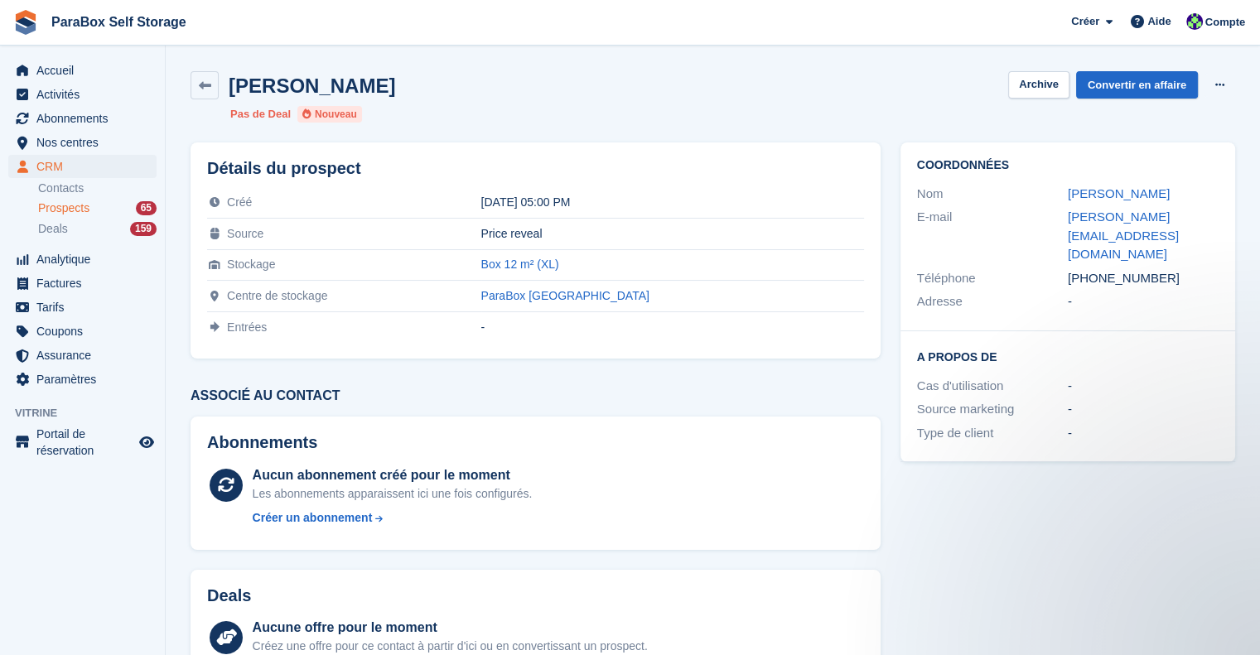
copy div "[PERSON_NAME][EMAIL_ADDRESS][DOMAIN_NAME]"
click at [98, 210] on div "Prospects 65" at bounding box center [97, 208] width 118 height 16
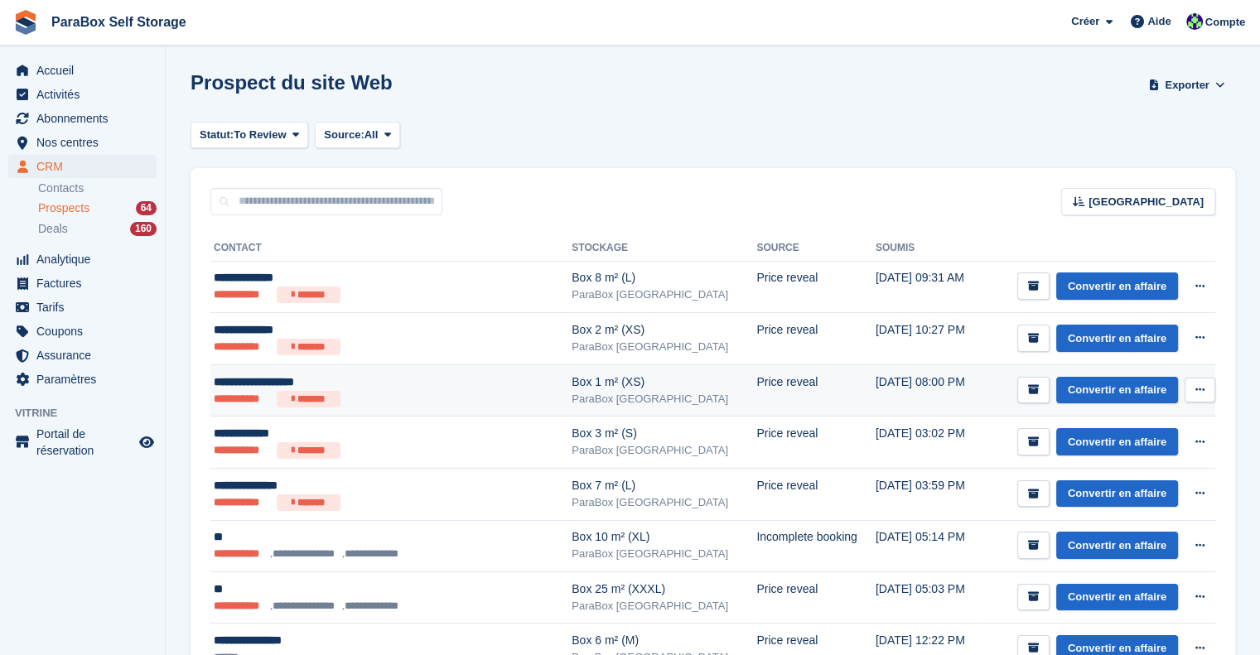
click at [459, 394] on ul "**********" at bounding box center [365, 399] width 302 height 17
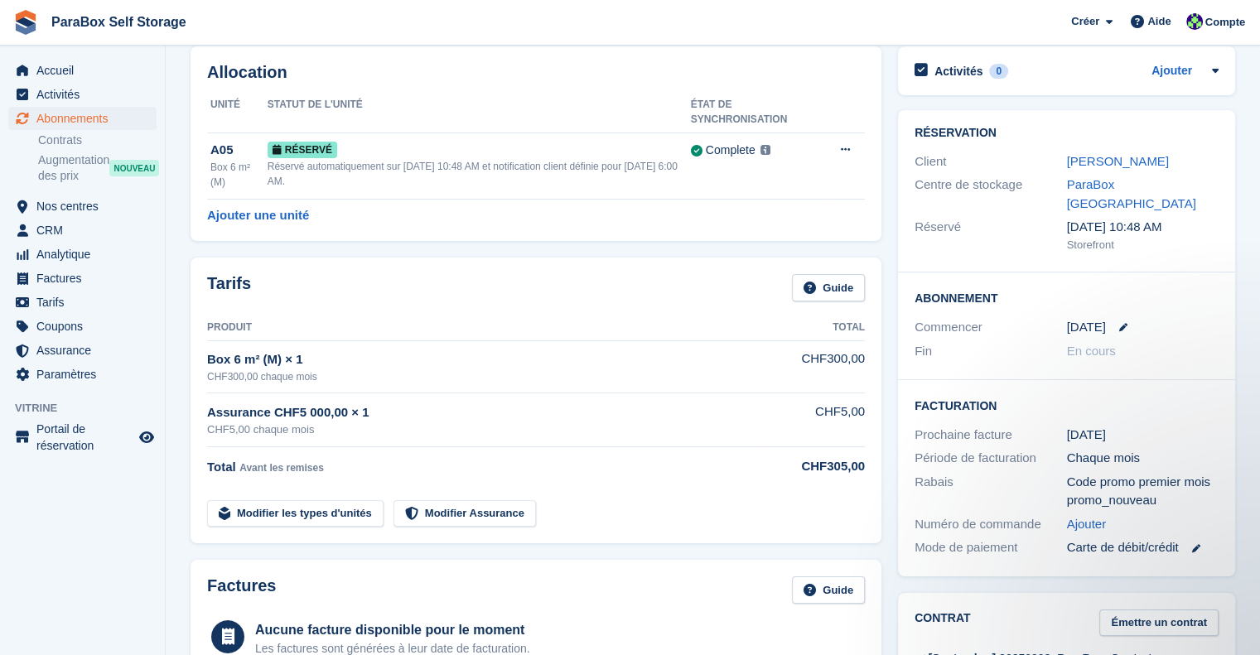
scroll to position [56, 0]
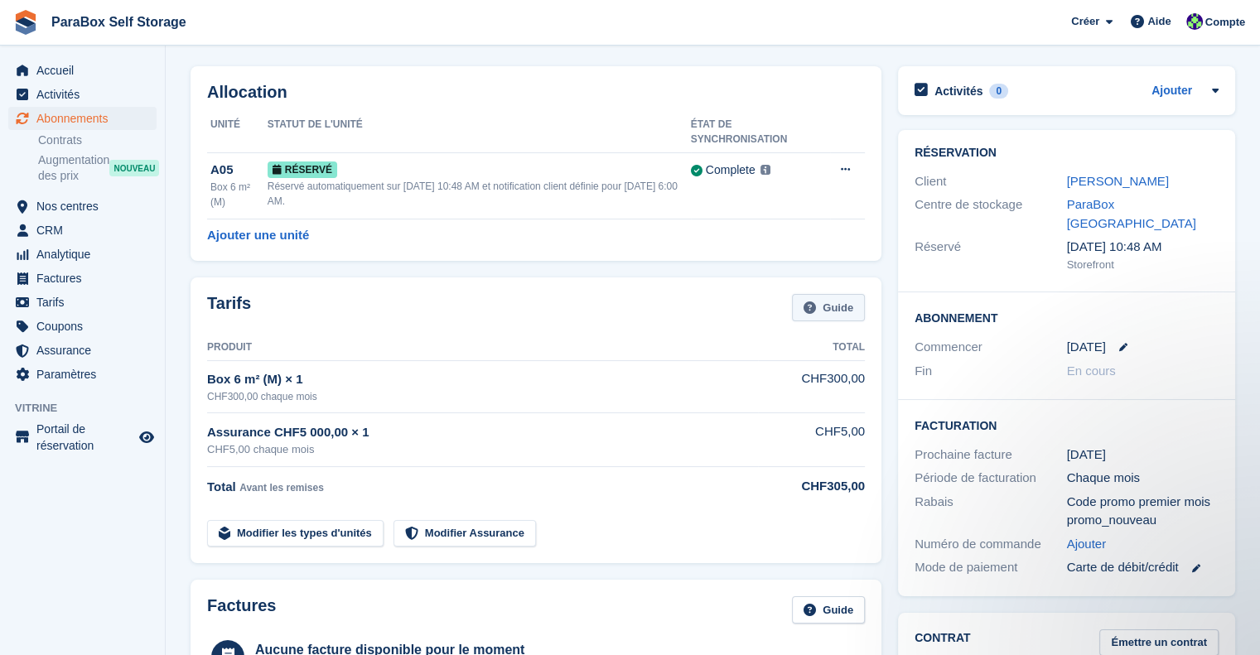
click at [828, 311] on link "Guide" at bounding box center [828, 307] width 73 height 27
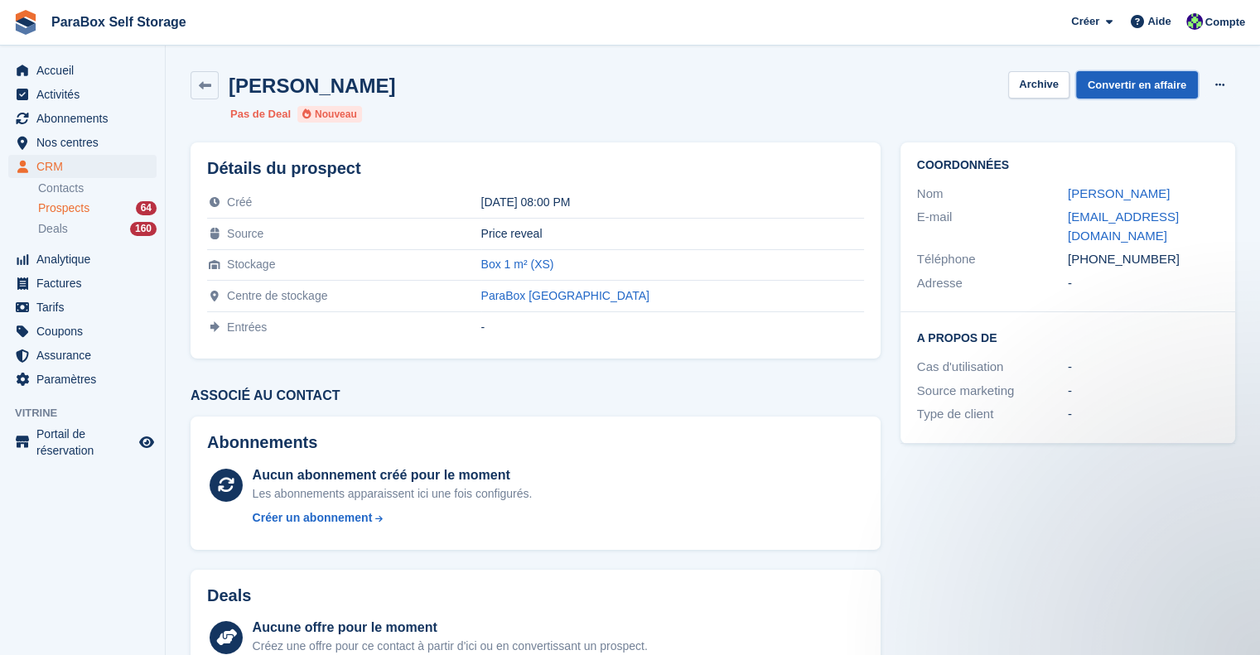
drag, startPoint x: 1166, startPoint y: 87, endPoint x: 1136, endPoint y: 96, distance: 31.2
click at [1166, 87] on link "Convertir en affaire" at bounding box center [1137, 84] width 122 height 27
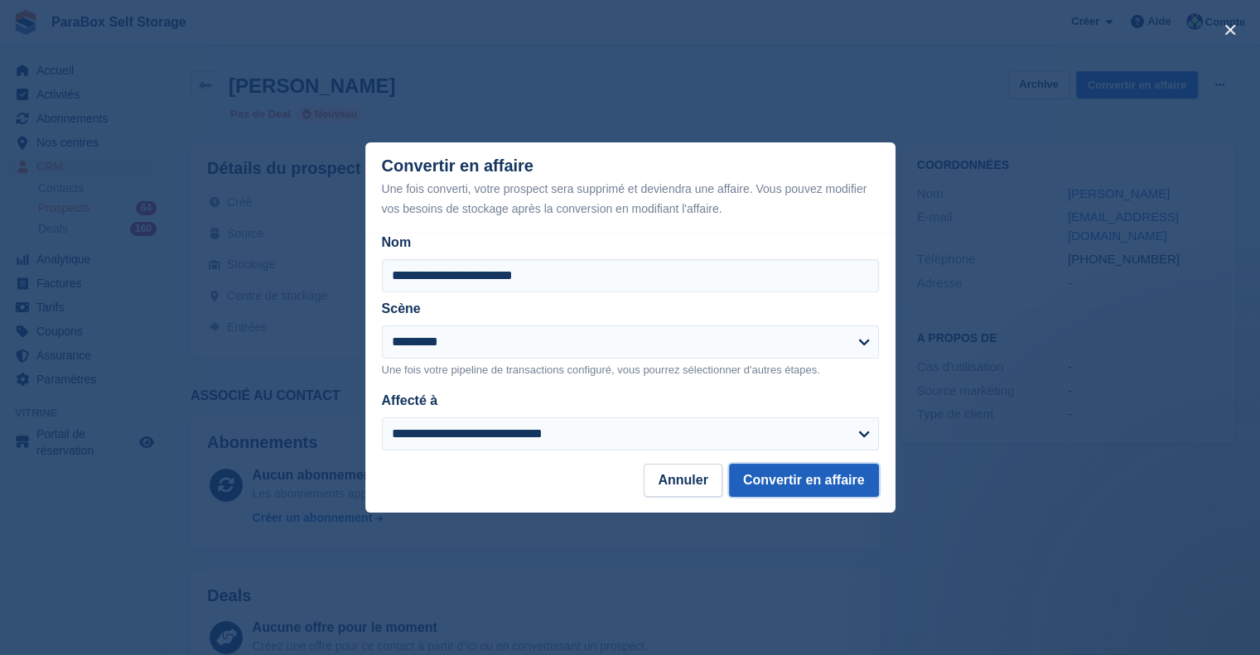
click at [779, 496] on button "Convertir en affaire" at bounding box center [804, 480] width 150 height 33
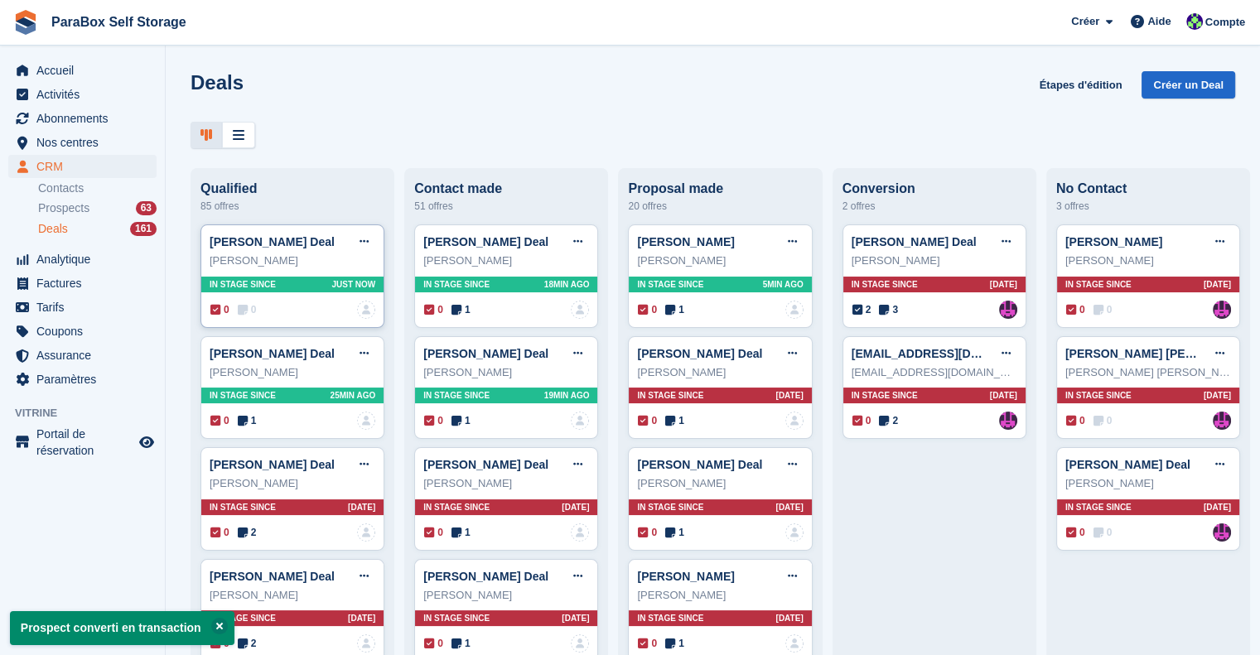
click at [244, 307] on icon at bounding box center [243, 310] width 10 height 12
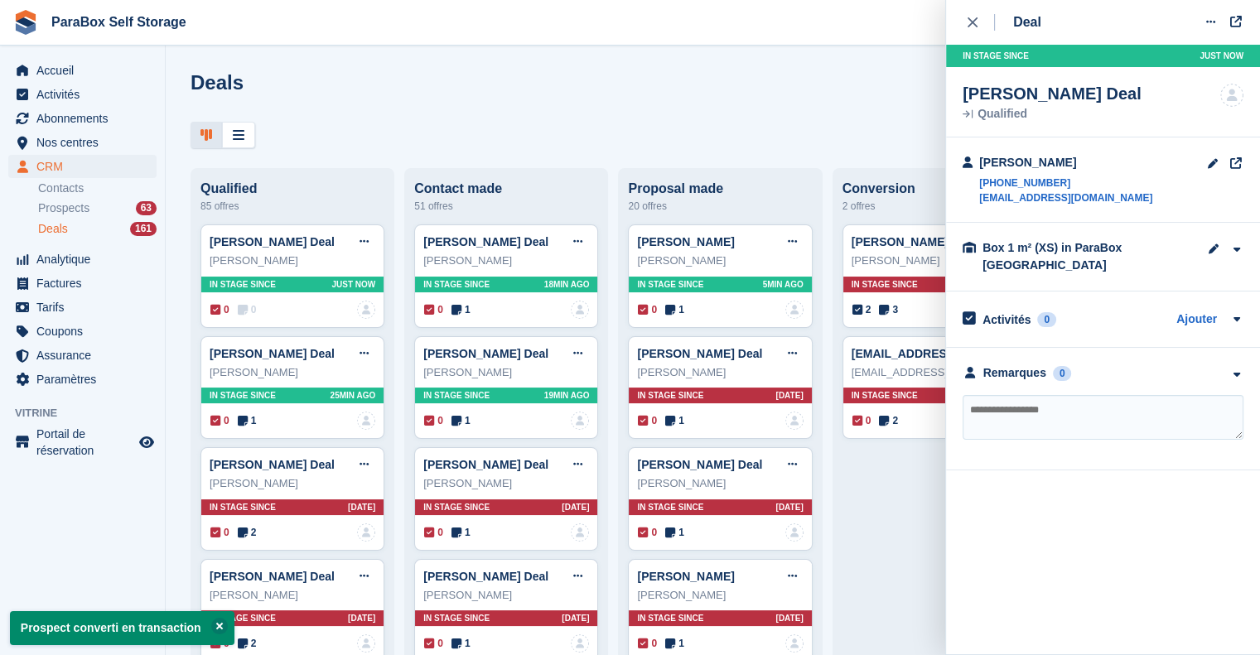
click at [1141, 427] on textarea at bounding box center [1102, 417] width 281 height 45
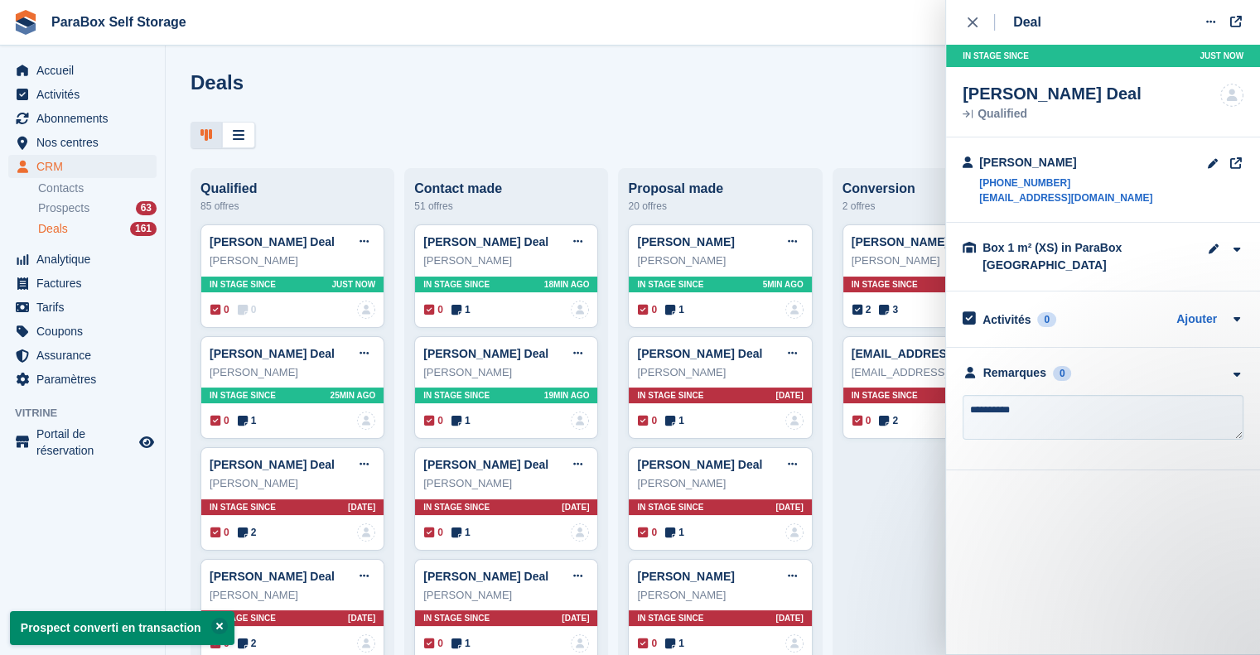
type textarea "**********"
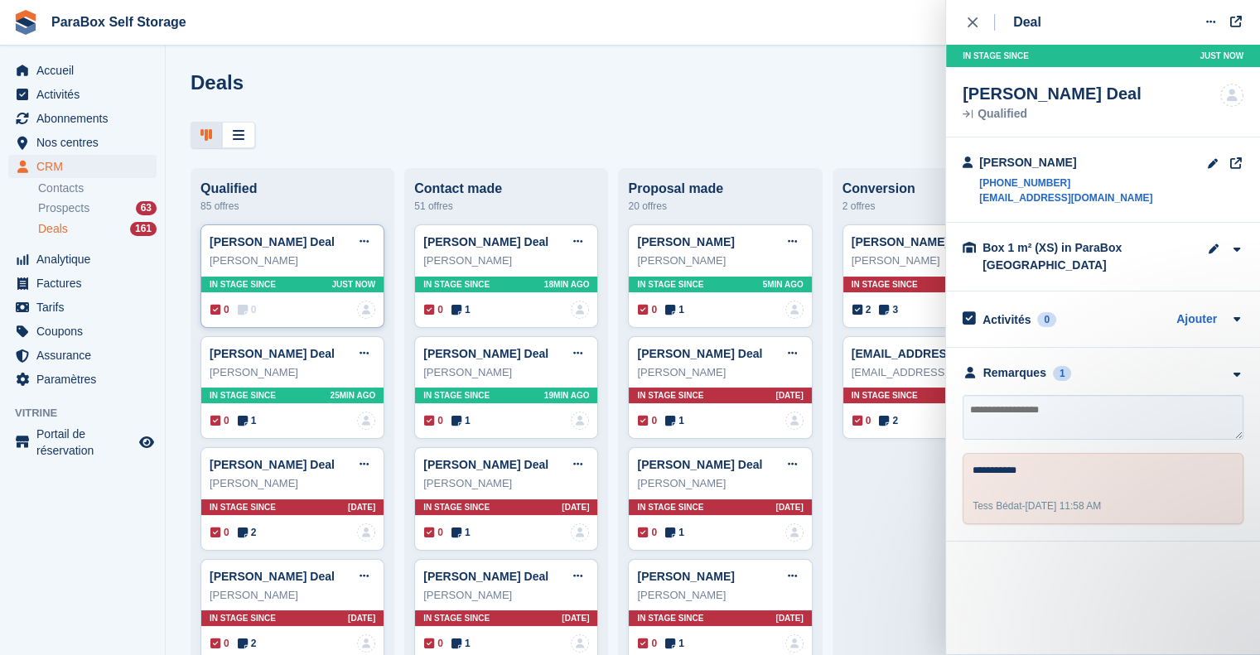
click at [250, 312] on span "0" at bounding box center [247, 309] width 19 height 15
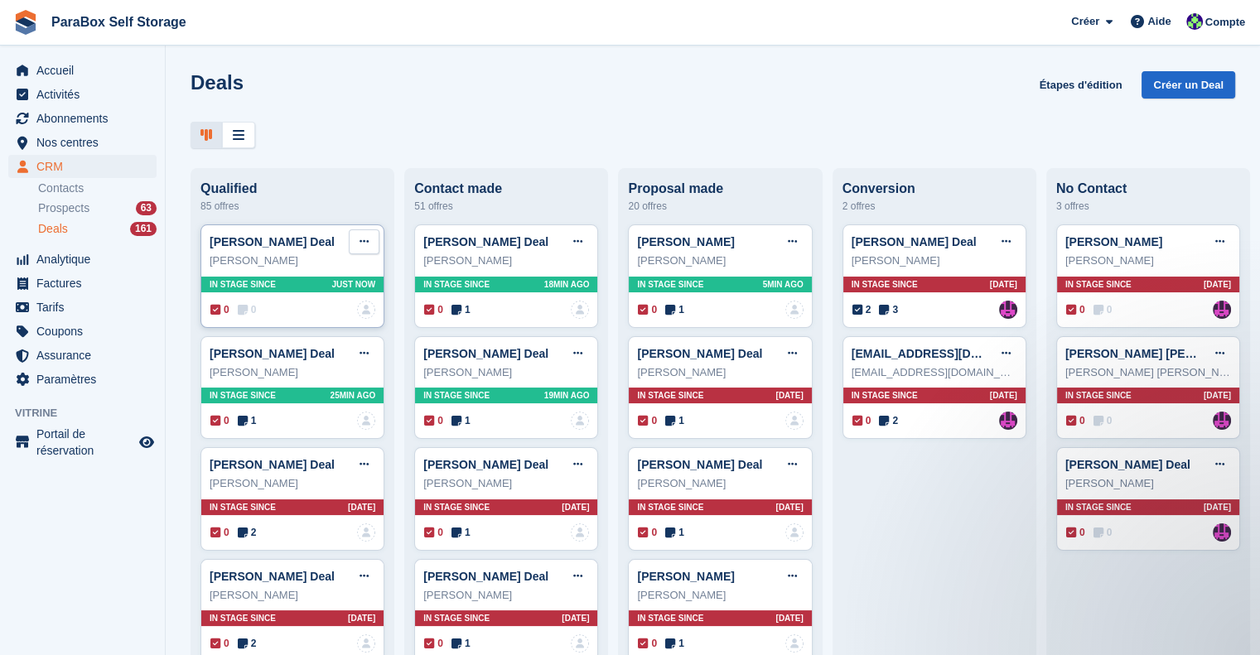
click at [351, 244] on button at bounding box center [364, 241] width 31 height 25
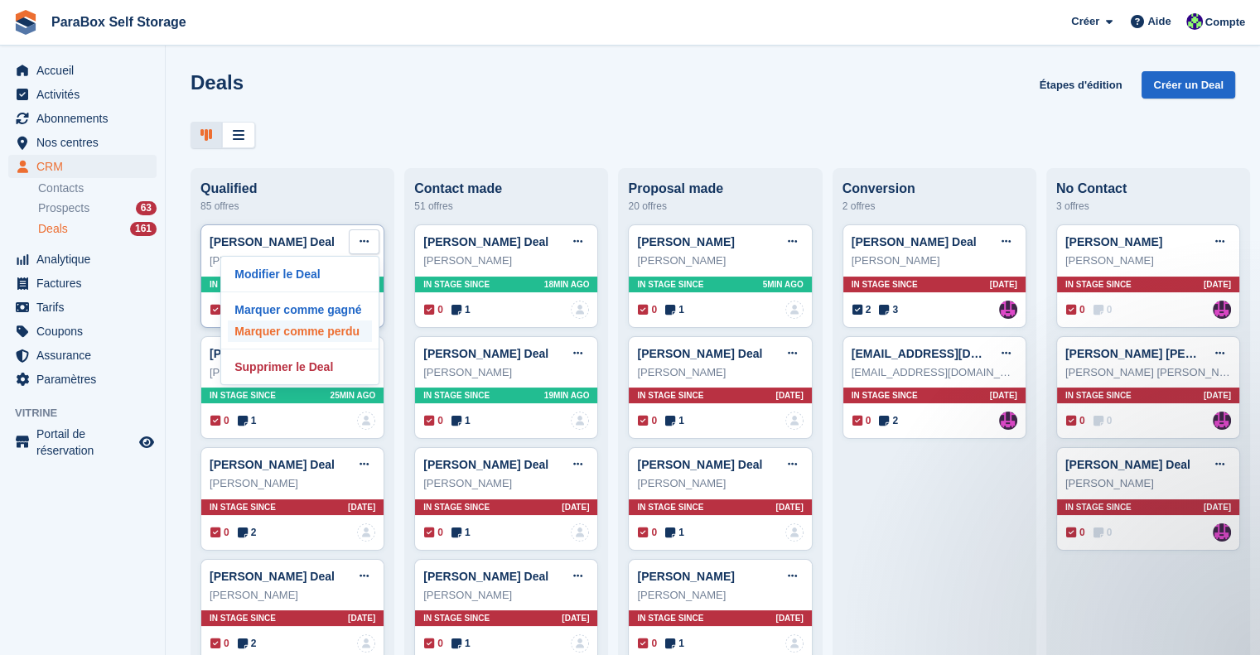
click at [279, 337] on p "Marquer comme perdu" at bounding box center [300, 332] width 144 height 22
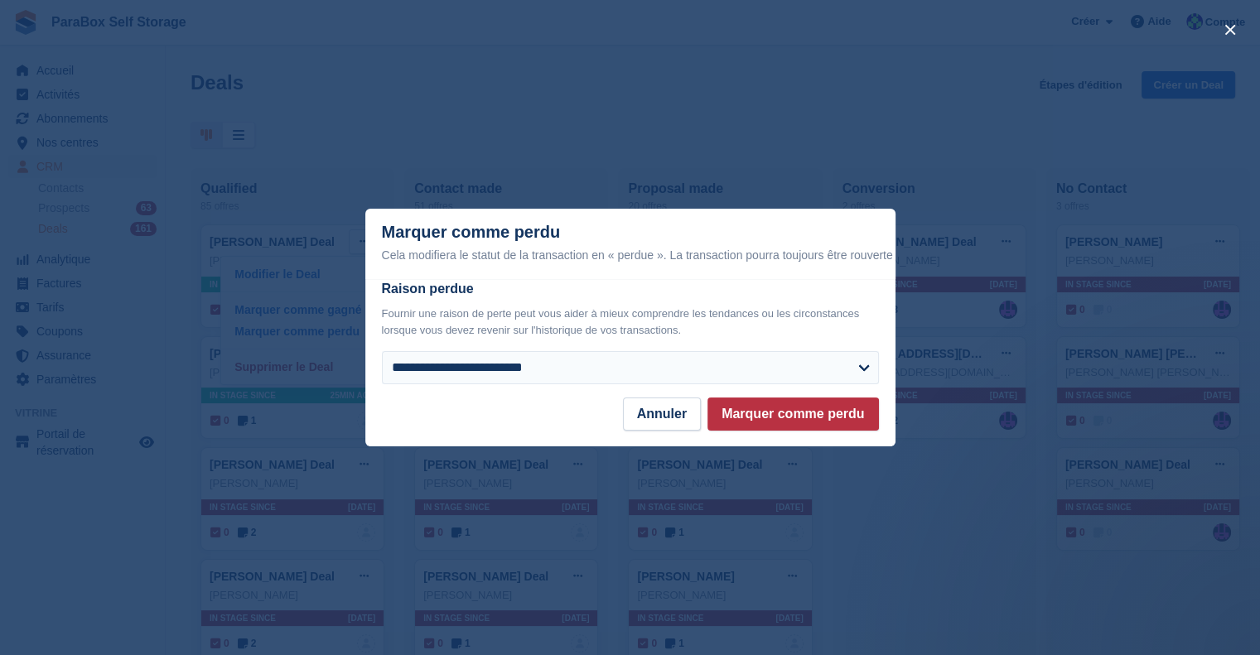
click at [716, 350] on div "**********" at bounding box center [630, 331] width 497 height 105
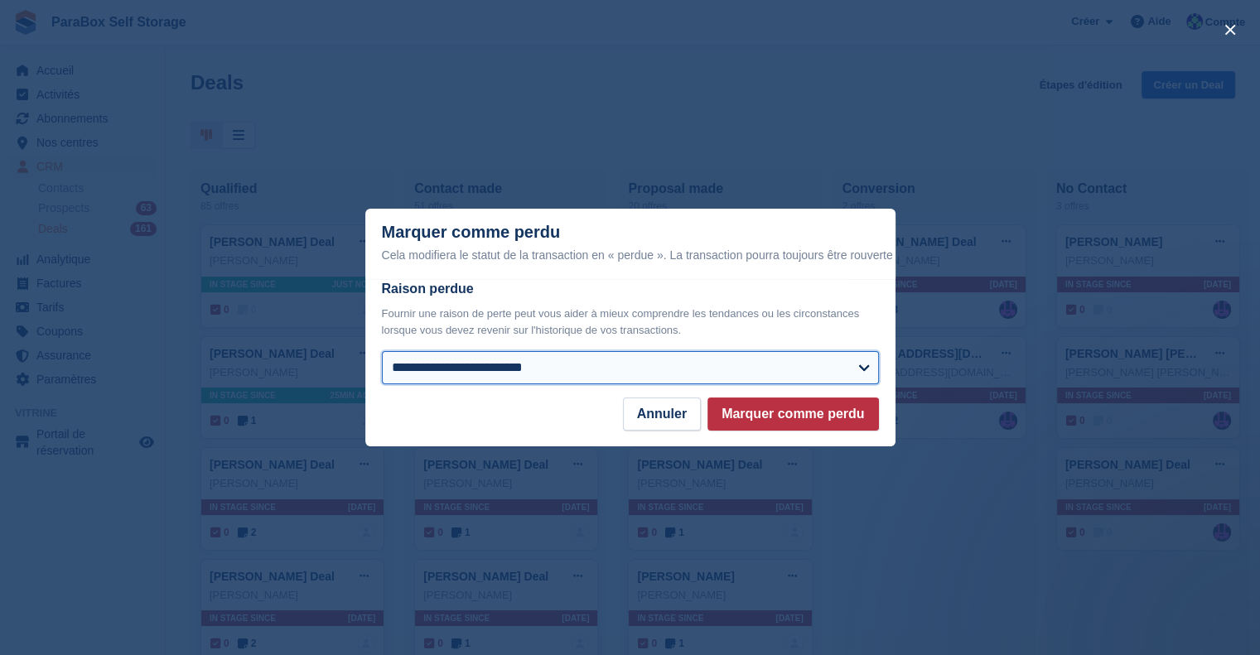
click at [687, 360] on select "**********" at bounding box center [630, 367] width 497 height 33
select select "*****"
click at [382, 352] on select "**********" at bounding box center [630, 367] width 497 height 33
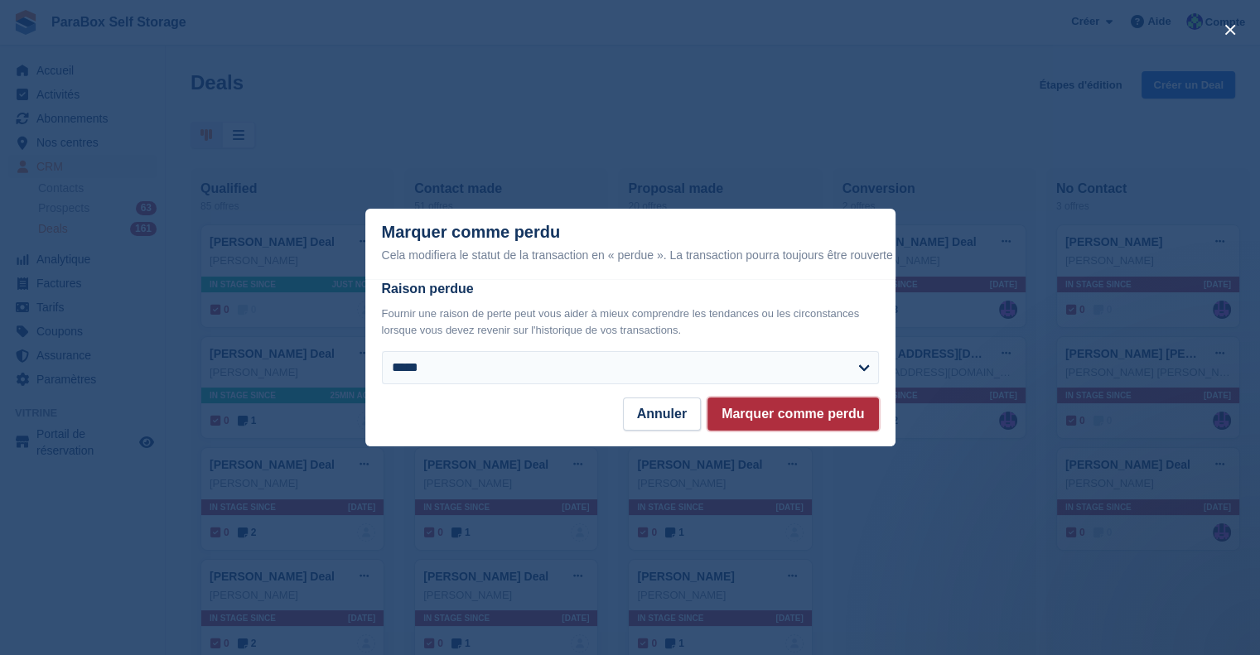
click at [769, 415] on button "Marquer comme perdu" at bounding box center [792, 414] width 171 height 33
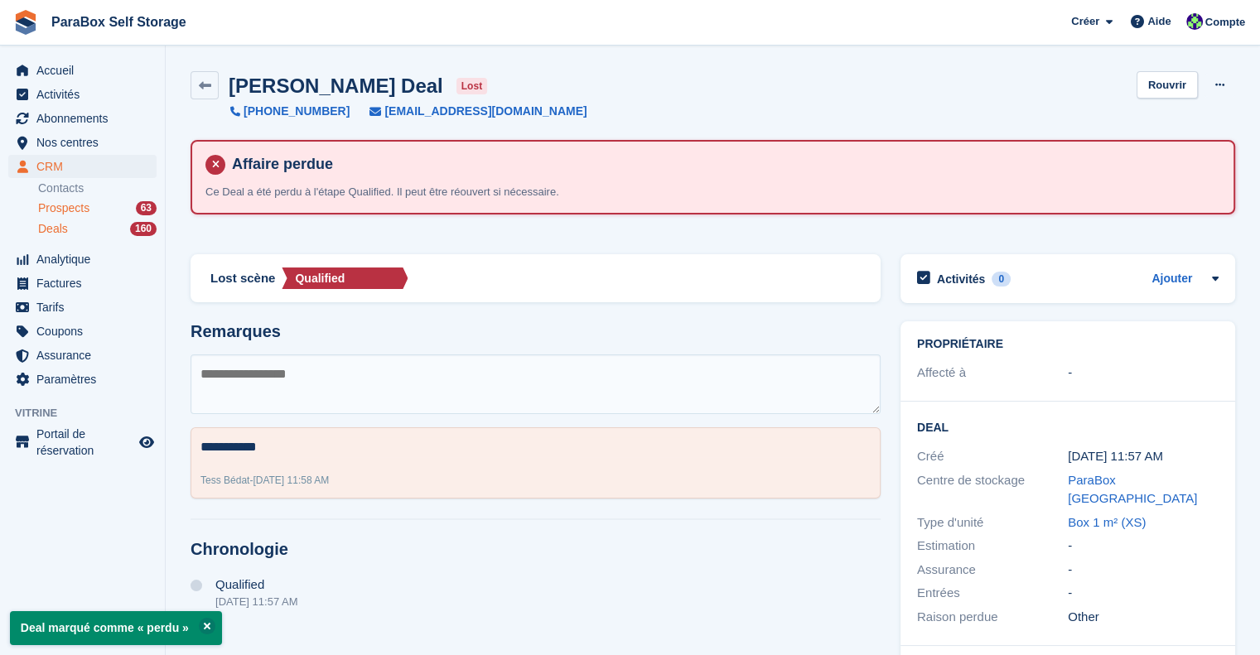
click at [78, 211] on span "Prospects" at bounding box center [63, 208] width 51 height 16
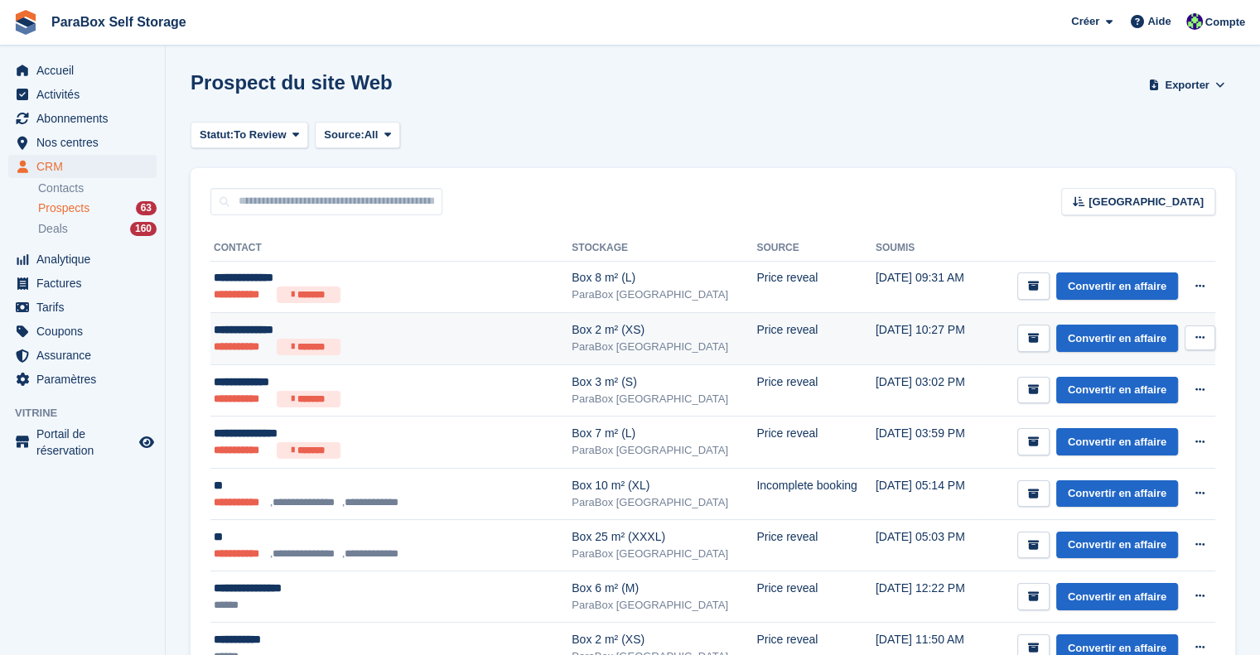
click at [410, 344] on ul "**********" at bounding box center [365, 347] width 302 height 17
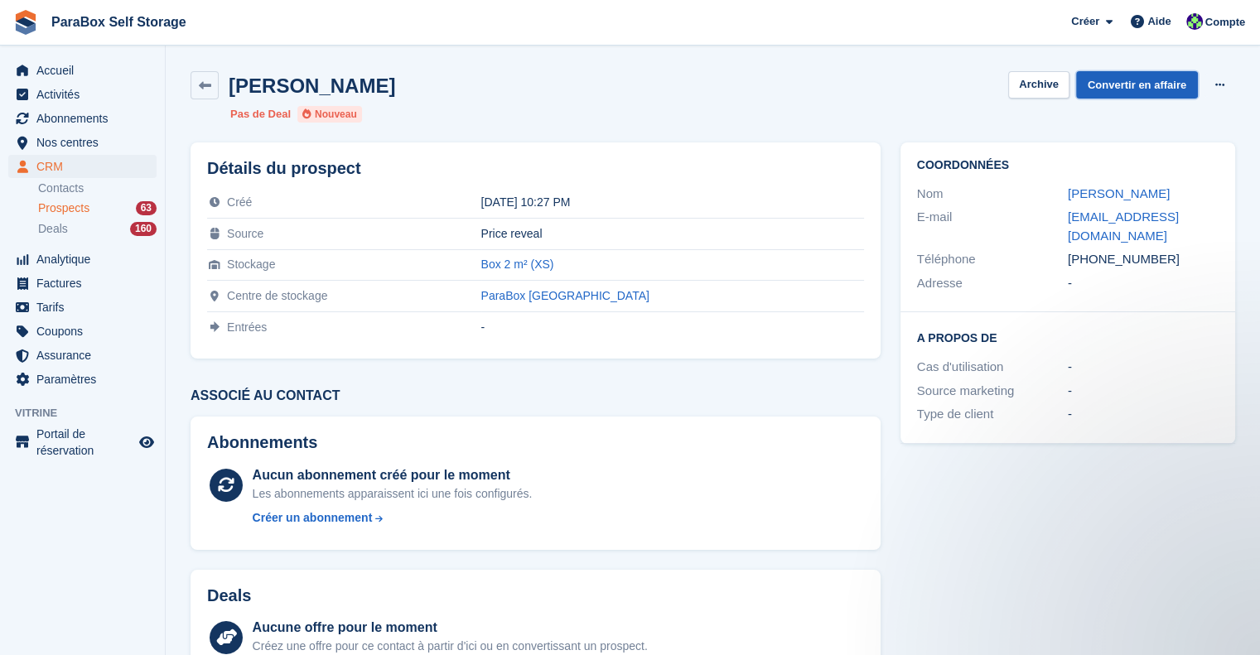
click at [1160, 92] on link "Convertir en affaire" at bounding box center [1137, 84] width 122 height 27
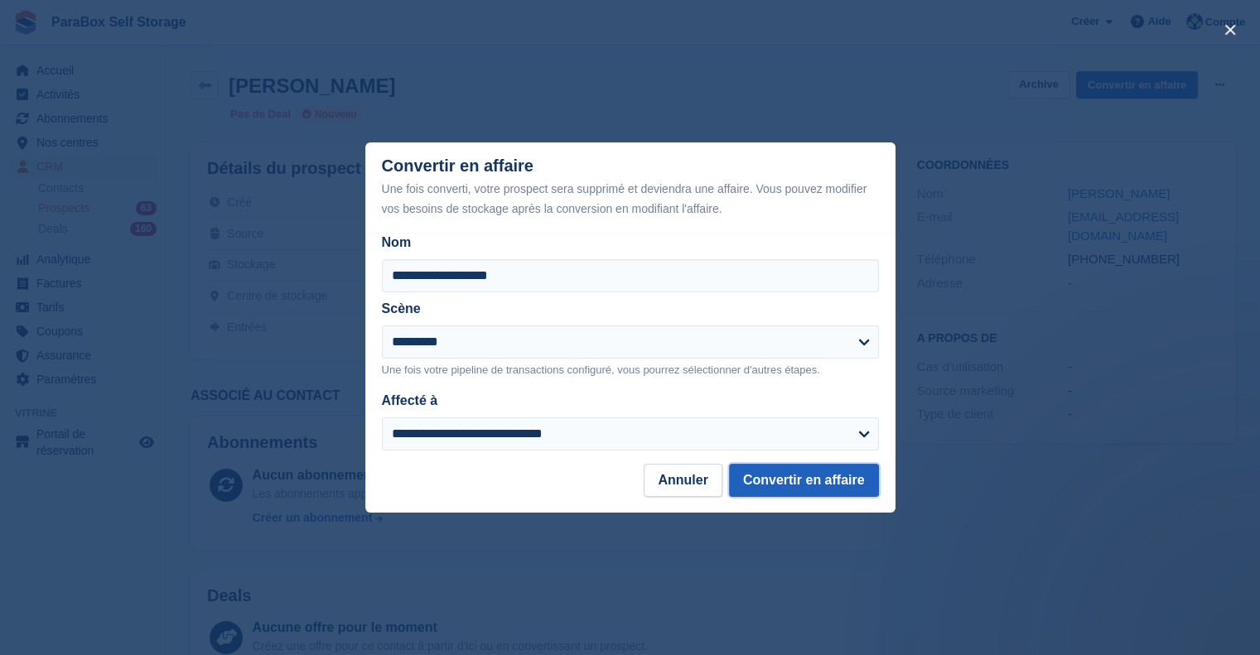
click at [799, 488] on button "Convertir en affaire" at bounding box center [804, 480] width 150 height 33
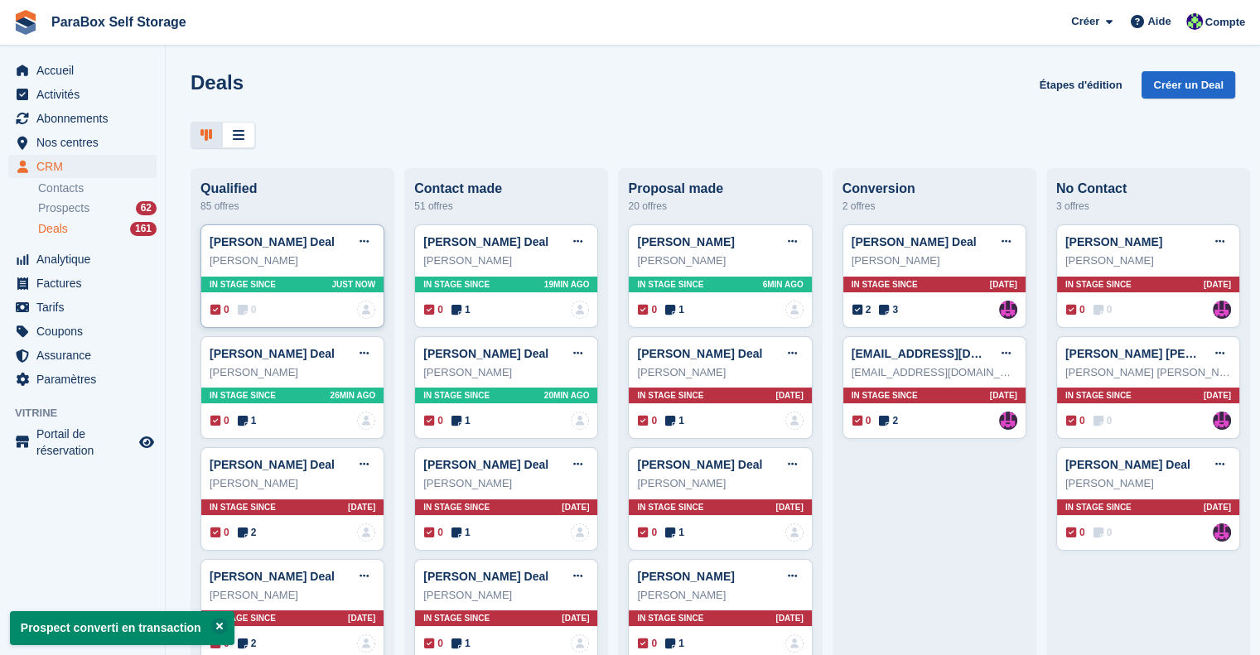
click at [248, 316] on span "0" at bounding box center [247, 309] width 19 height 15
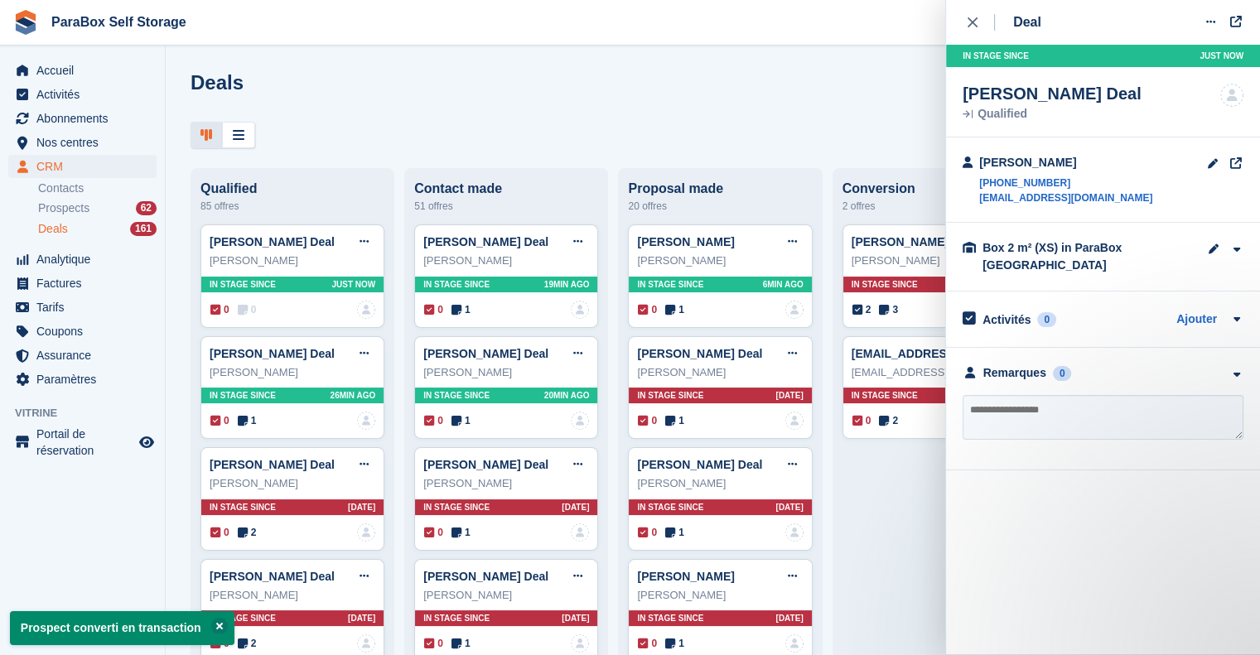
click at [1071, 407] on textarea at bounding box center [1102, 417] width 281 height 45
type textarea "**********"
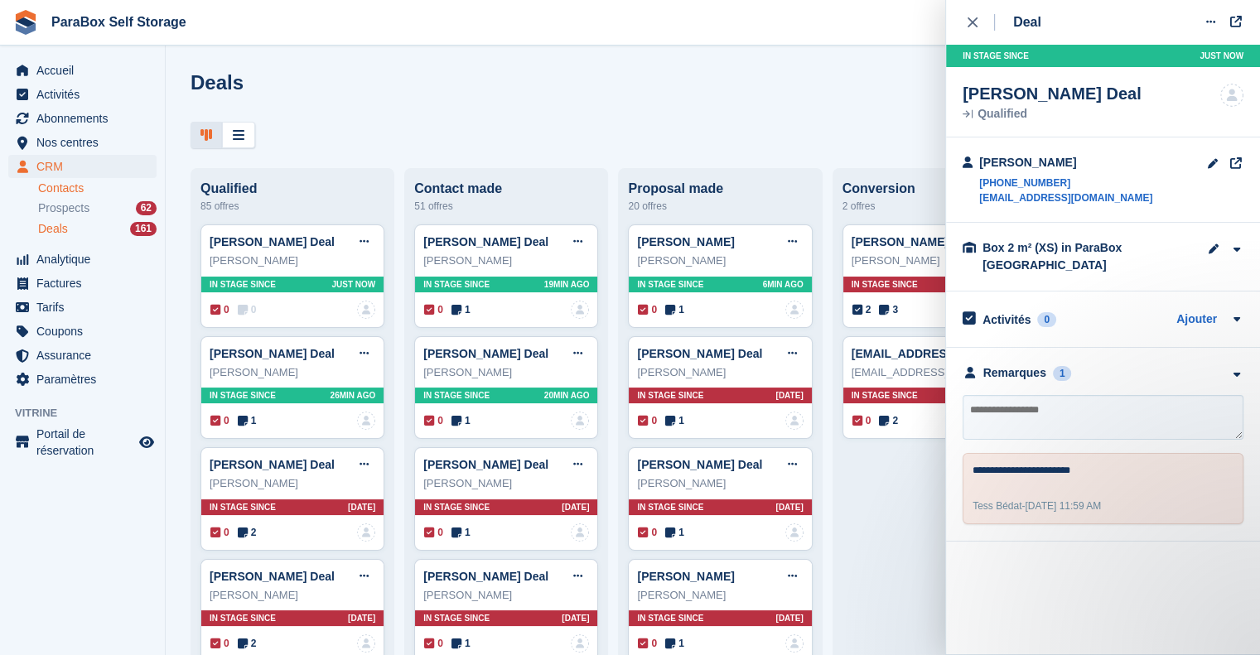
click at [79, 181] on link "Contacts" at bounding box center [97, 189] width 118 height 16
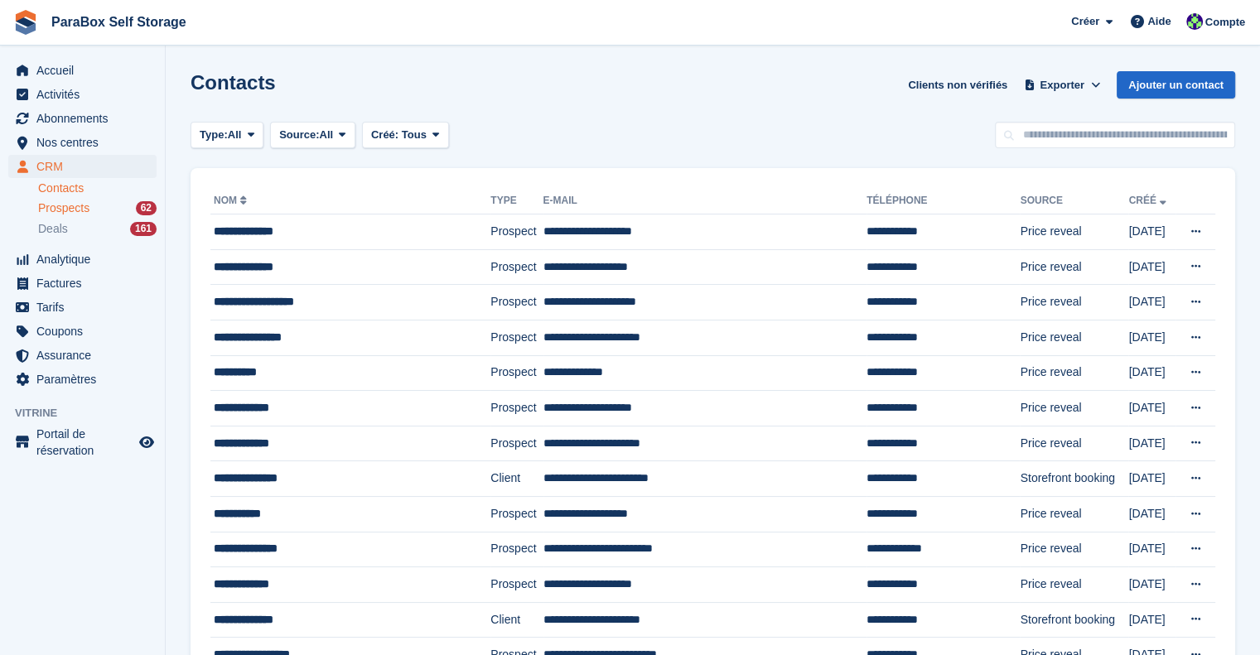
click at [93, 215] on div "Prospects 62" at bounding box center [97, 208] width 118 height 16
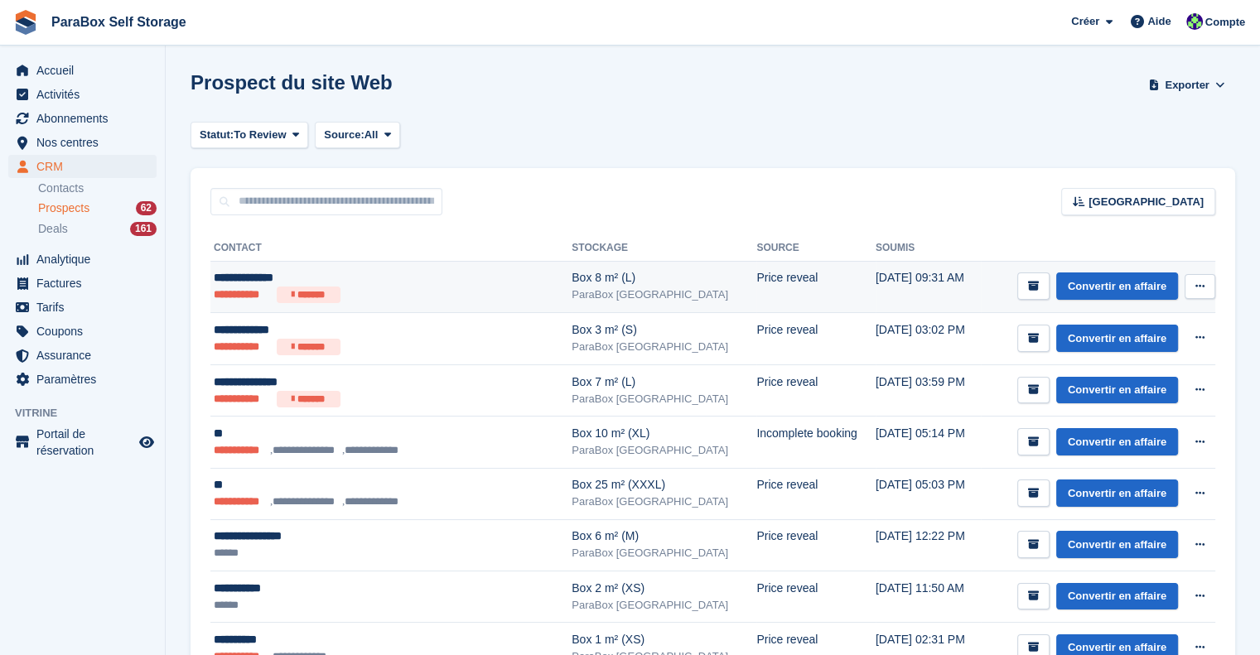
click at [457, 291] on ul "**********" at bounding box center [365, 295] width 302 height 17
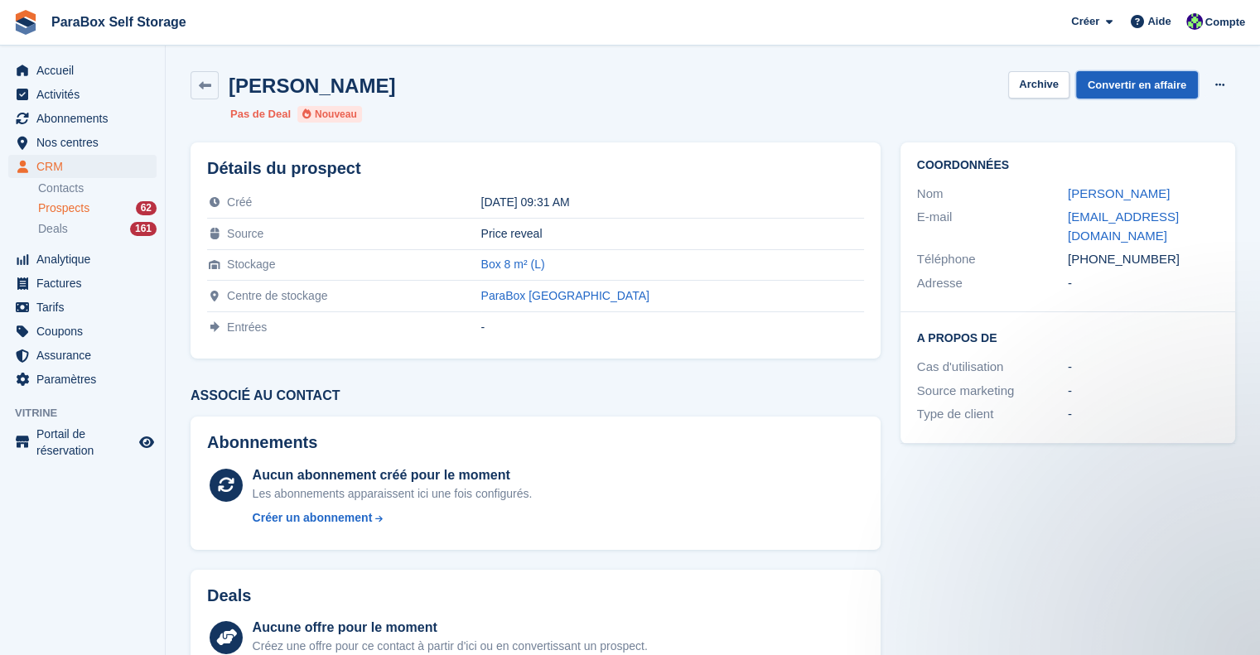
click at [1132, 90] on link "Convertir en affaire" at bounding box center [1137, 84] width 122 height 27
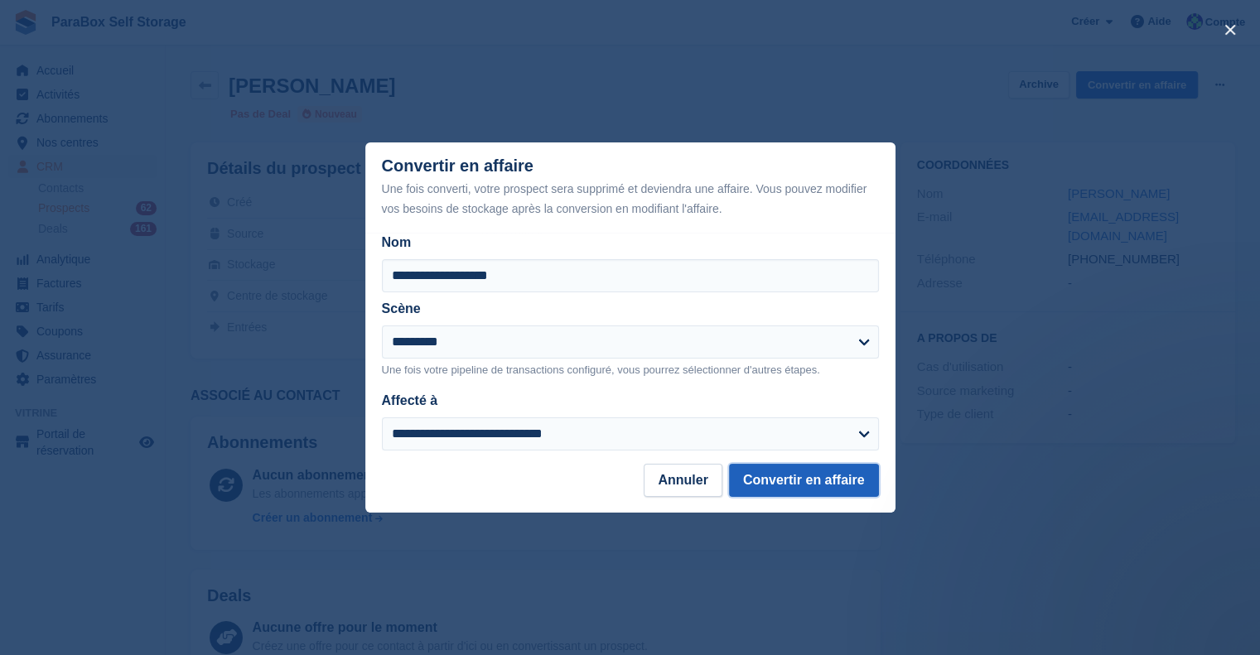
click at [811, 486] on button "Convertir en affaire" at bounding box center [804, 480] width 150 height 33
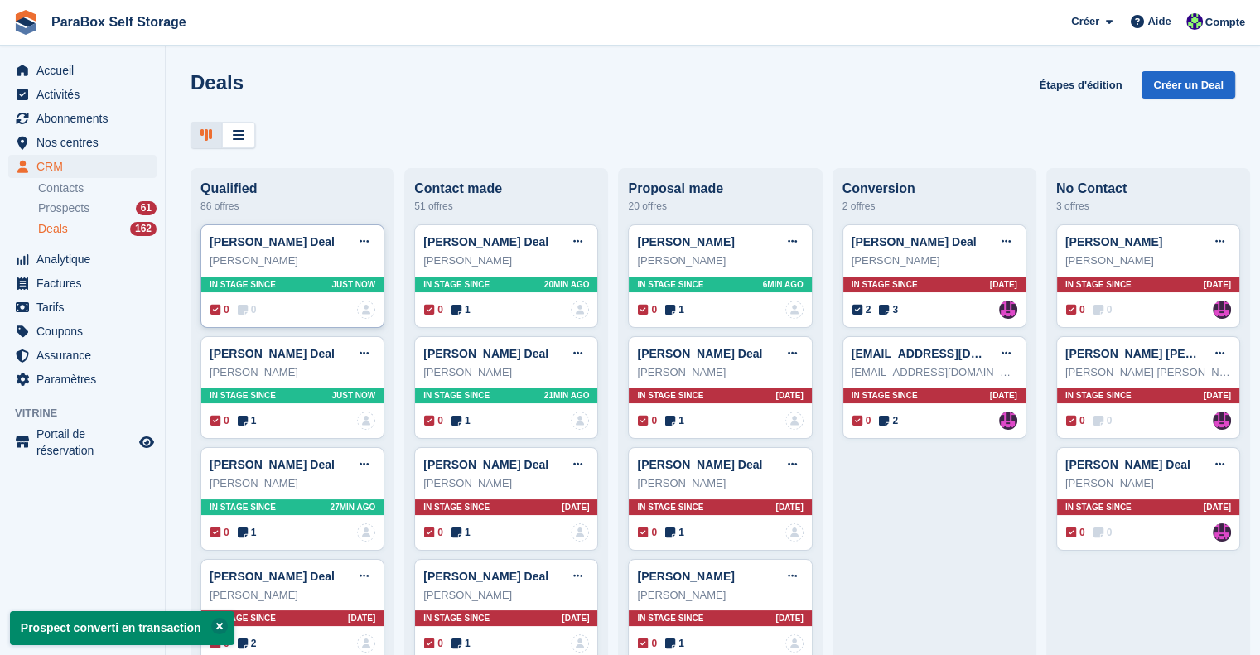
click at [249, 304] on div "0 0 Personne n'est affecté à cette transaction" at bounding box center [292, 310] width 165 height 18
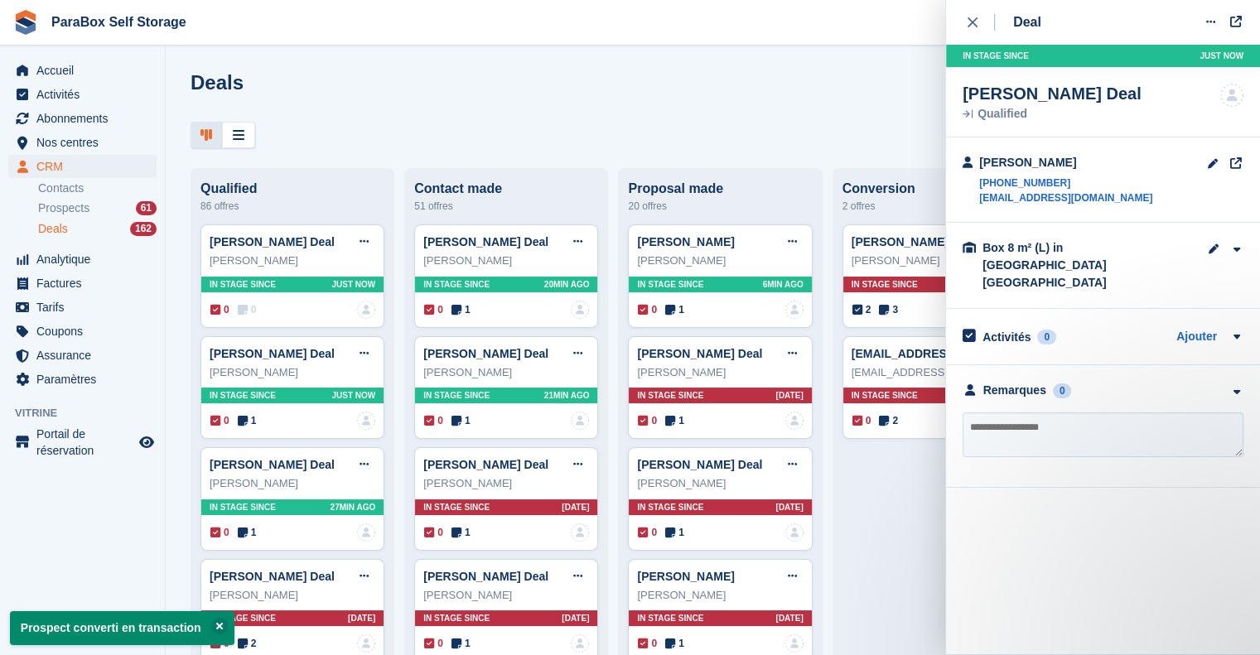
click at [1100, 412] on textarea at bounding box center [1102, 434] width 281 height 45
type textarea "**********"
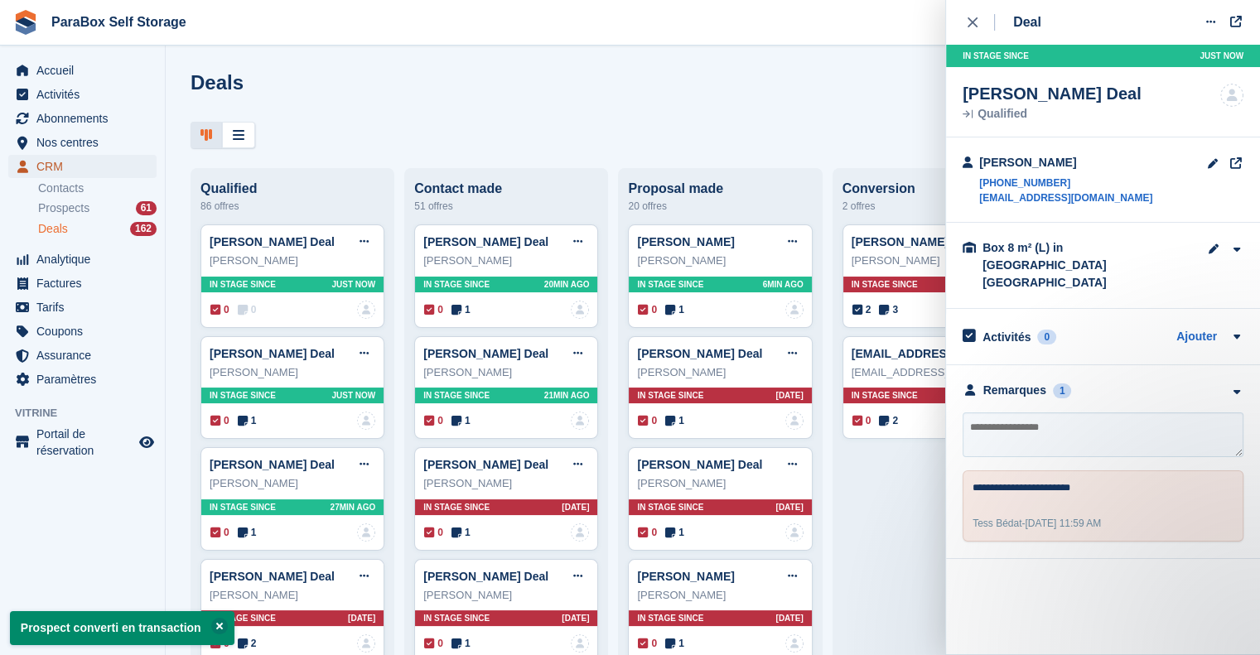
click at [87, 177] on span "CRM" at bounding box center [85, 166] width 99 height 23
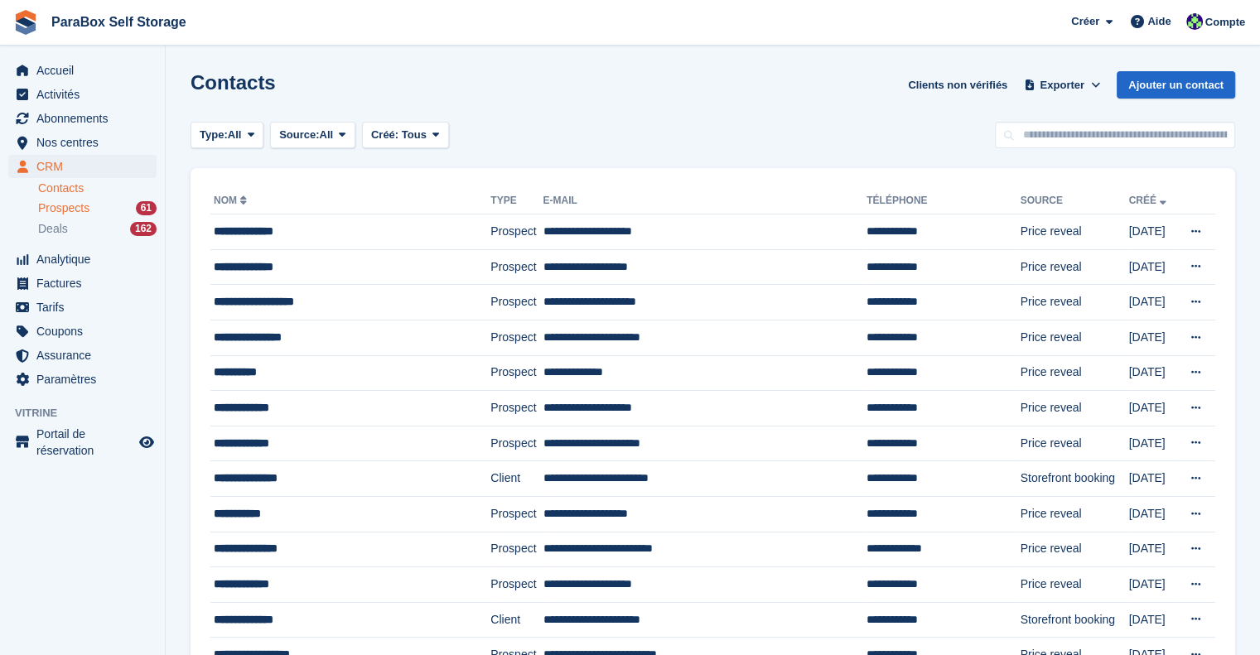
click at [88, 206] on span "Prospects" at bounding box center [63, 208] width 51 height 16
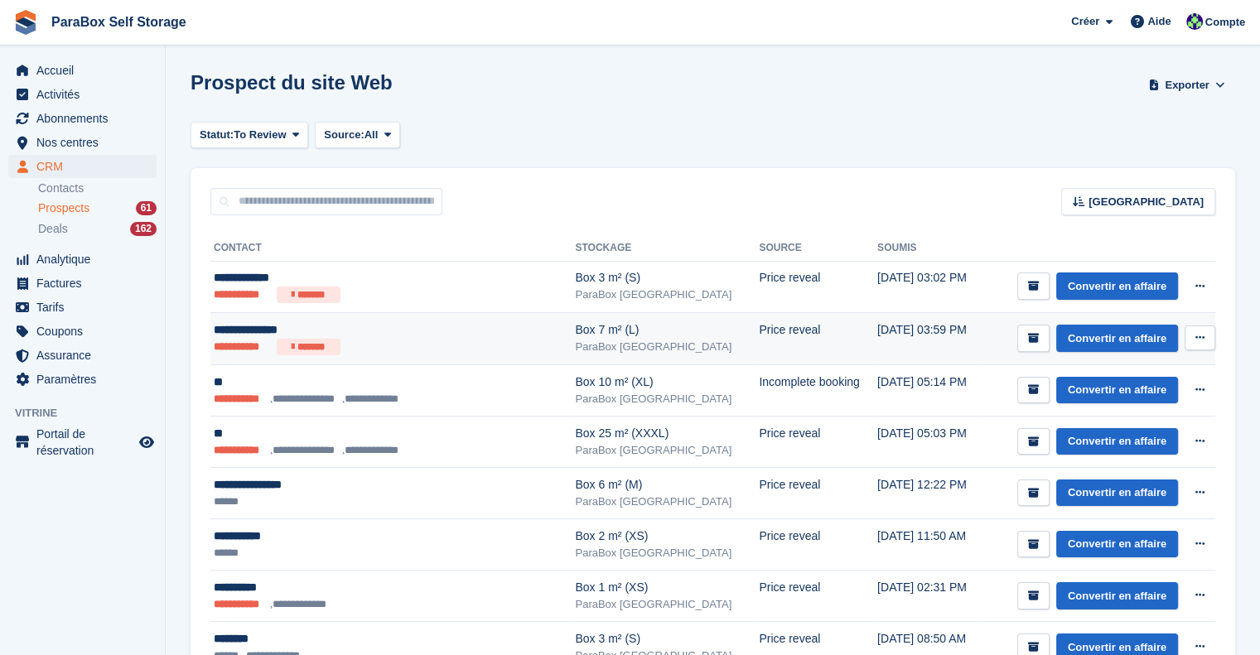
click at [424, 344] on ul "**********" at bounding box center [367, 347] width 307 height 17
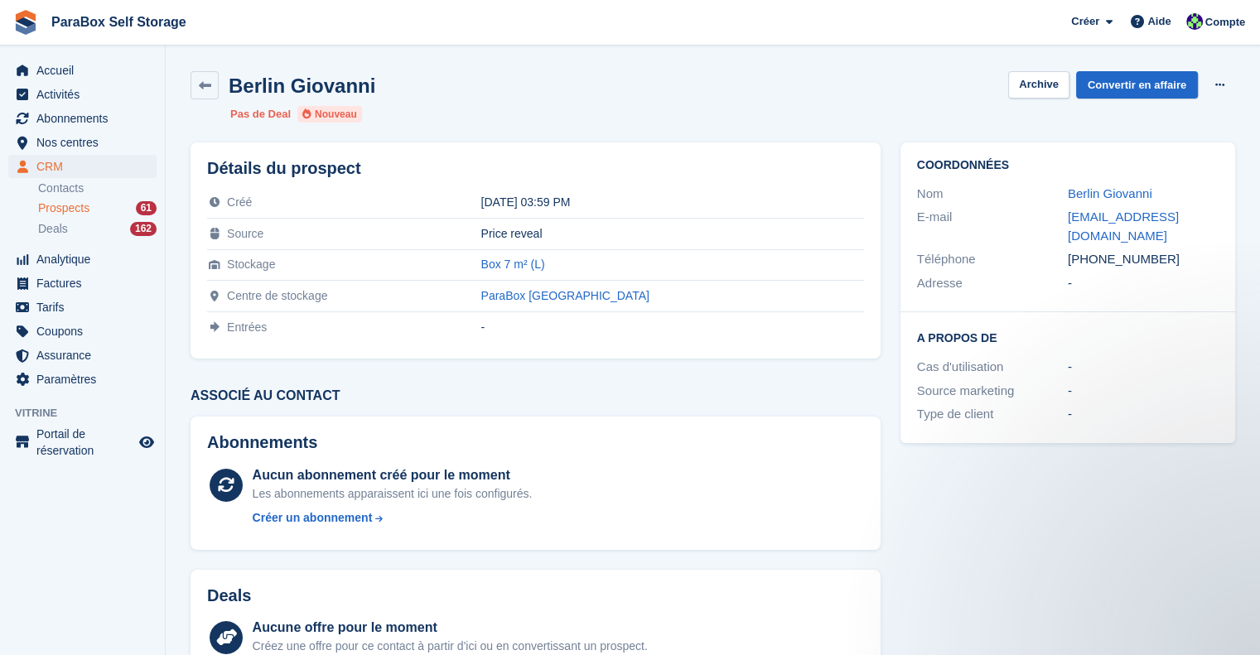
click at [70, 208] on span "Prospects" at bounding box center [63, 208] width 51 height 16
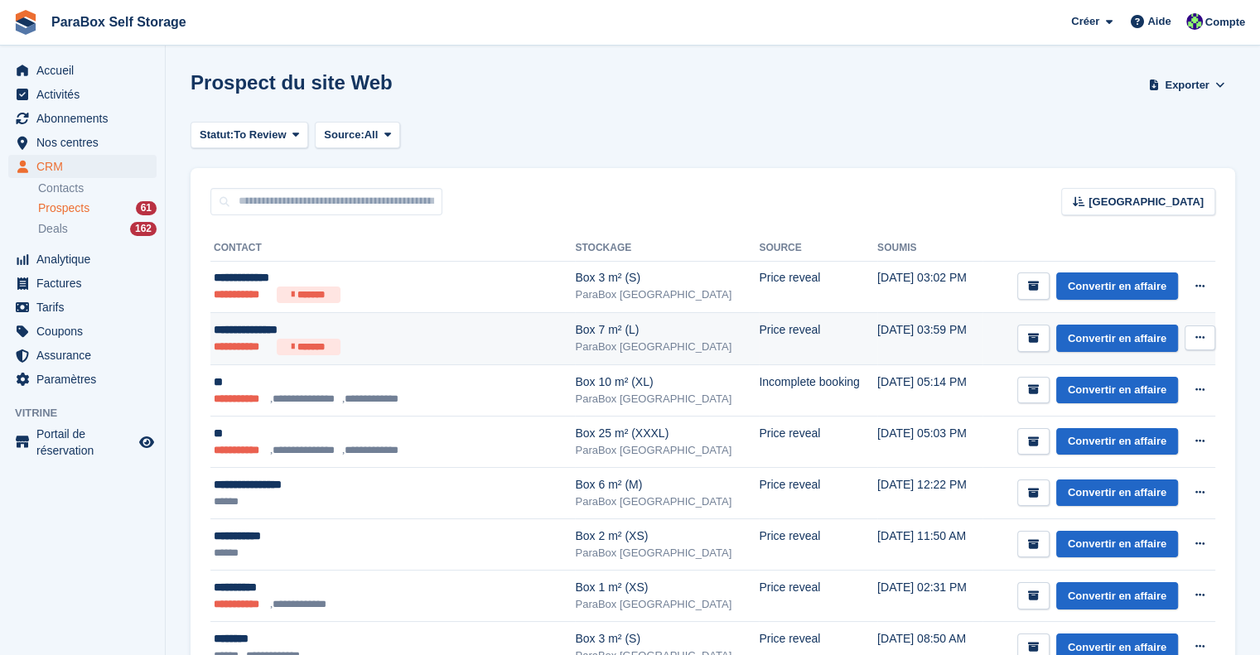
click at [401, 334] on div "**********" at bounding box center [367, 329] width 307 height 17
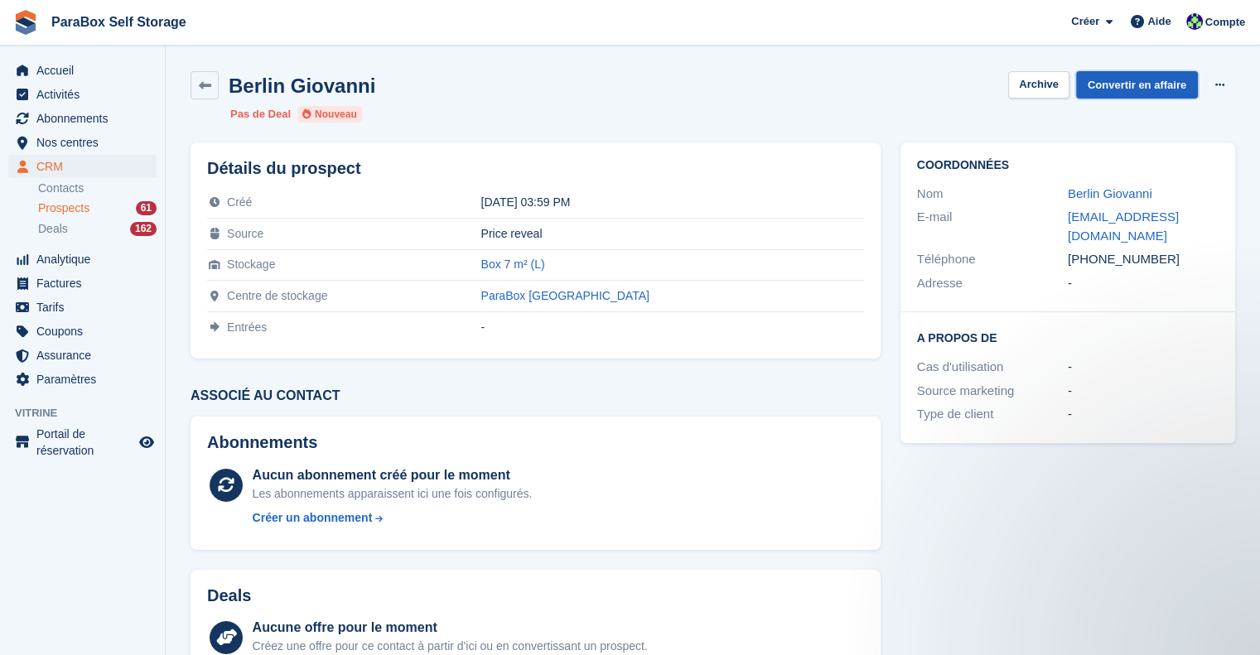
click at [1110, 82] on link "Convertir en affaire" at bounding box center [1137, 84] width 122 height 27
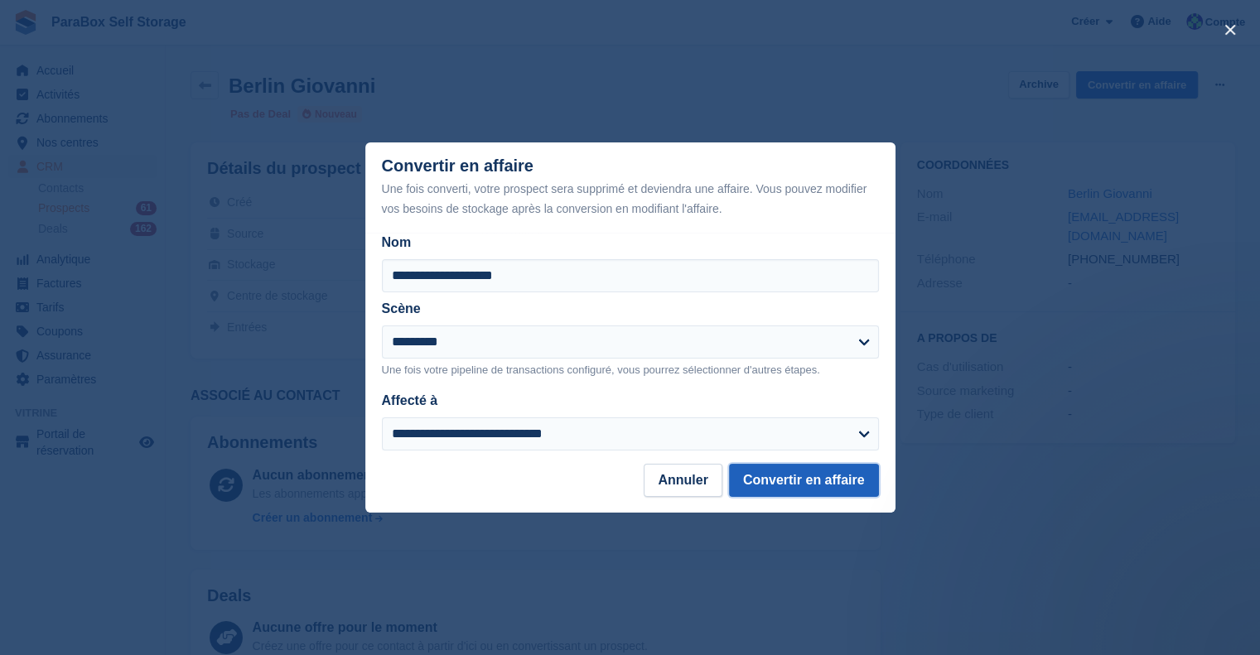
click at [798, 478] on button "Convertir en affaire" at bounding box center [804, 480] width 150 height 33
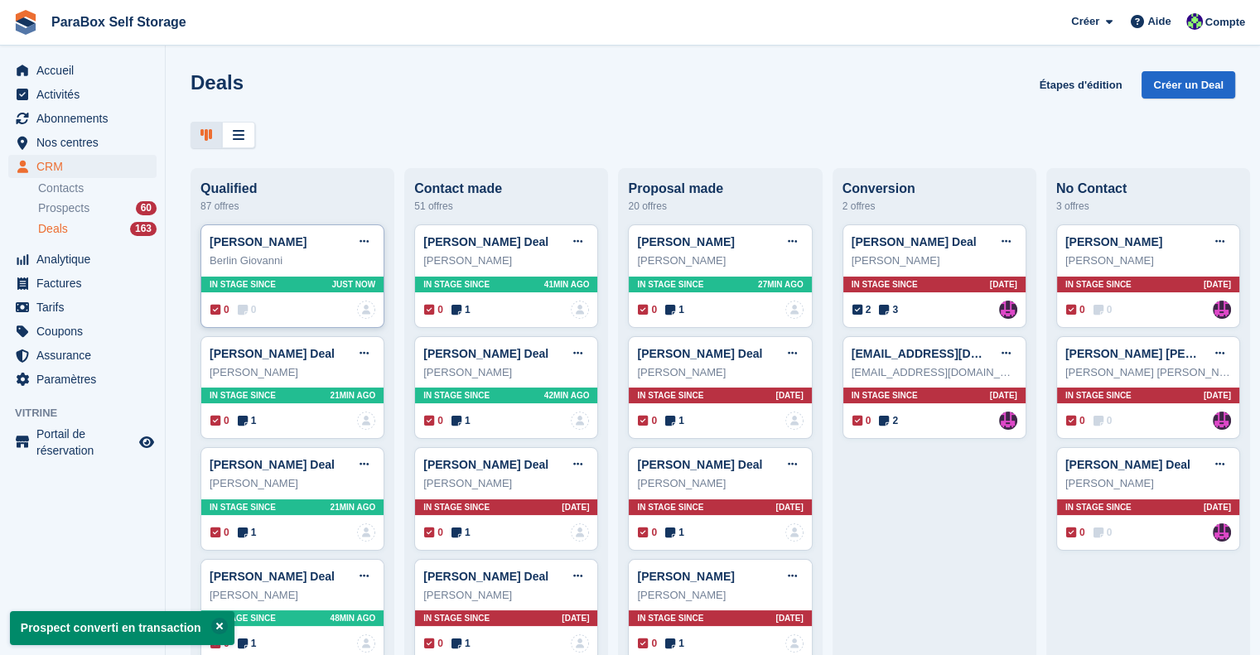
click at [239, 315] on icon at bounding box center [243, 310] width 10 height 12
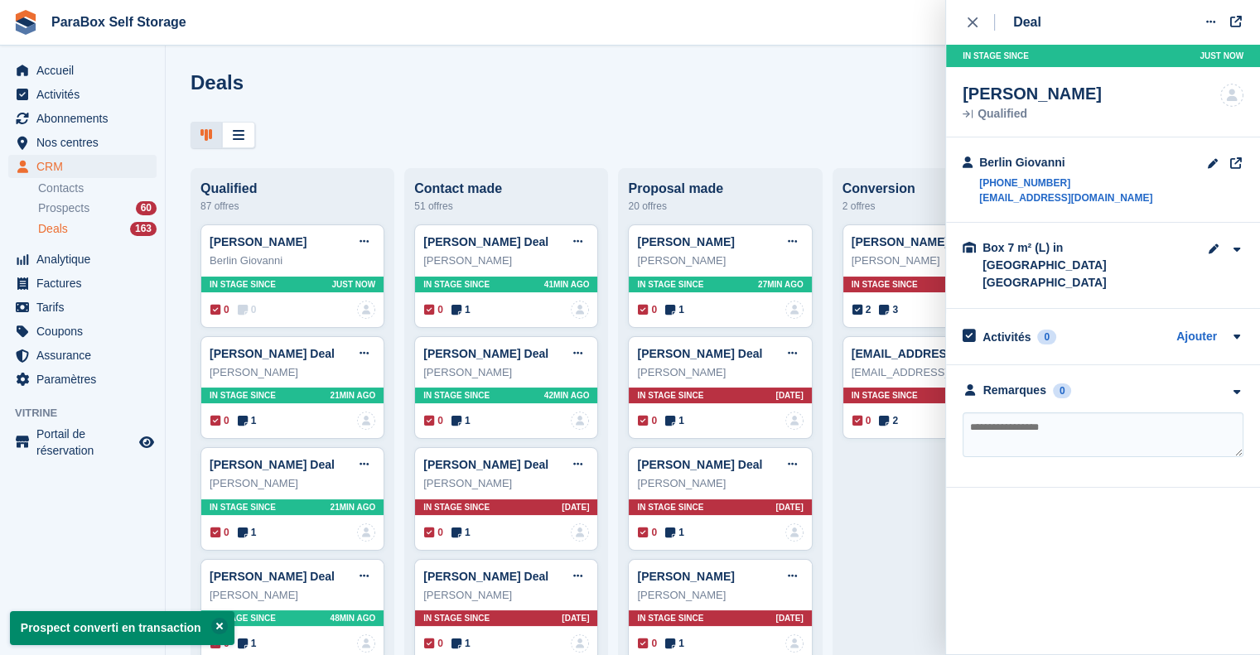
click at [991, 412] on textarea at bounding box center [1102, 434] width 281 height 45
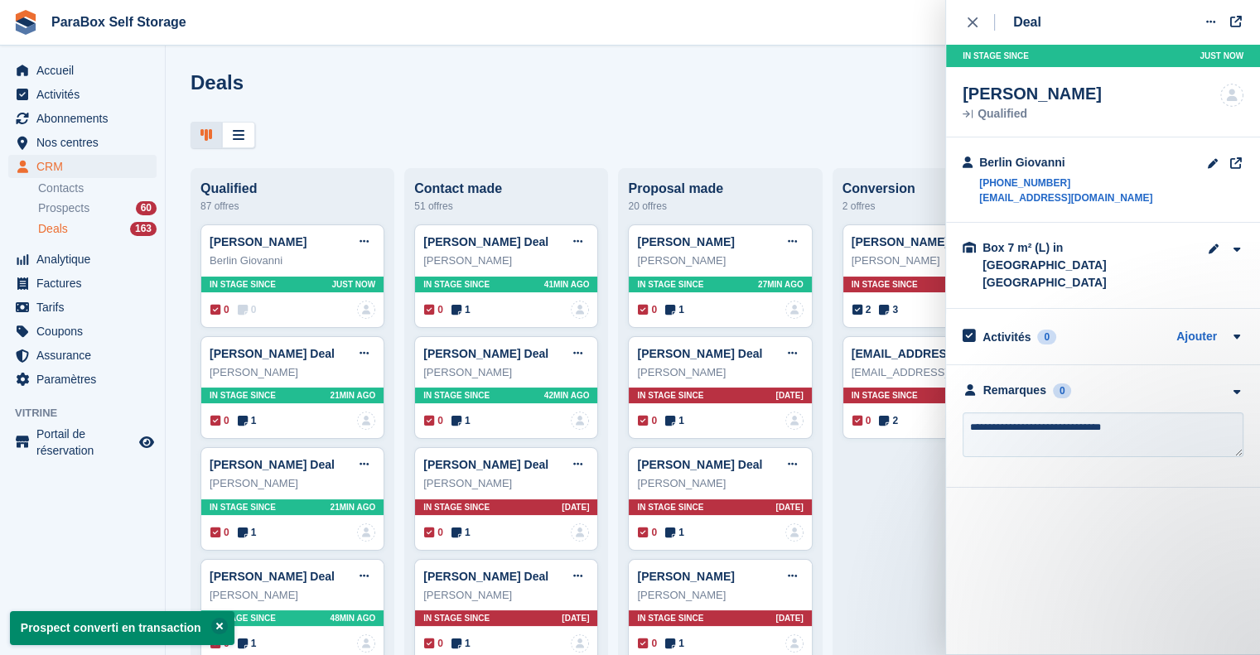
type textarea "**********"
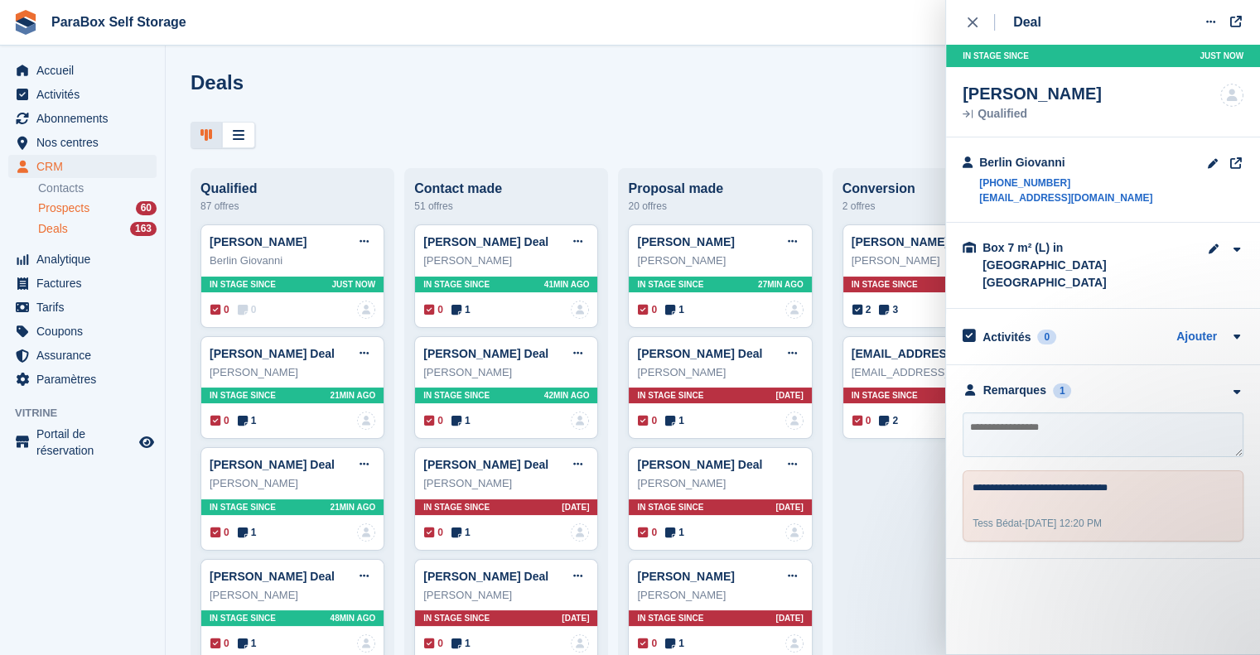
click at [85, 210] on span "Prospects" at bounding box center [63, 208] width 51 height 16
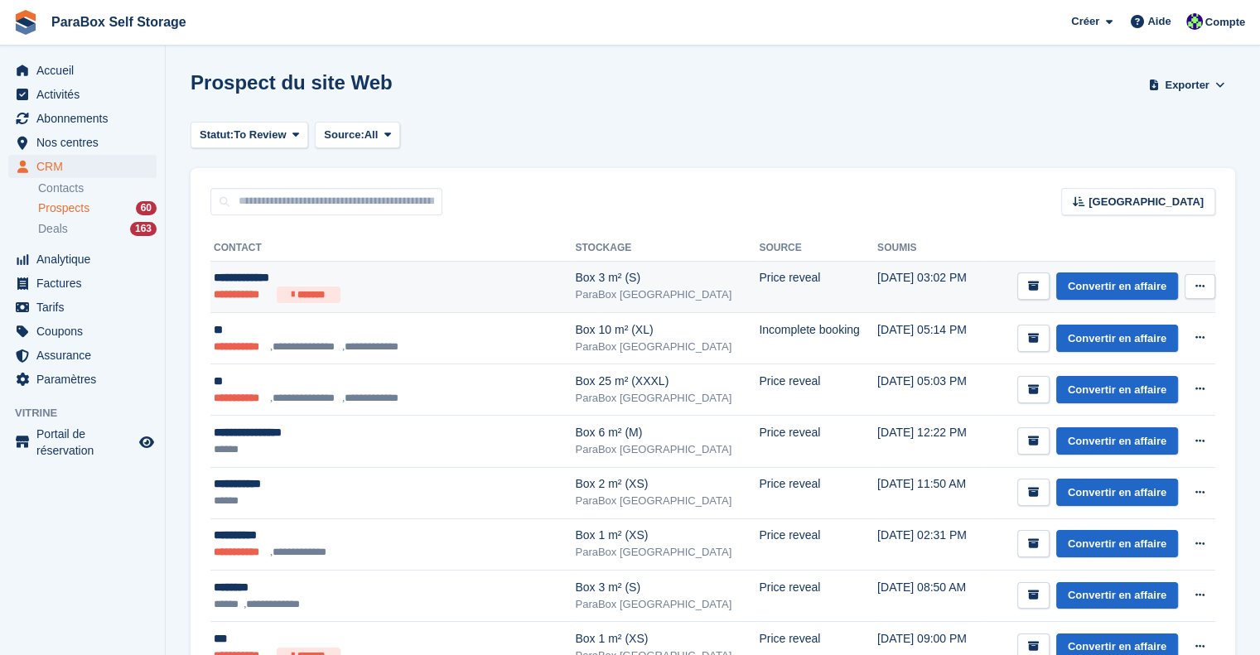
click at [389, 292] on ul "**********" at bounding box center [367, 295] width 307 height 17
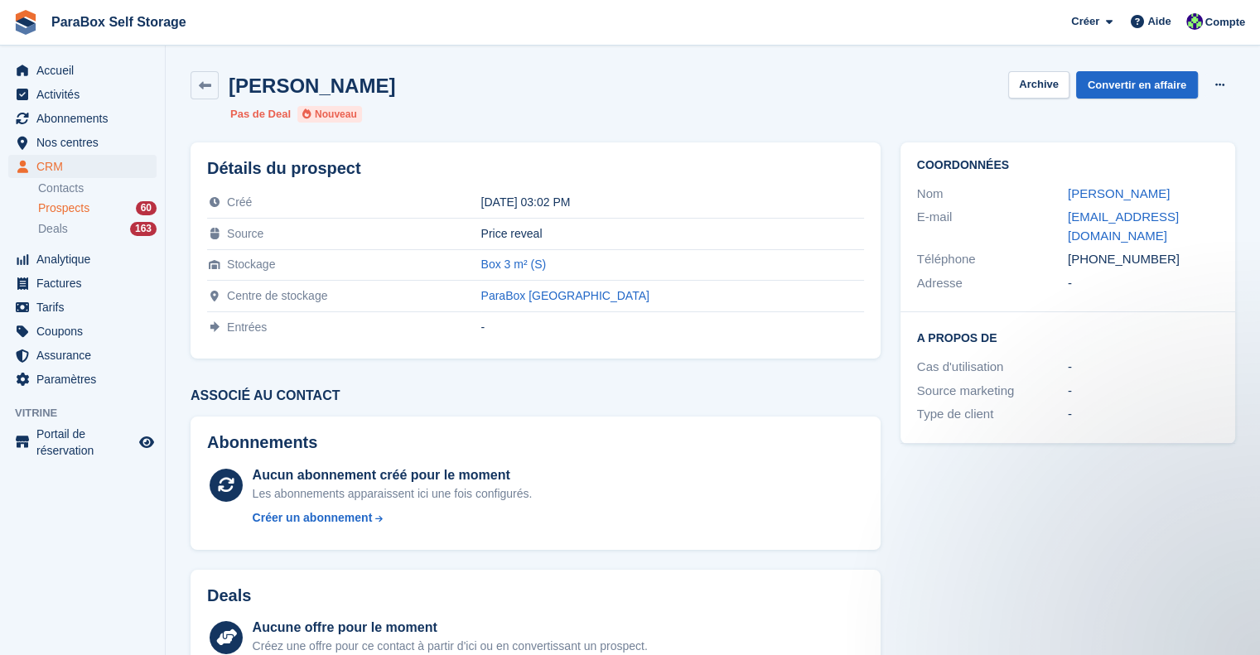
drag, startPoint x: 1173, startPoint y: 246, endPoint x: 971, endPoint y: 247, distance: 202.1
click at [971, 248] on div "Téléphone [PHONE_NUMBER]" at bounding box center [1067, 260] width 301 height 24
copy div "Téléphone [PHONE_NUMBER]"
click at [1136, 82] on link "Convertir en affaire" at bounding box center [1137, 84] width 122 height 27
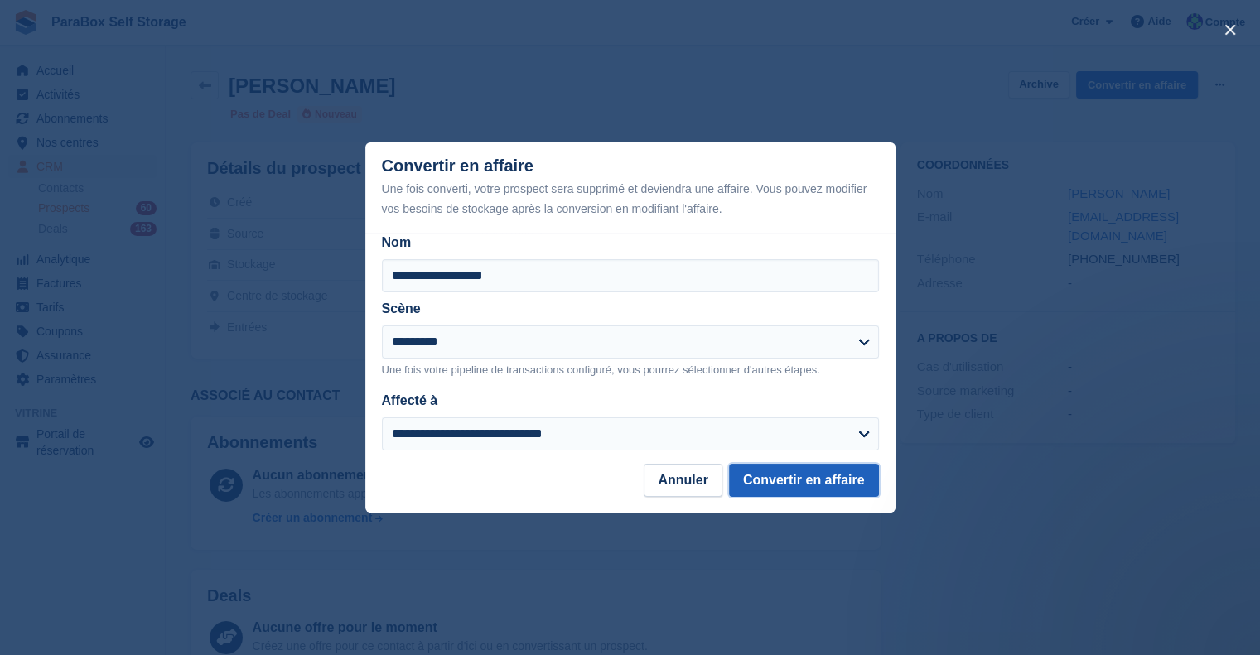
click at [798, 480] on button "Convertir en affaire" at bounding box center [804, 480] width 150 height 33
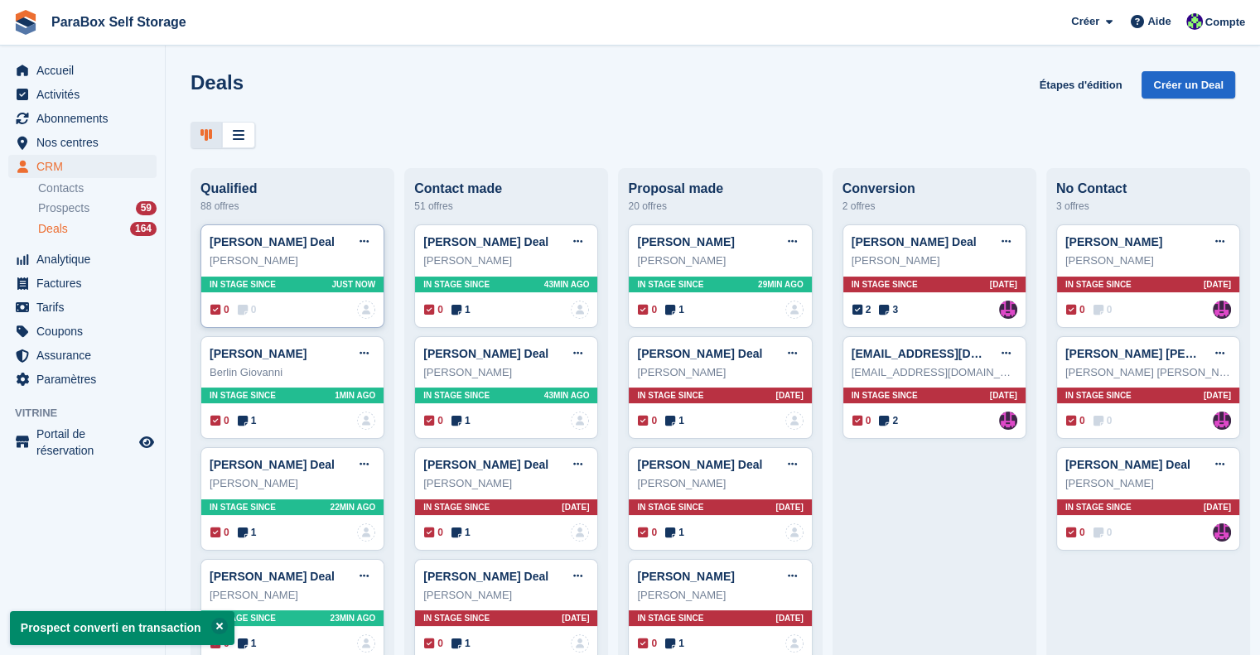
click at [245, 316] on icon at bounding box center [243, 310] width 10 height 12
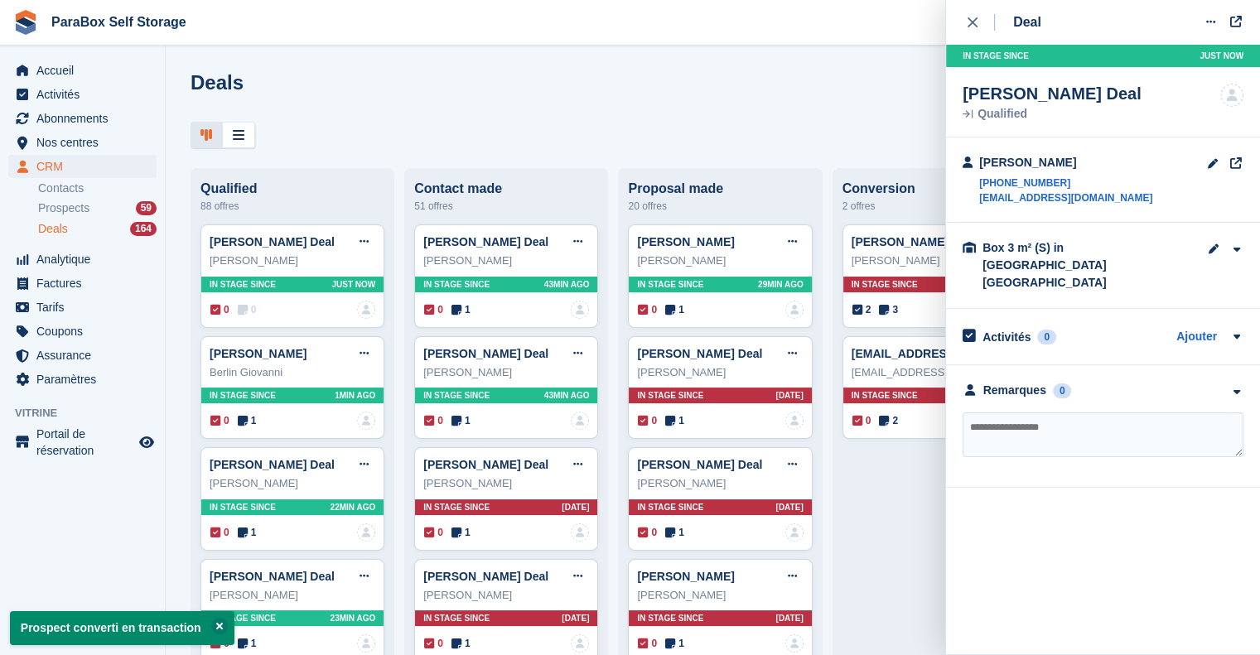
click at [1030, 412] on textarea at bounding box center [1102, 434] width 281 height 45
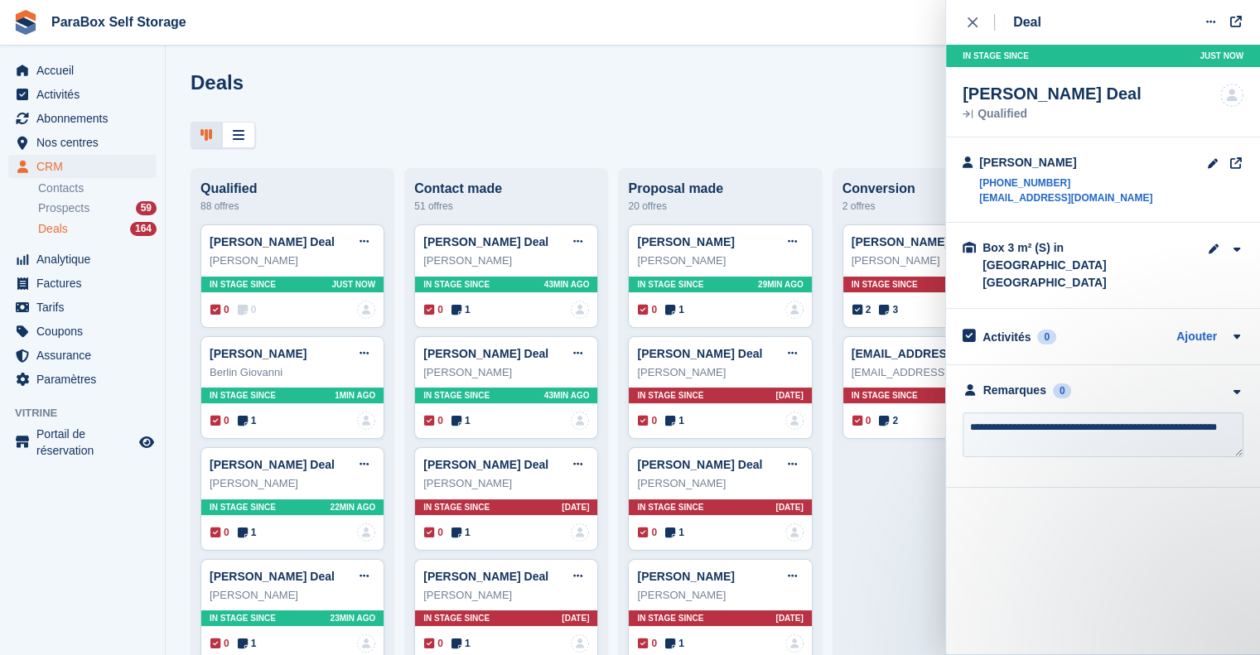
type textarea "**********"
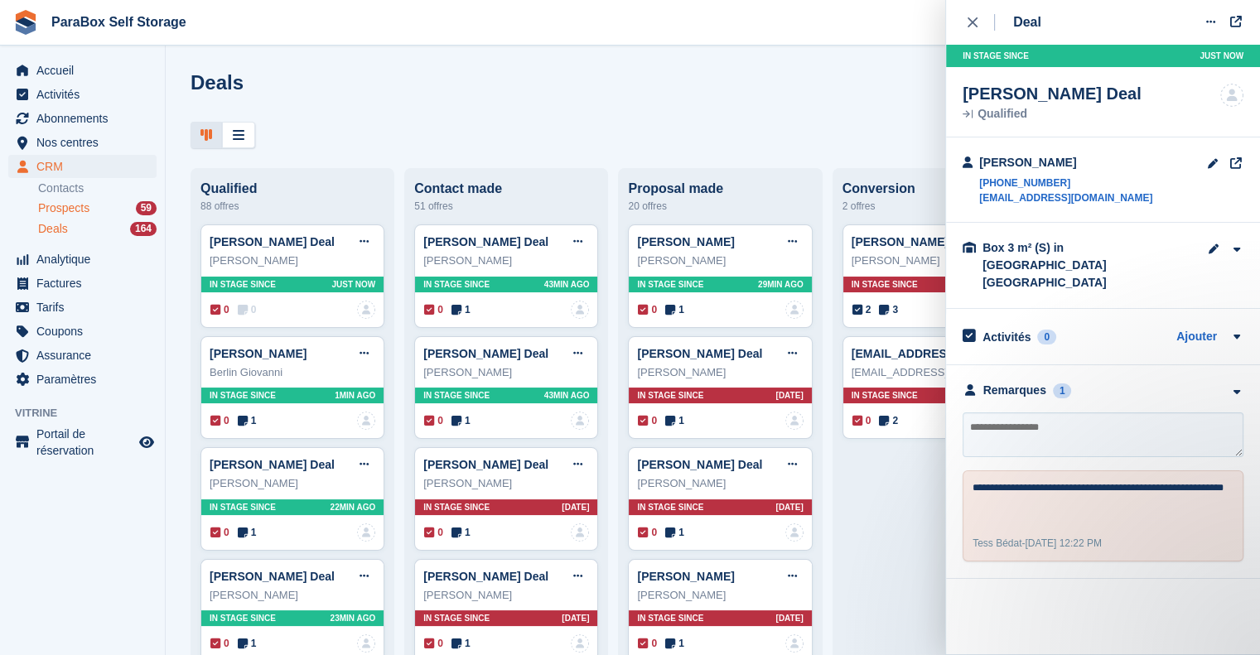
click at [95, 206] on div "Prospects 59" at bounding box center [97, 208] width 118 height 16
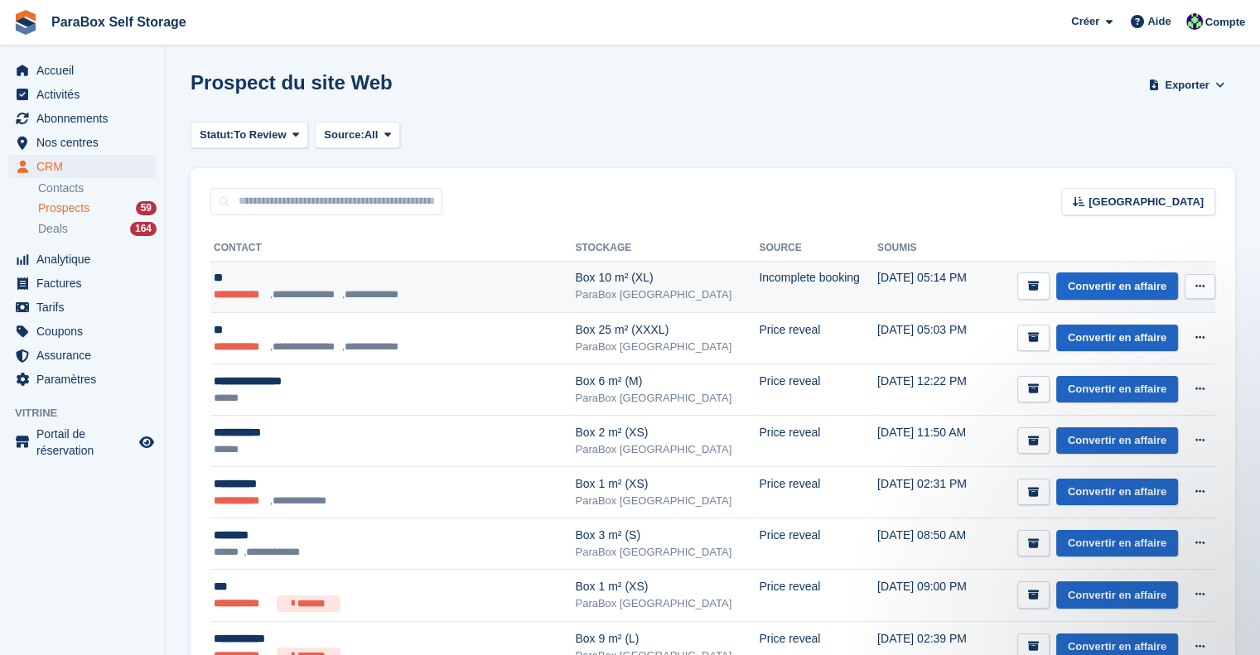
click at [1203, 286] on icon at bounding box center [1199, 286] width 9 height 11
click at [1121, 379] on p "Supprimer le prospect" at bounding box center [1136, 376] width 144 height 22
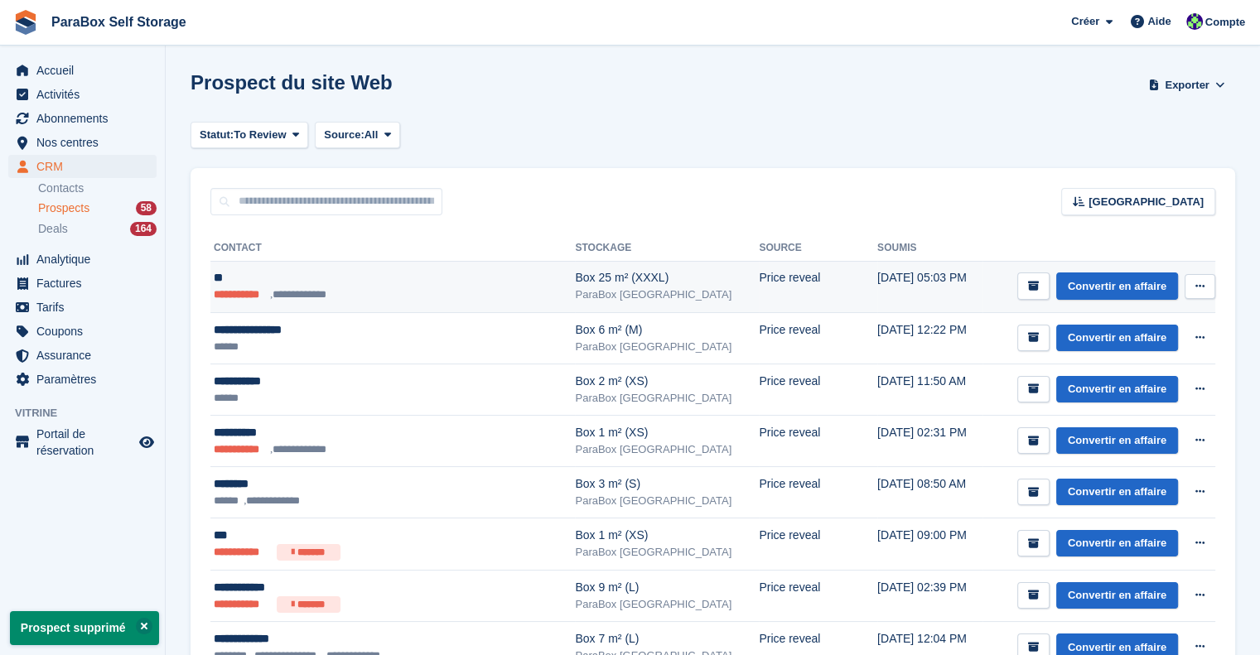
click at [1203, 290] on icon at bounding box center [1199, 286] width 9 height 11
click at [345, 299] on li "**********" at bounding box center [308, 295] width 76 height 17
click at [1199, 291] on icon at bounding box center [1199, 286] width 9 height 11
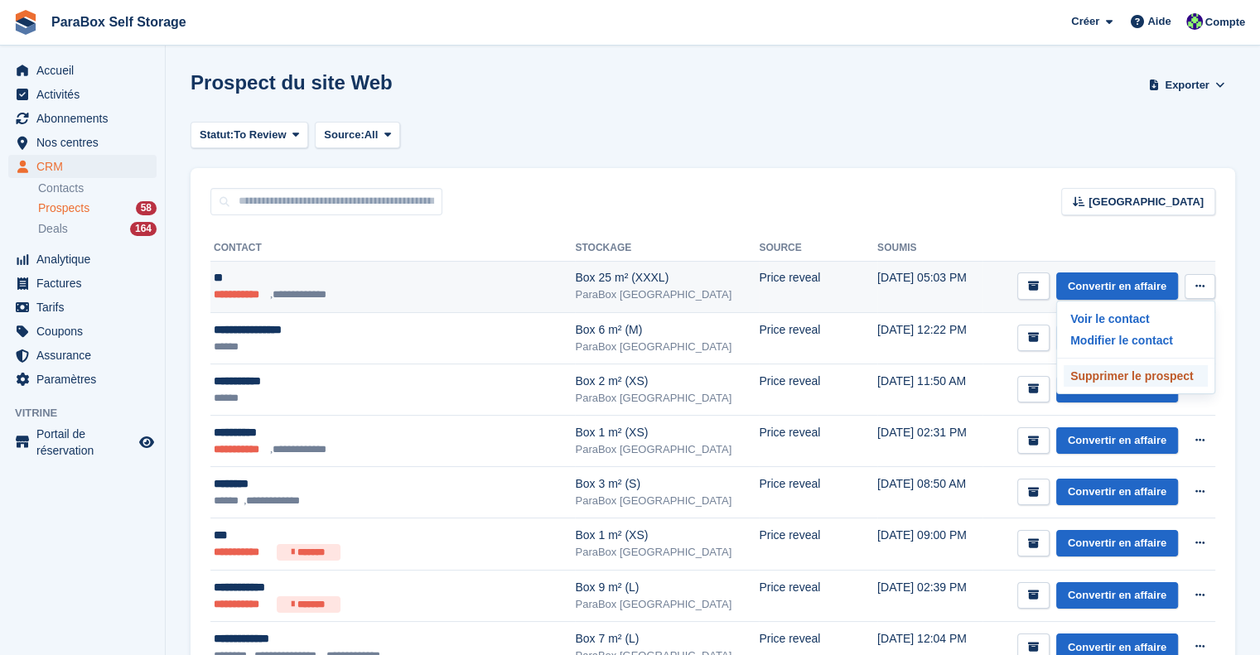
click at [1121, 374] on p "Supprimer le prospect" at bounding box center [1136, 376] width 144 height 22
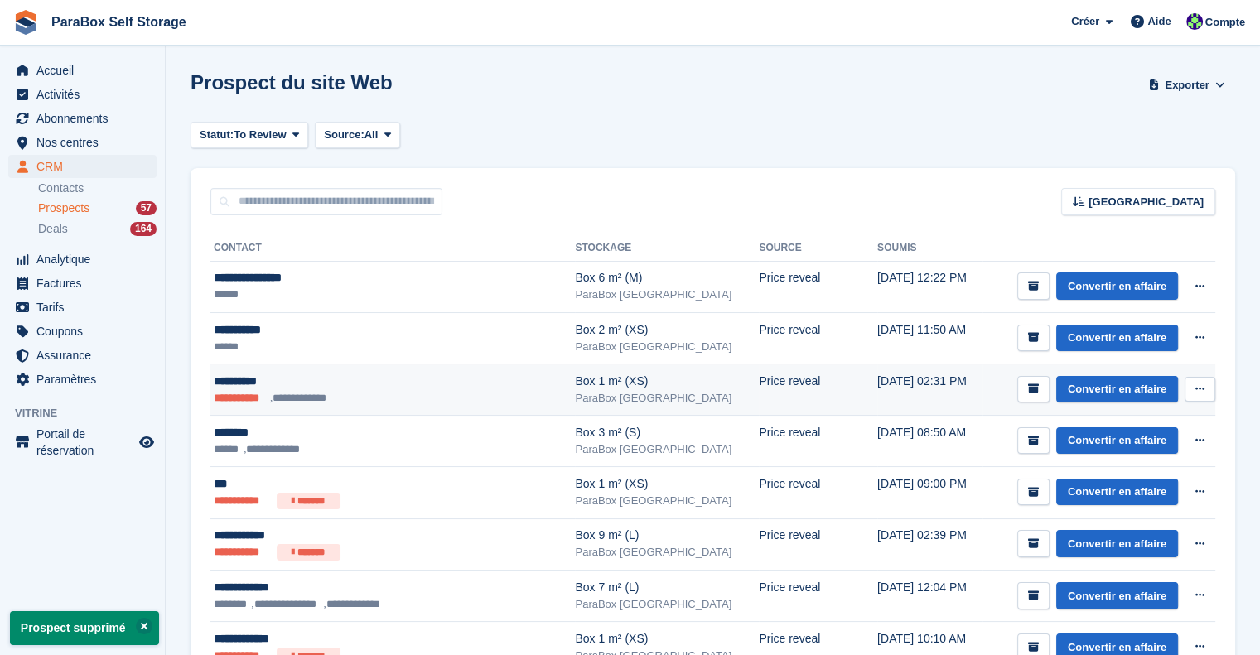
click at [1195, 382] on button at bounding box center [1199, 389] width 31 height 25
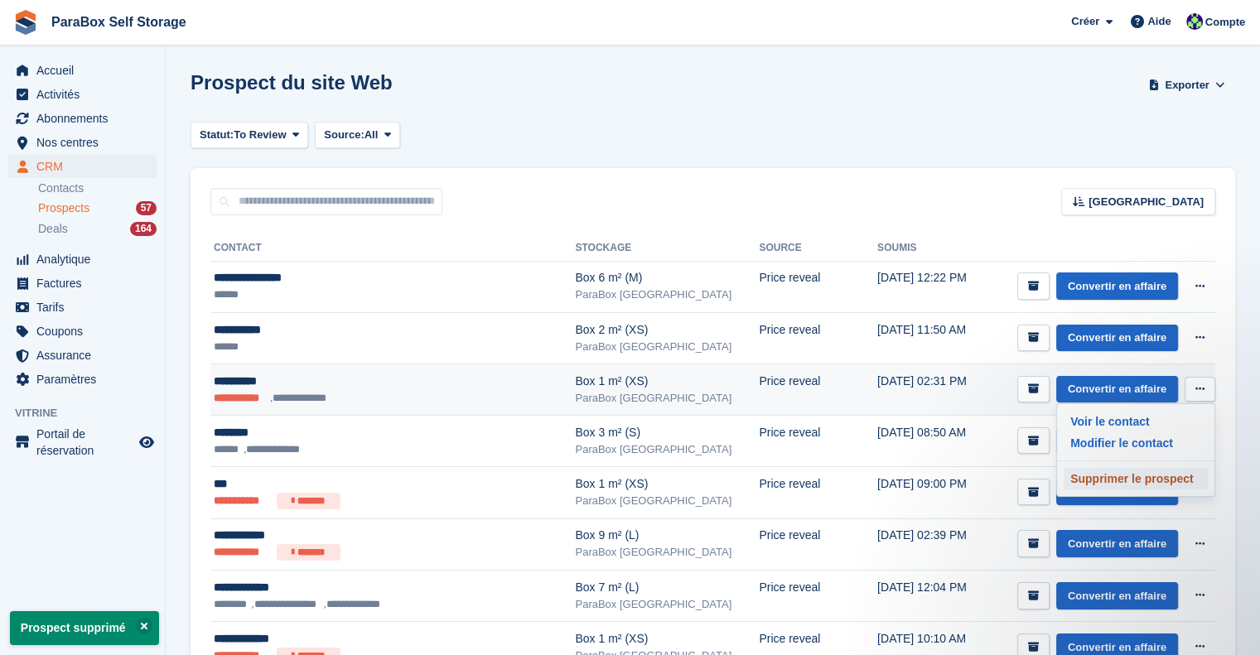
click at [1120, 480] on p "Supprimer le prospect" at bounding box center [1136, 479] width 144 height 22
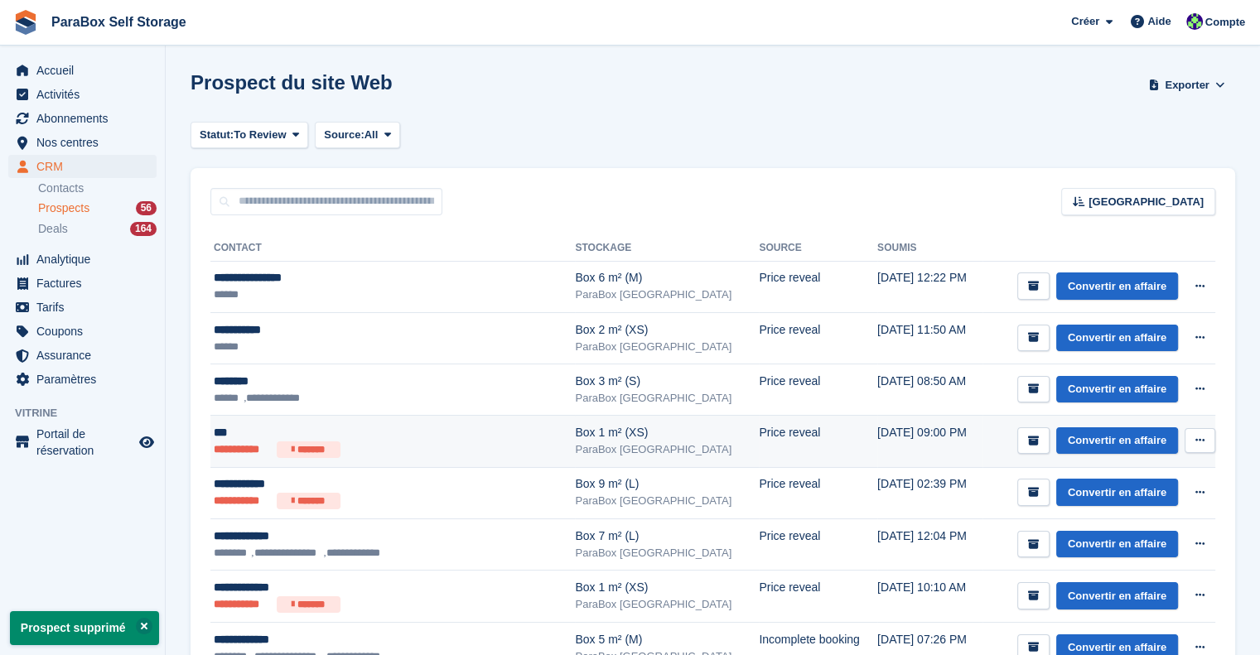
click at [1206, 443] on button at bounding box center [1199, 440] width 31 height 25
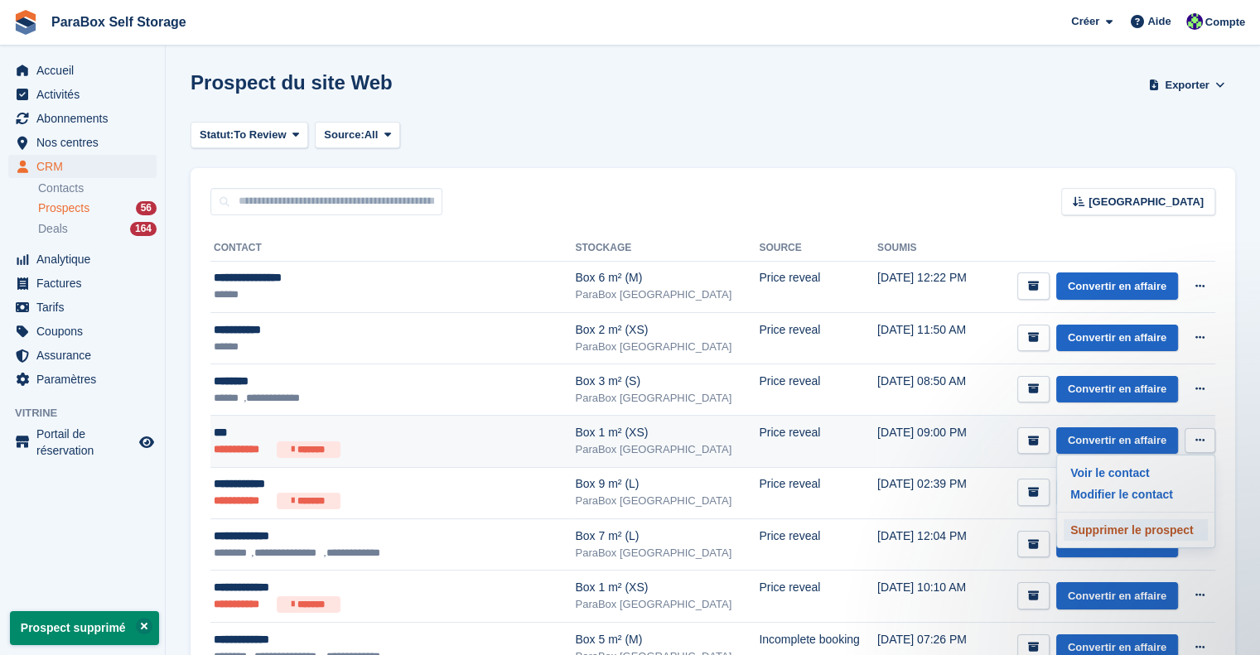
click at [1108, 526] on p "Supprimer le prospect" at bounding box center [1136, 530] width 144 height 22
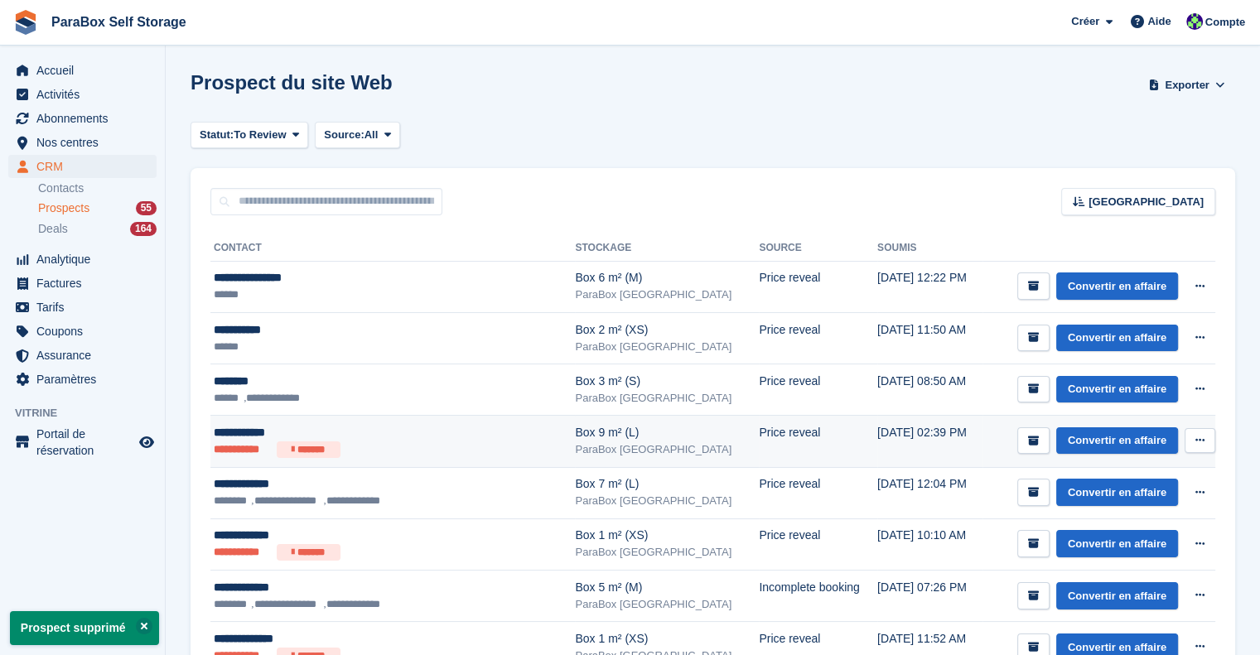
click at [1204, 432] on button at bounding box center [1199, 440] width 31 height 25
click at [1100, 526] on p "Supprimer le prospect" at bounding box center [1136, 530] width 144 height 22
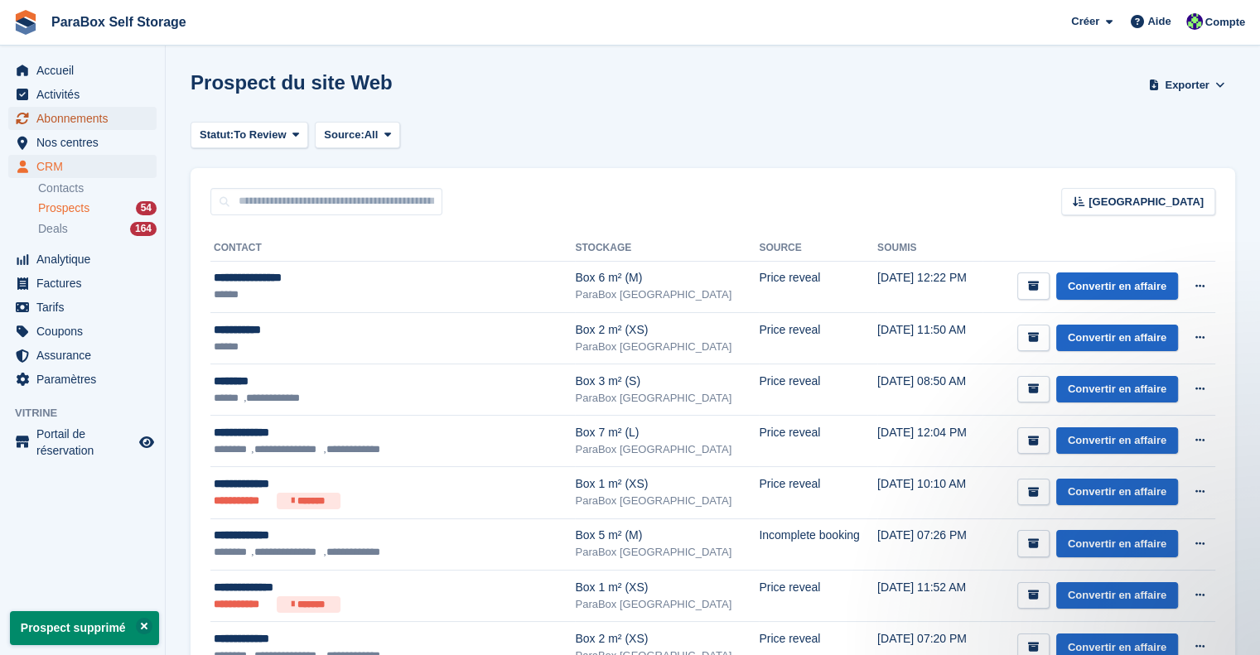
click at [99, 124] on span "Abonnements" at bounding box center [85, 118] width 99 height 23
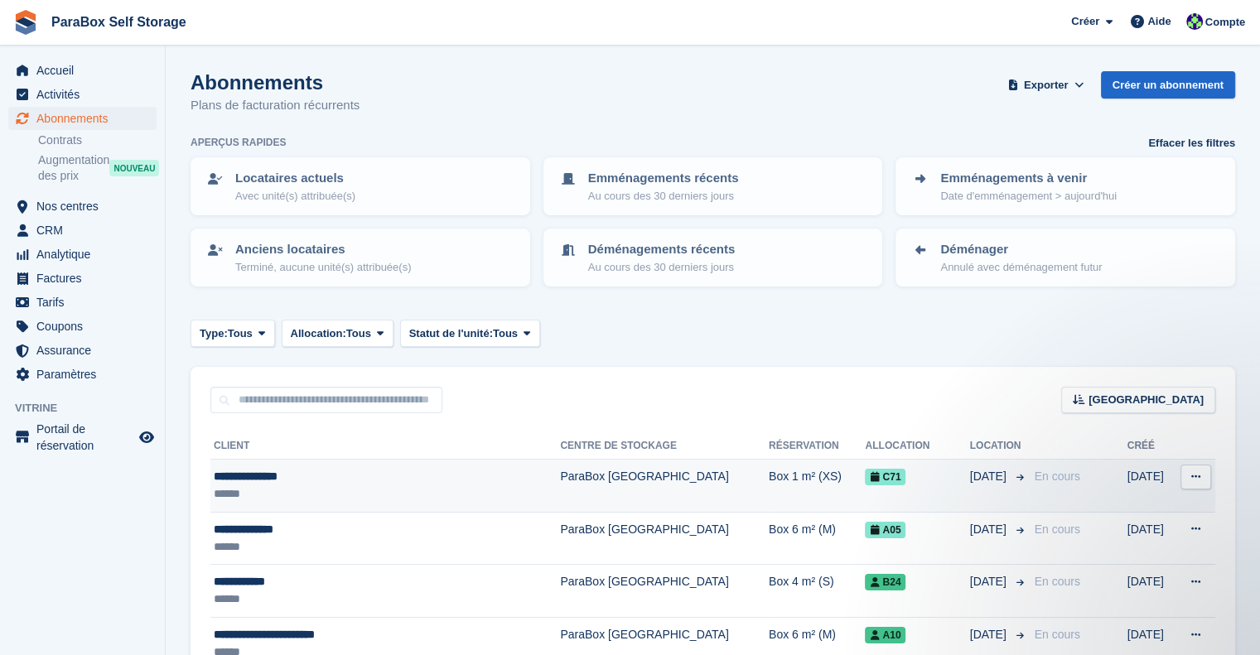
click at [374, 469] on div "**********" at bounding box center [353, 476] width 279 height 17
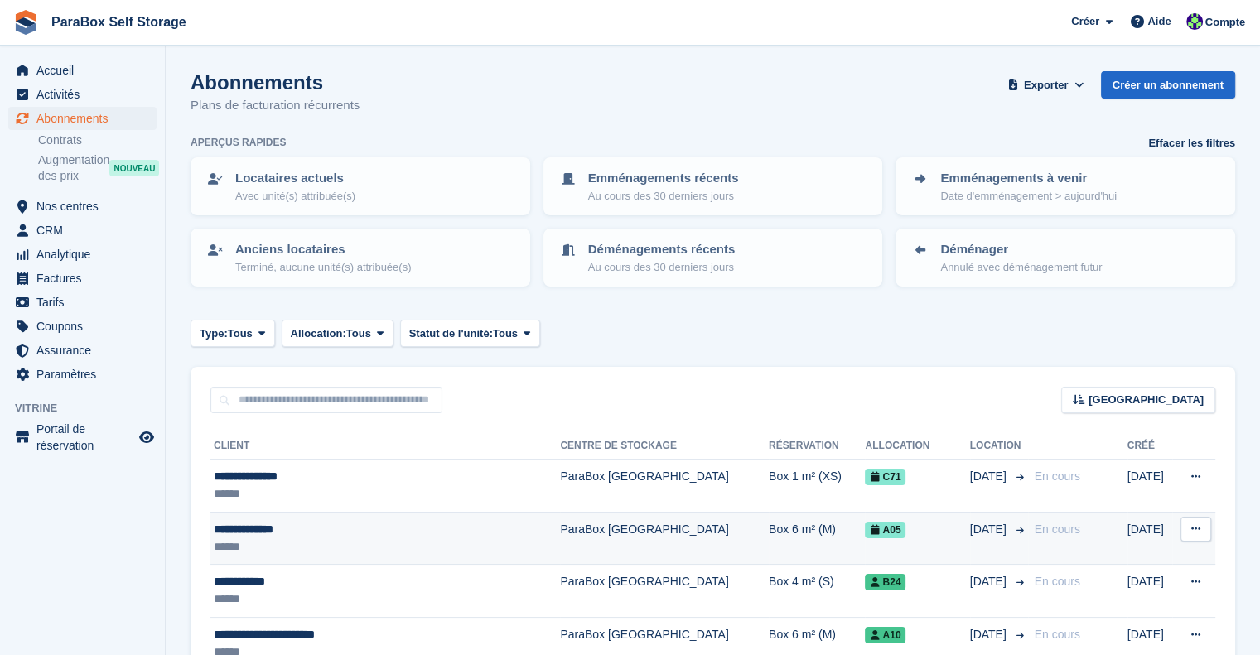
click at [615, 535] on td "ParaBox [GEOGRAPHIC_DATA]" at bounding box center [664, 538] width 209 height 53
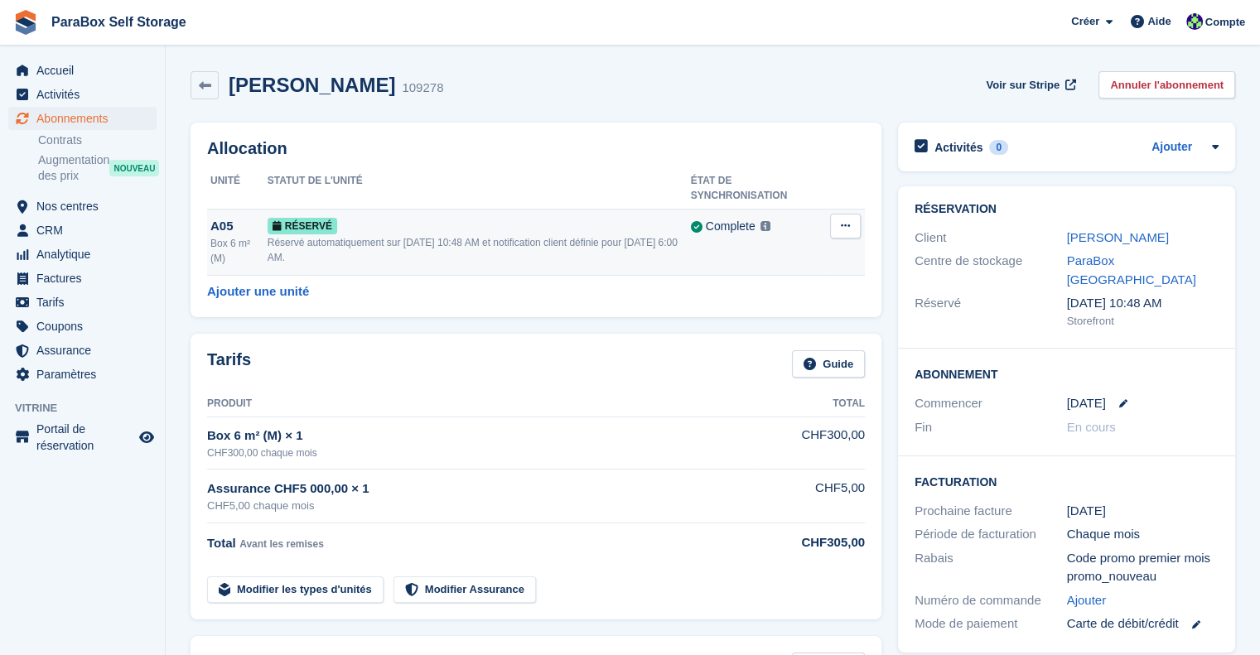
click at [308, 221] on span "Réservé" at bounding box center [303, 226] width 70 height 17
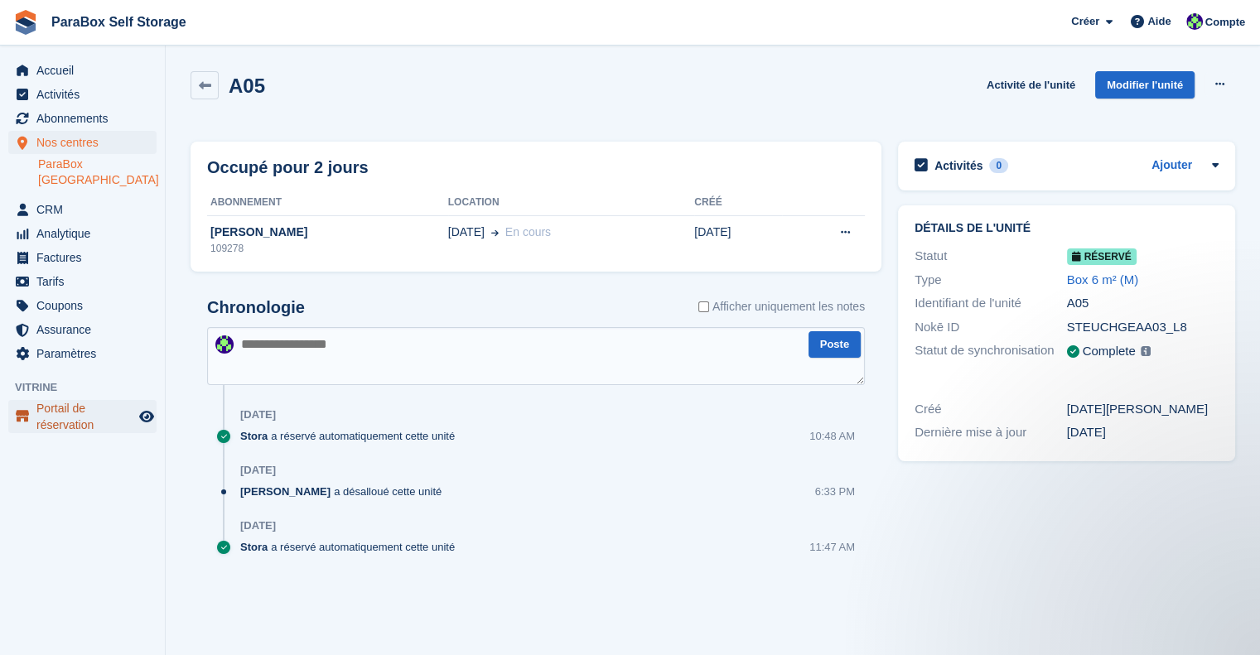
click at [75, 408] on span "Portail de réservation" at bounding box center [85, 416] width 99 height 33
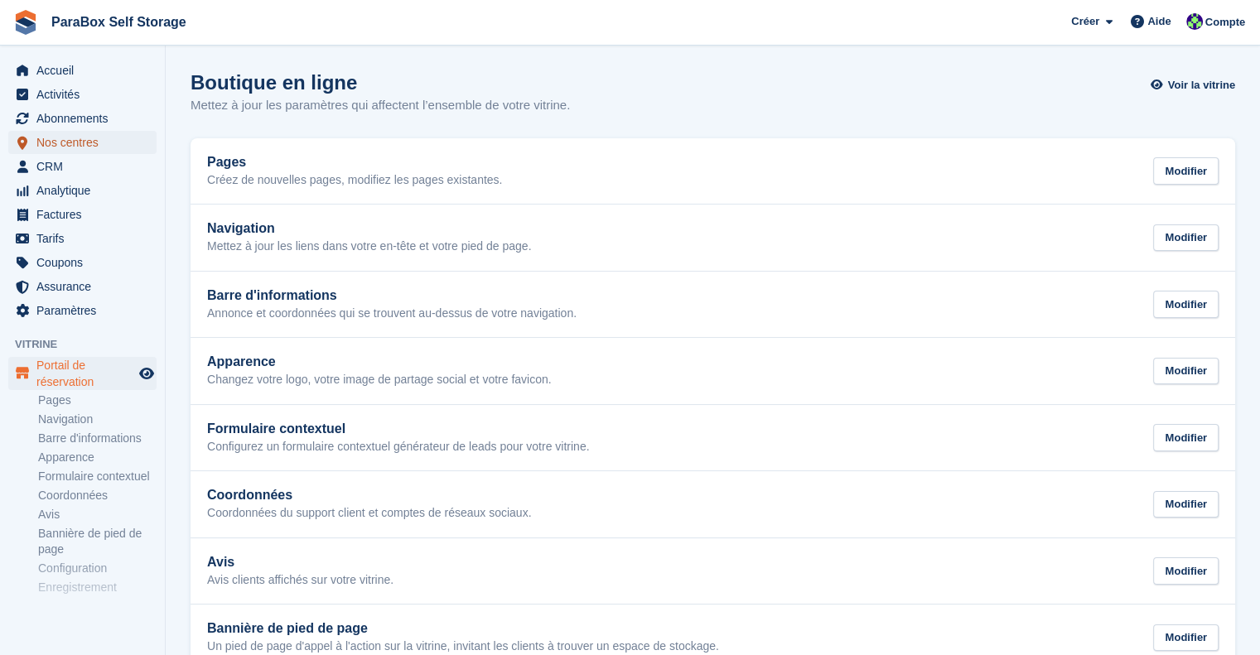
click at [76, 135] on span "Nos centres" at bounding box center [85, 142] width 99 height 23
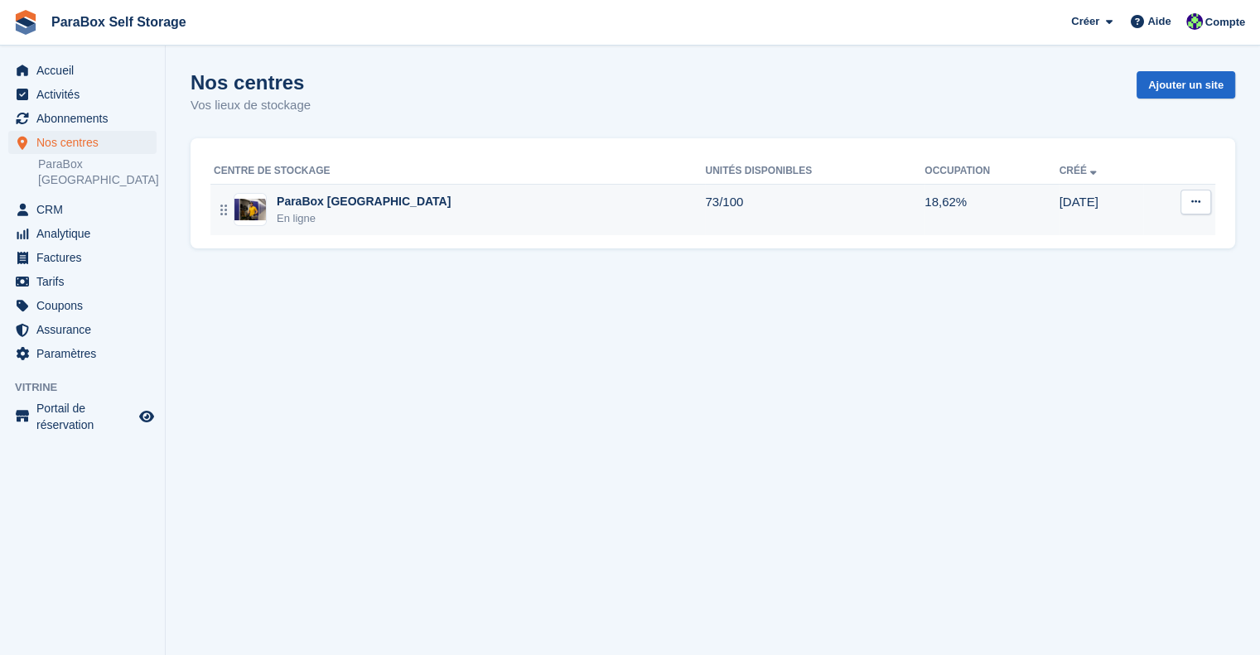
click at [364, 189] on td "ParaBox [GEOGRAPHIC_DATA] En ligne" at bounding box center [457, 209] width 494 height 51
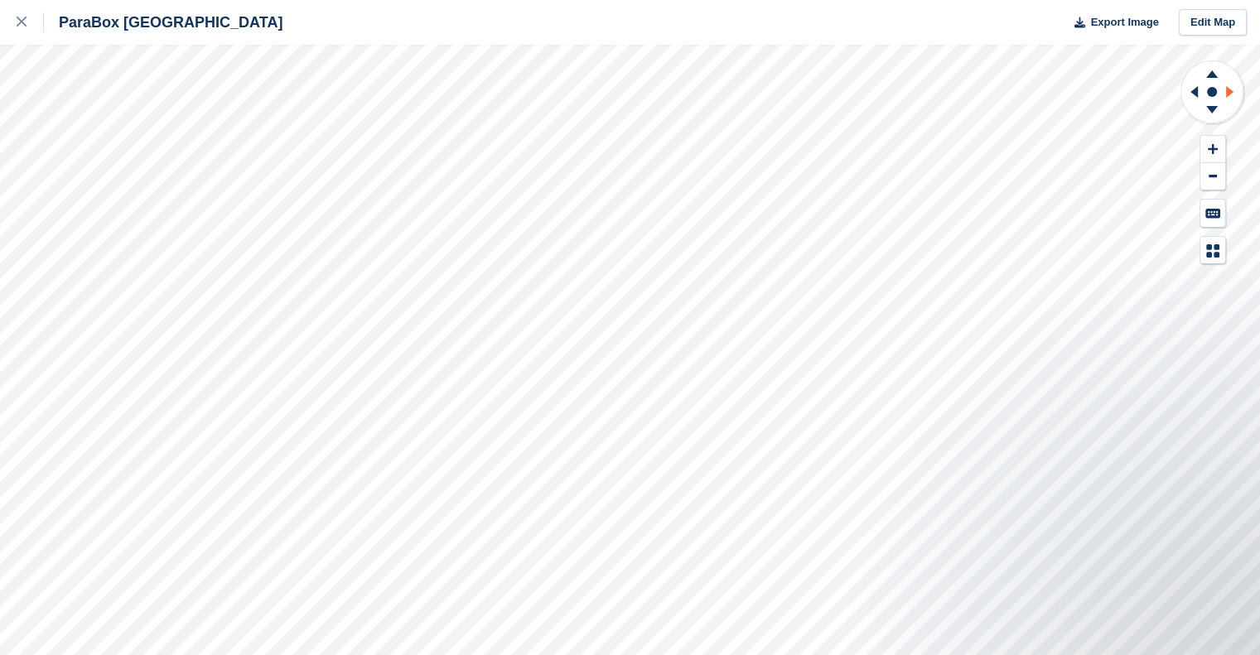
click at [1229, 88] on icon at bounding box center [1232, 91] width 21 height 43
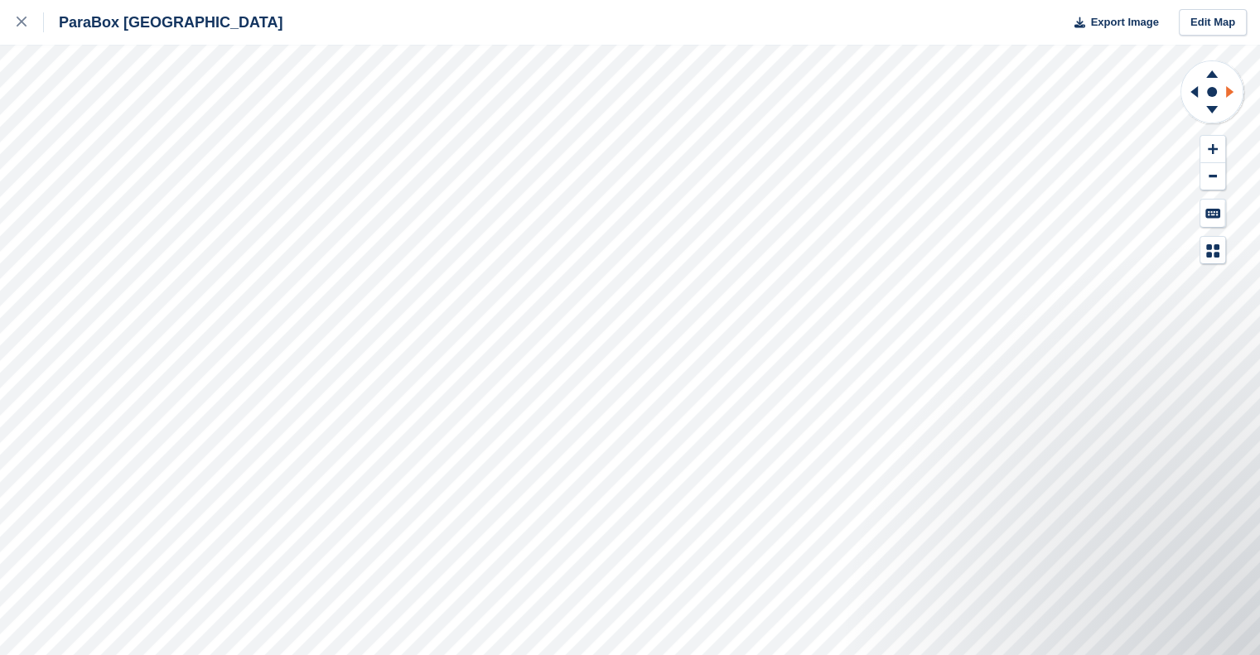
click at [1229, 88] on icon at bounding box center [1232, 91] width 21 height 43
click at [1204, 106] on icon at bounding box center [1211, 112] width 43 height 21
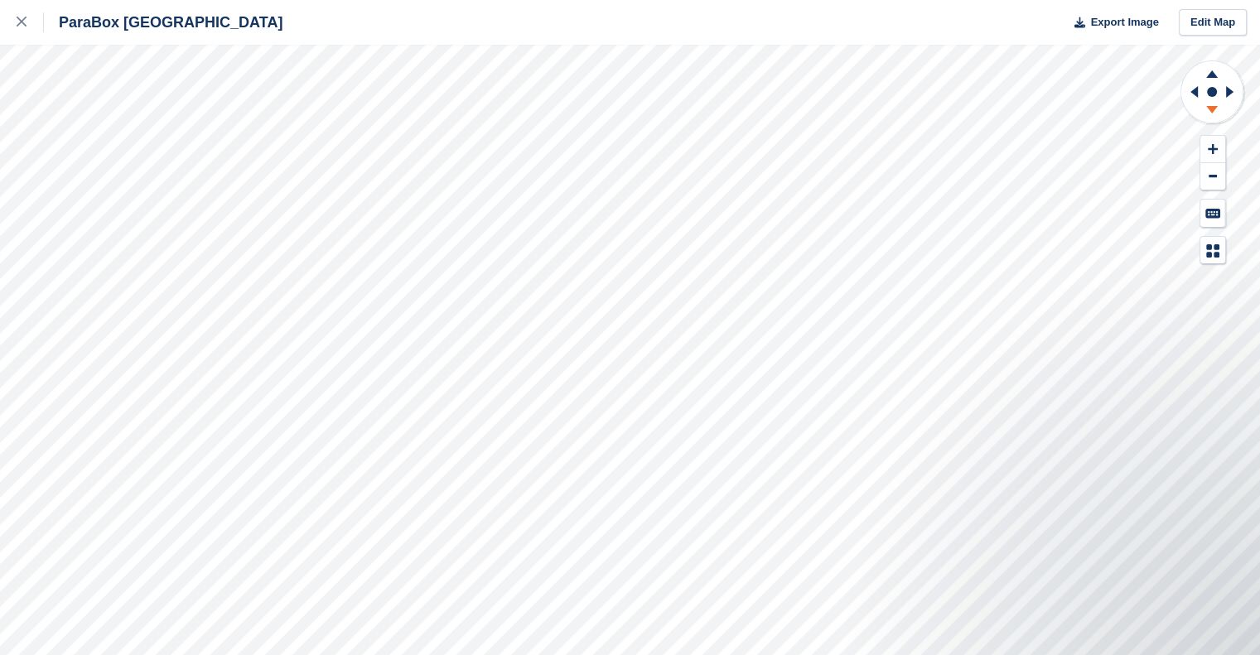
click at [1204, 106] on icon at bounding box center [1211, 112] width 43 height 21
click at [1208, 107] on icon at bounding box center [1212, 109] width 12 height 7
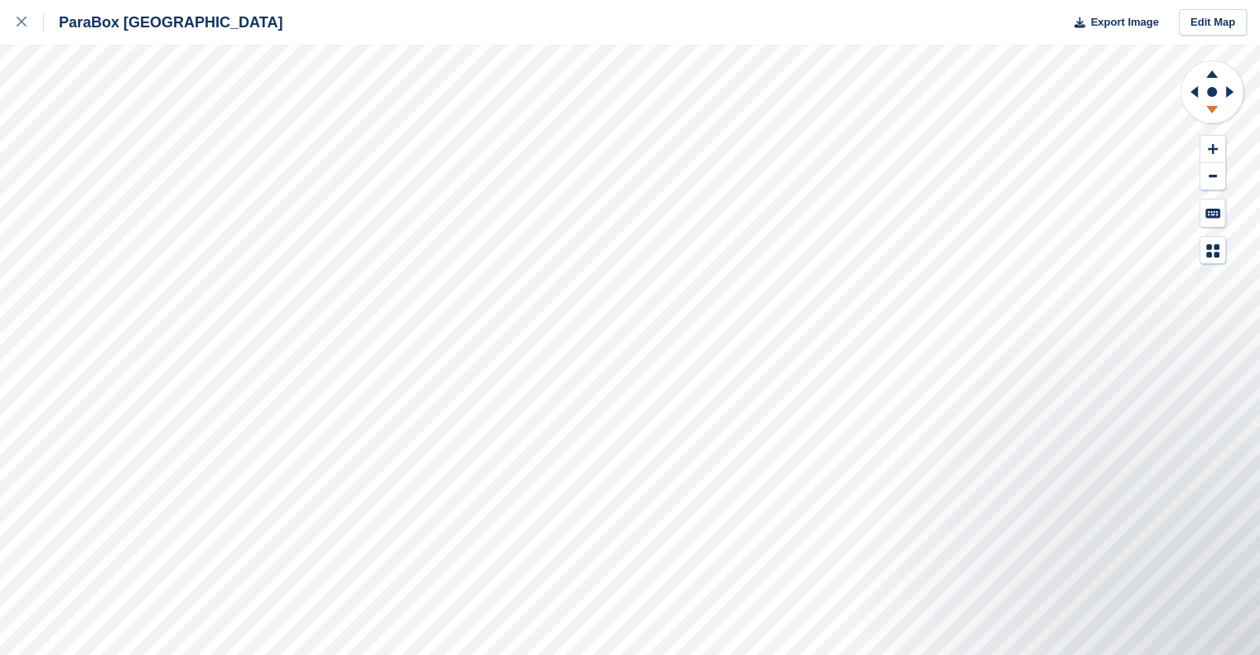
click at [1208, 107] on icon at bounding box center [1212, 109] width 12 height 7
click at [1236, 247] on div at bounding box center [630, 350] width 1260 height 610
click at [1232, 84] on icon at bounding box center [1232, 91] width 21 height 43
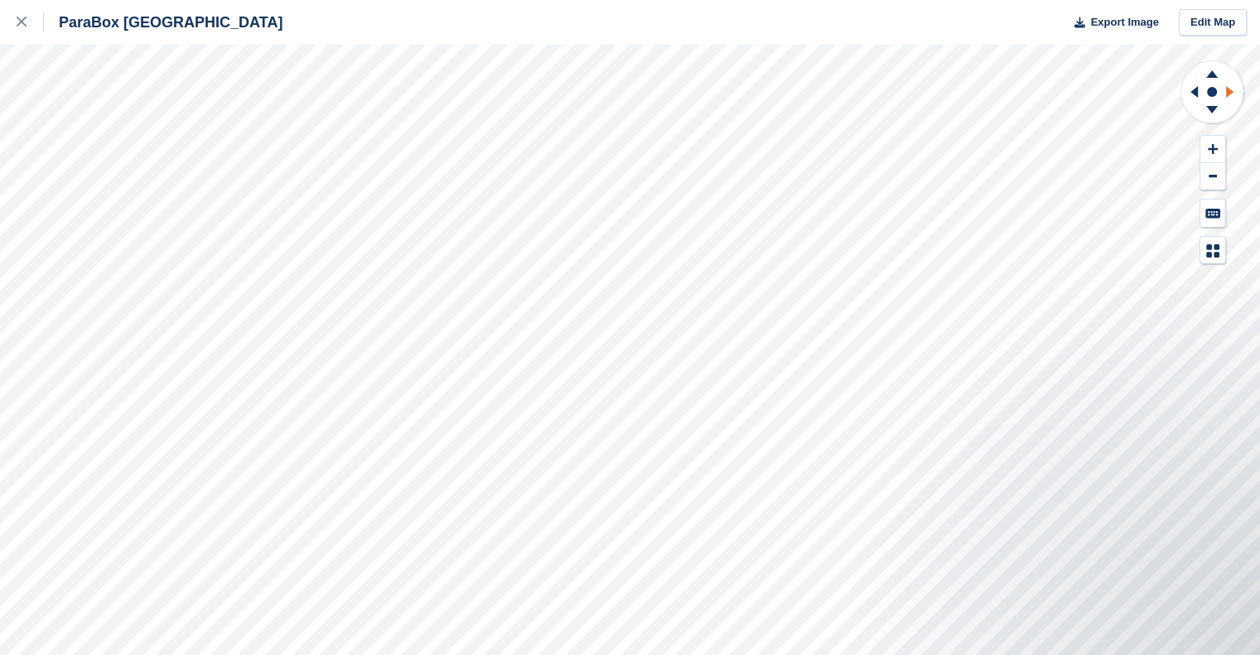
click at [1232, 84] on icon at bounding box center [1232, 91] width 21 height 43
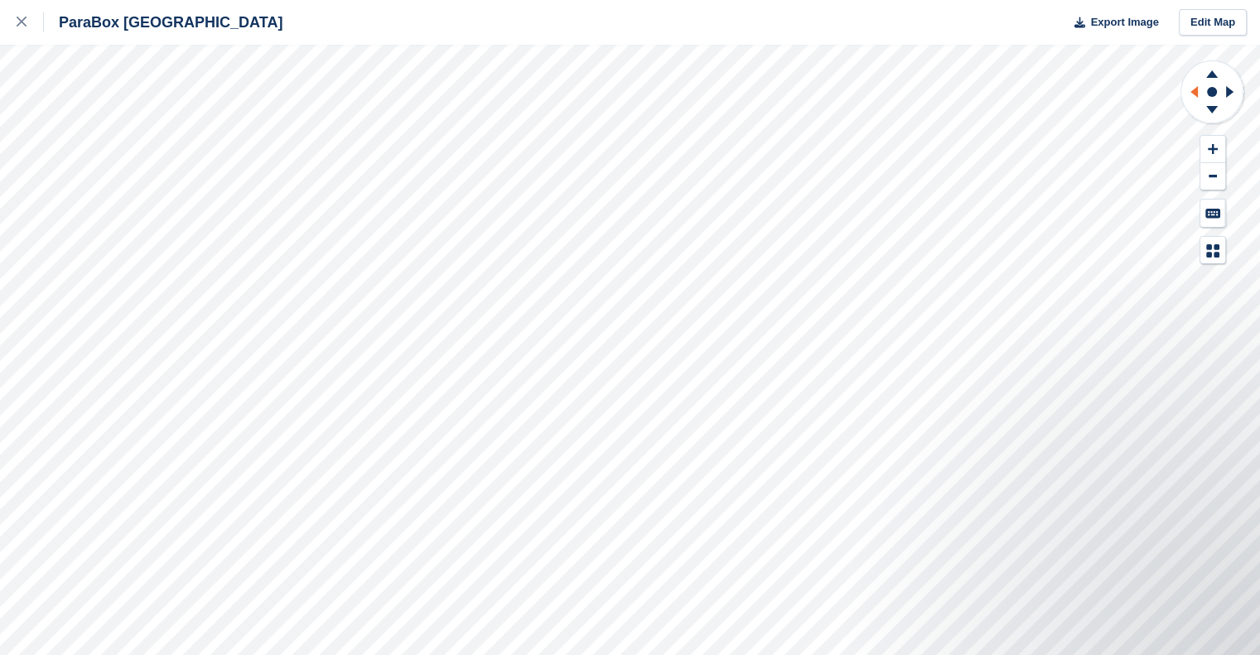
click at [1193, 92] on icon at bounding box center [1193, 92] width 7 height 12
click at [1213, 66] on icon at bounding box center [1211, 71] width 43 height 21
click at [1215, 113] on icon at bounding box center [1211, 112] width 43 height 21
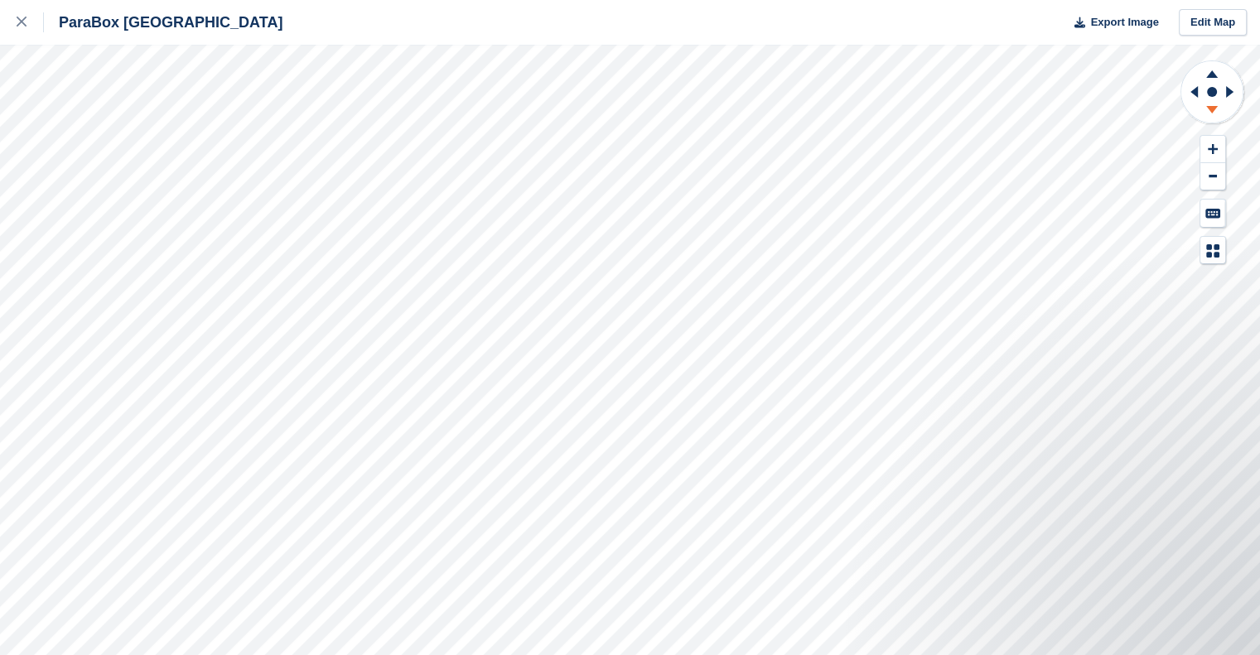
click at [1215, 113] on icon at bounding box center [1211, 112] width 43 height 21
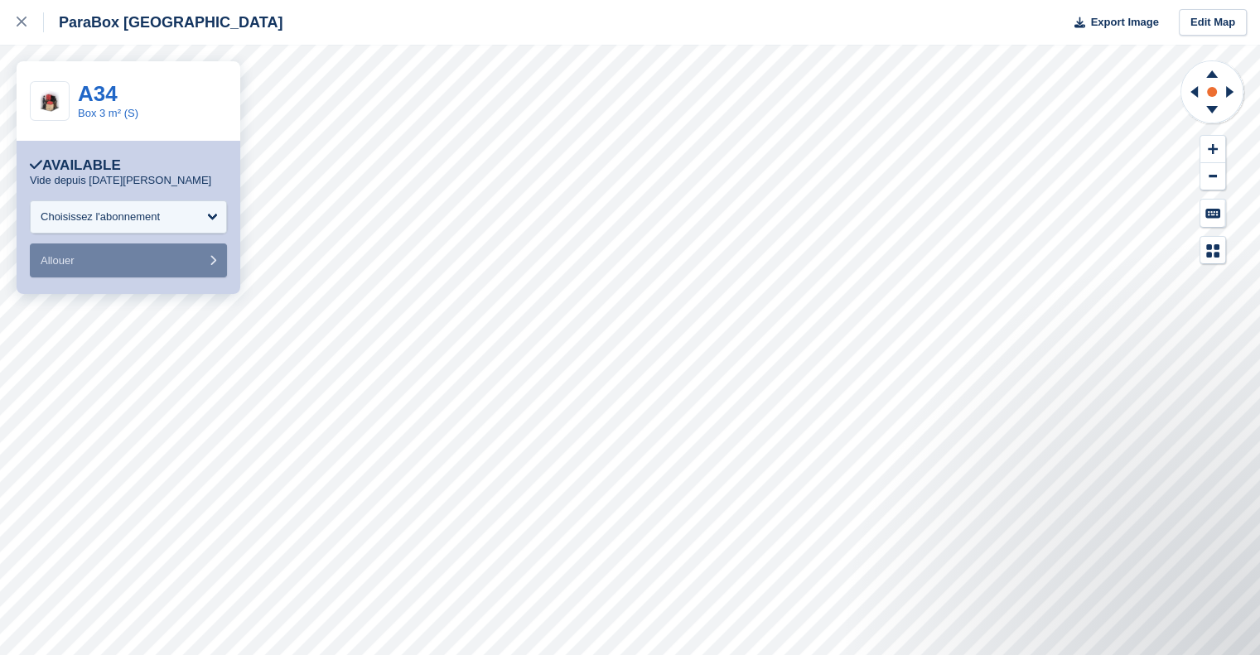
click at [1216, 101] on rect at bounding box center [1212, 92] width 20 height 20
click at [1209, 79] on icon at bounding box center [1211, 71] width 43 height 21
click at [1206, 95] on rect at bounding box center [1212, 92] width 20 height 20
click at [1208, 95] on circle at bounding box center [1212, 92] width 10 height 10
click at [1209, 146] on icon at bounding box center [1213, 149] width 10 height 12
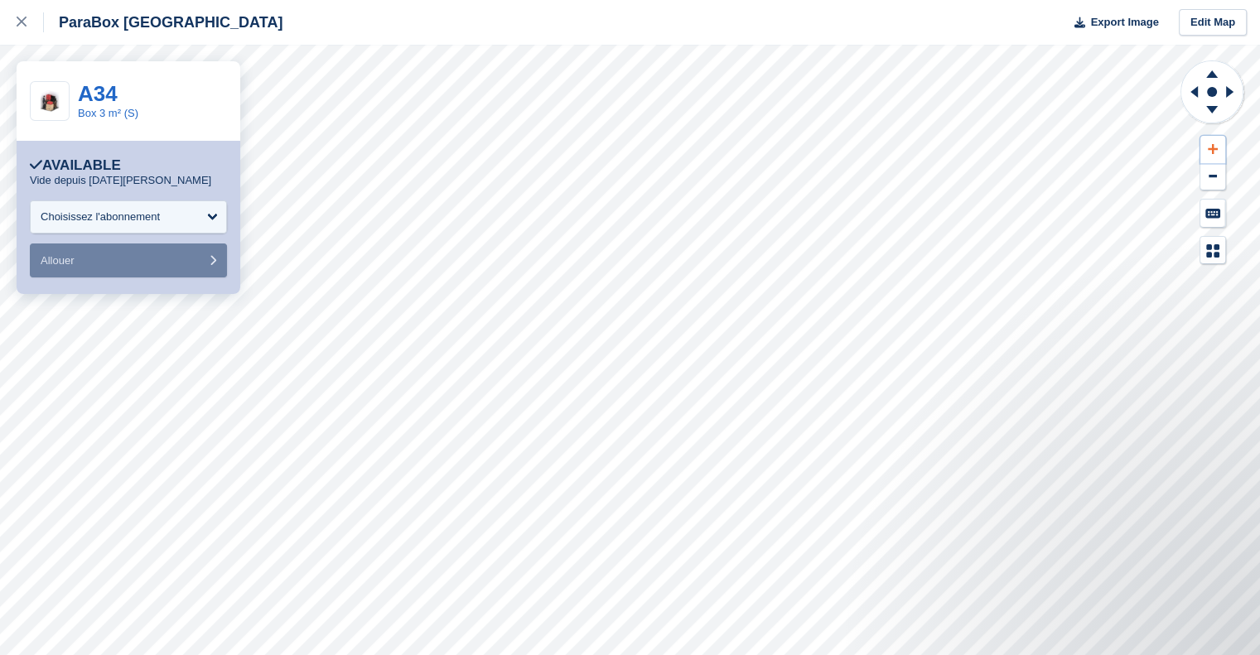
click at [1209, 146] on icon at bounding box center [1213, 149] width 10 height 12
click at [1196, 90] on icon at bounding box center [1193, 92] width 7 height 12
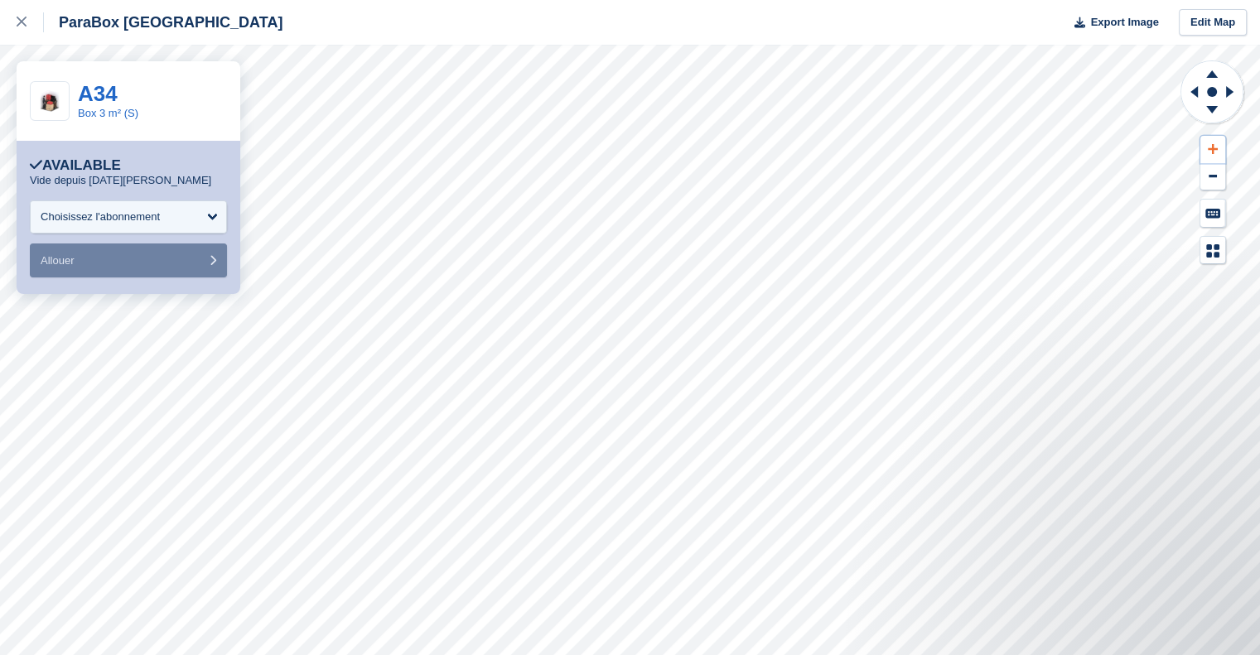
click at [1204, 143] on button at bounding box center [1212, 149] width 25 height 27
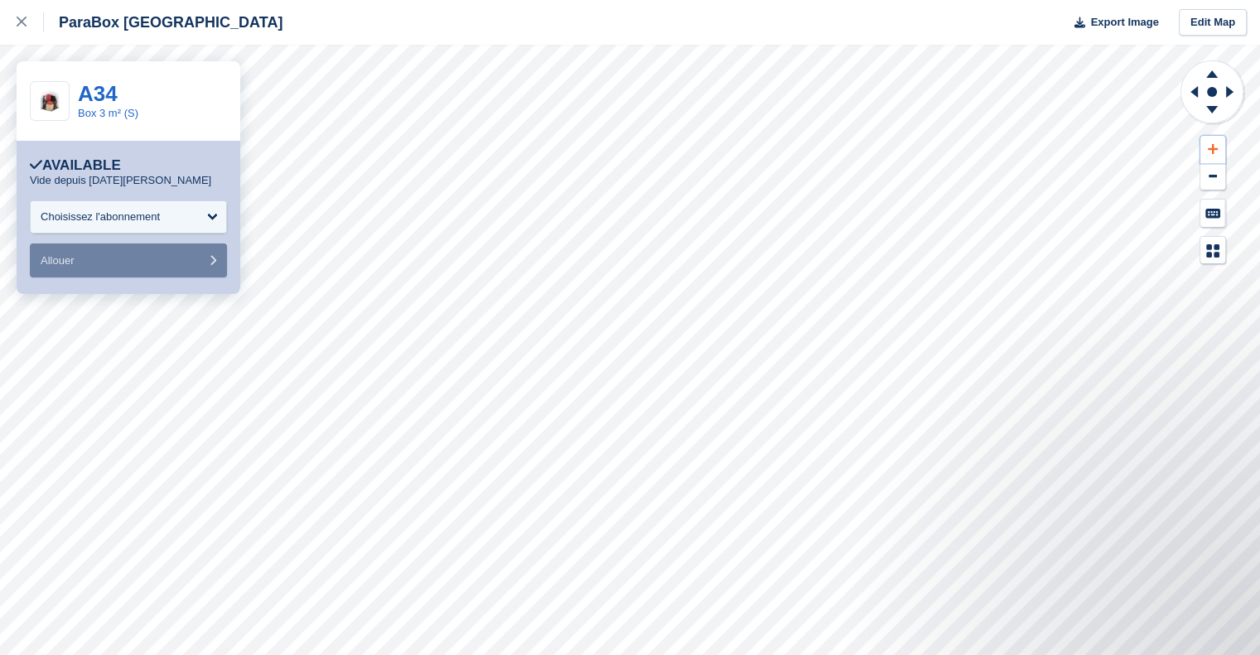
click at [1204, 143] on button at bounding box center [1212, 149] width 25 height 27
click at [1189, 84] on icon at bounding box center [1191, 91] width 21 height 43
click at [1217, 75] on icon at bounding box center [1211, 71] width 43 height 21
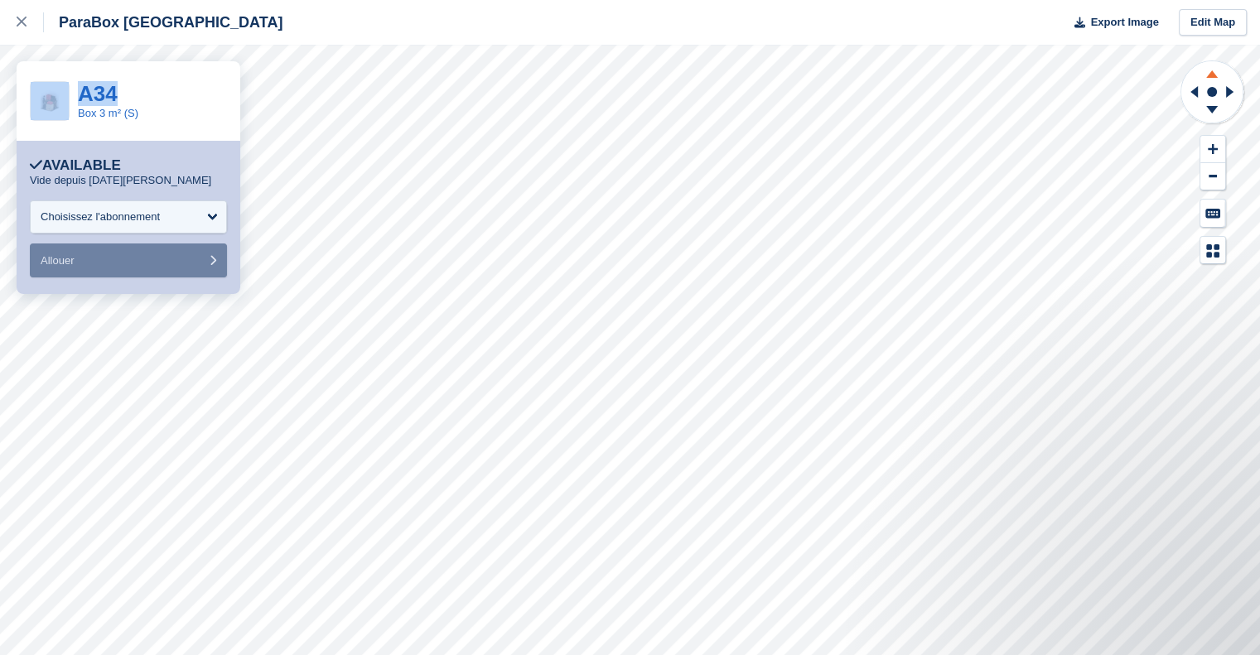
click at [1217, 75] on icon at bounding box center [1211, 71] width 43 height 21
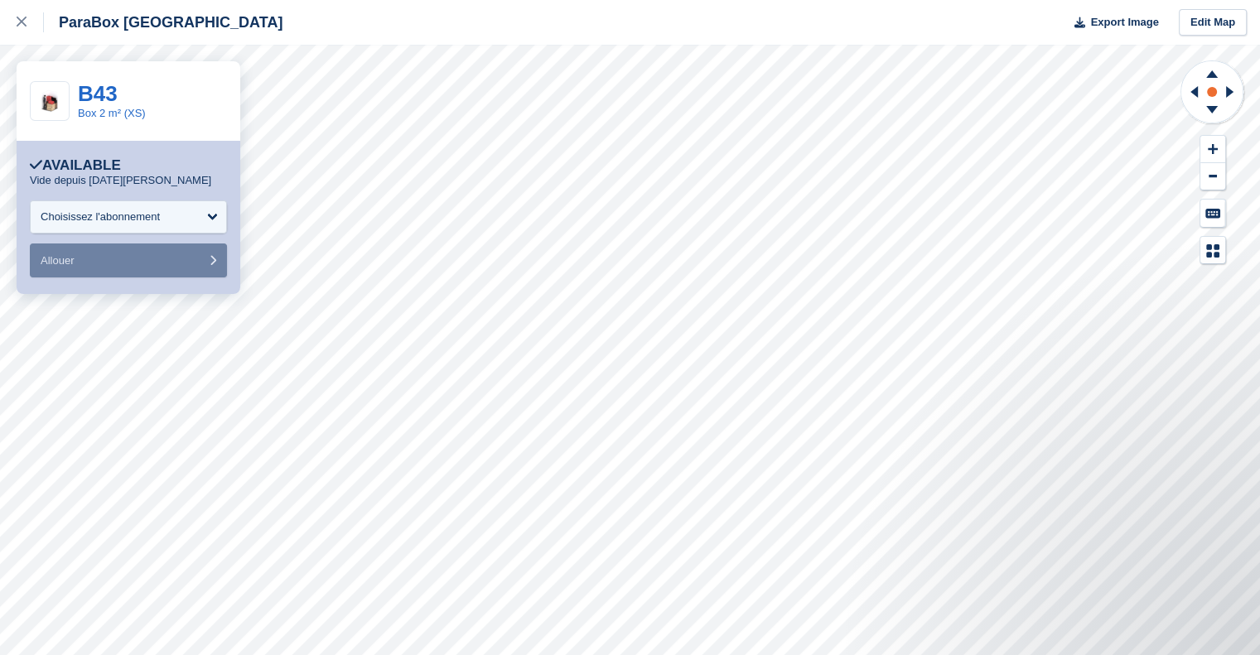
click at [1220, 89] on rect at bounding box center [1212, 92] width 20 height 20
click at [1205, 89] on rect at bounding box center [1212, 92] width 20 height 20
click at [1239, 89] on icon at bounding box center [1232, 91] width 21 height 43
click at [1223, 215] on button at bounding box center [1212, 213] width 25 height 27
click at [1241, 86] on icon at bounding box center [1232, 91] width 21 height 43
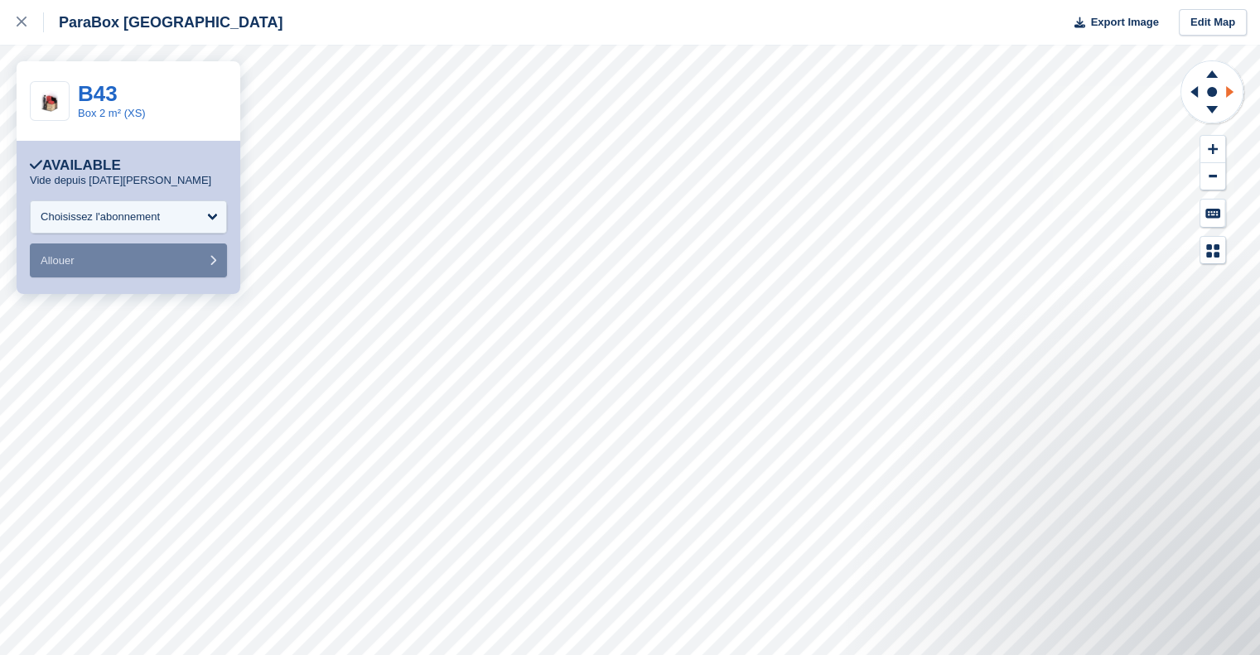
click at [1241, 86] on icon at bounding box center [1232, 91] width 21 height 43
click at [1209, 105] on icon at bounding box center [1211, 112] width 43 height 21
click at [1208, 177] on icon at bounding box center [1212, 176] width 8 height 3
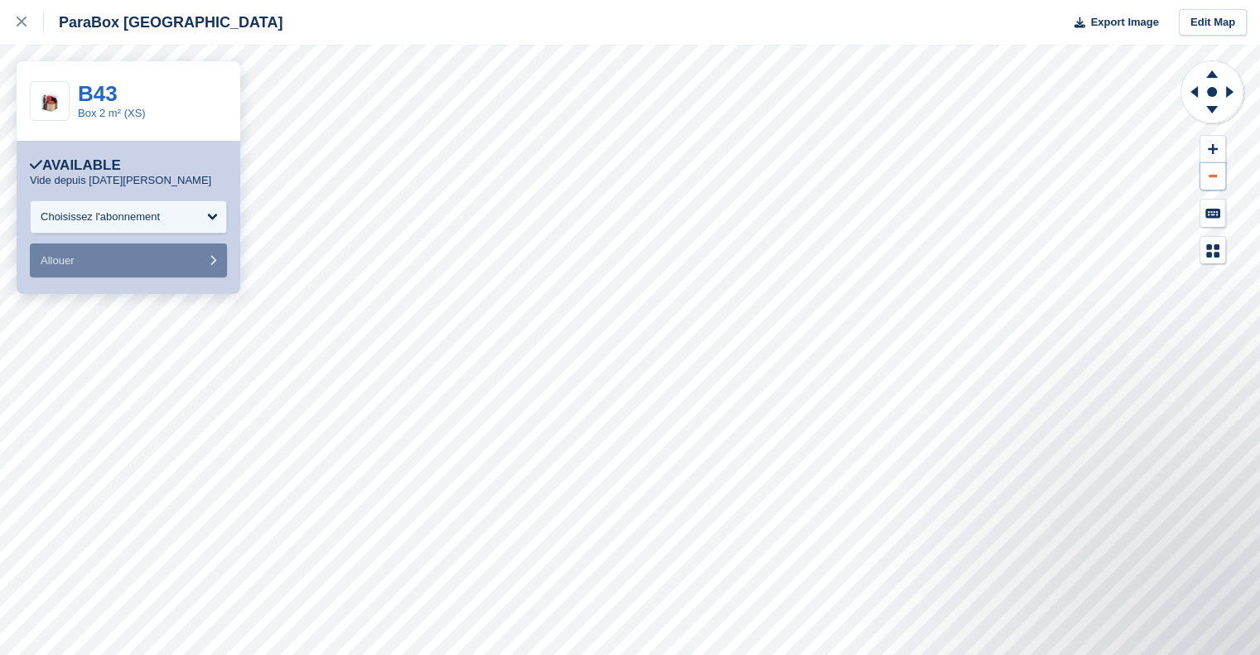
click at [1208, 177] on icon at bounding box center [1212, 176] width 8 height 3
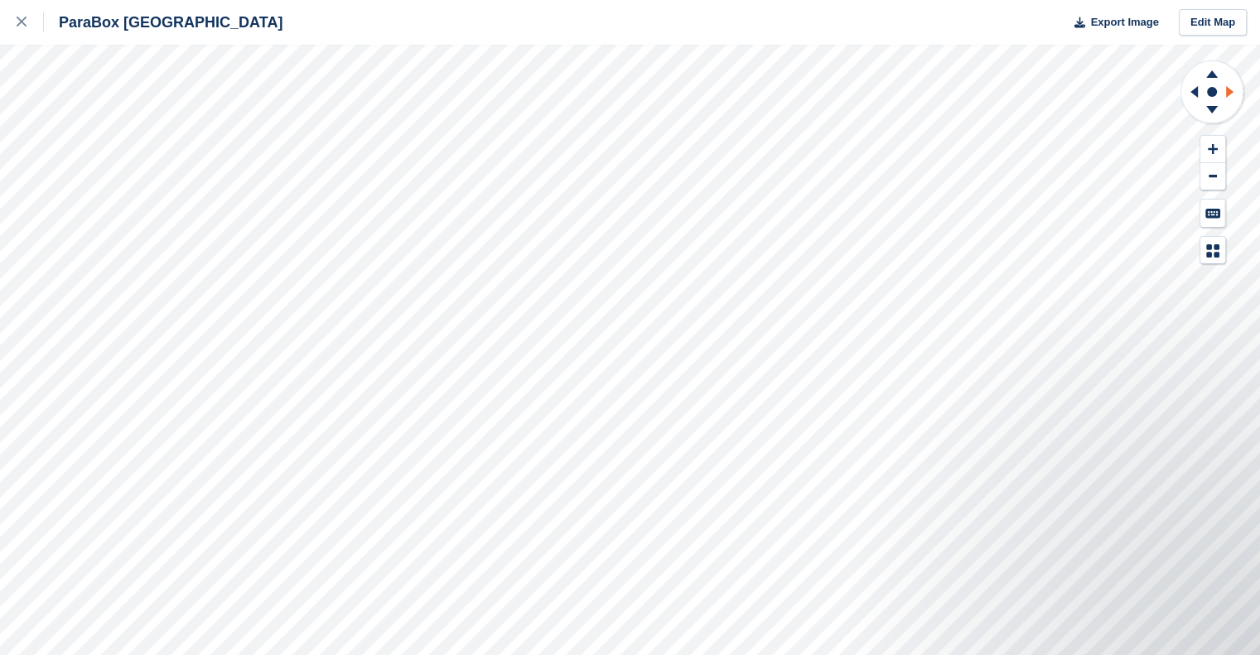
click at [1238, 85] on icon at bounding box center [1232, 91] width 21 height 43
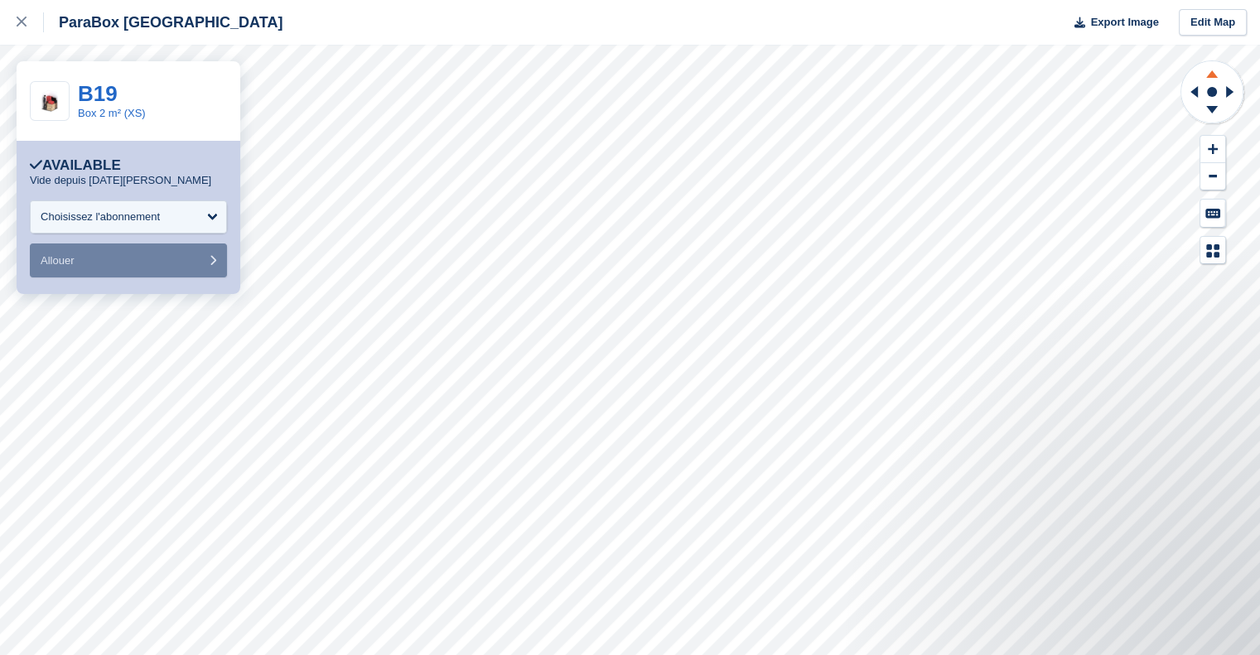
click at [1209, 73] on icon at bounding box center [1212, 73] width 12 height 7
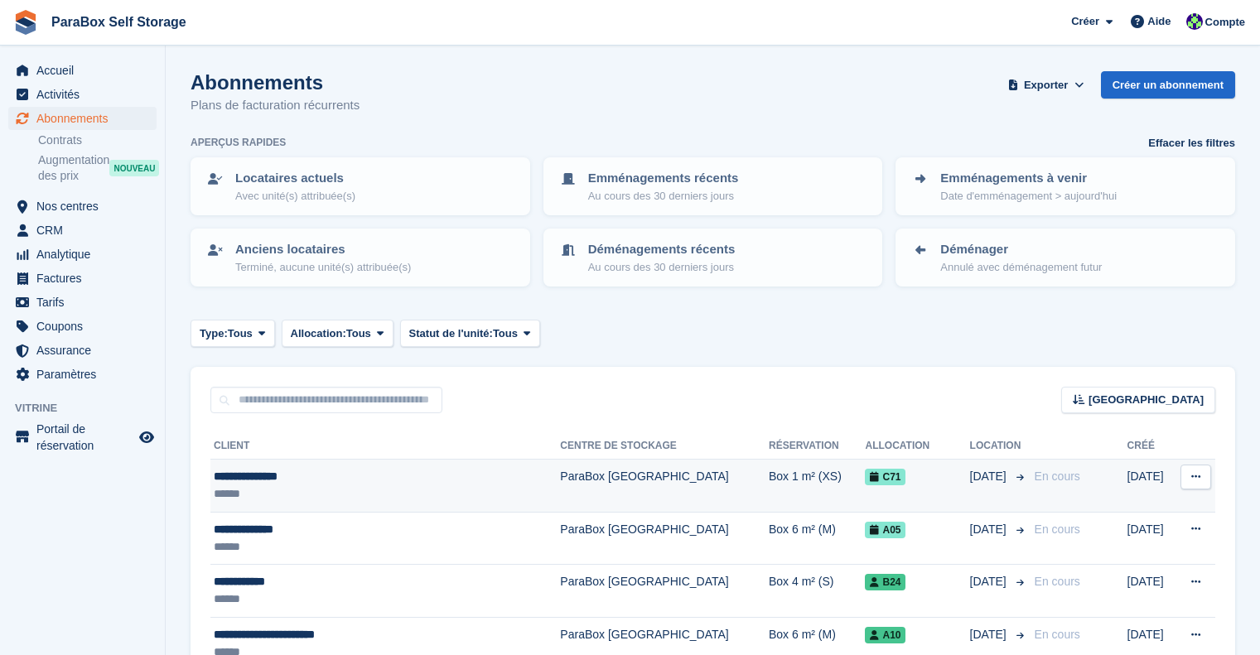
scroll to position [83, 0]
